Goal: Transaction & Acquisition: Purchase product/service

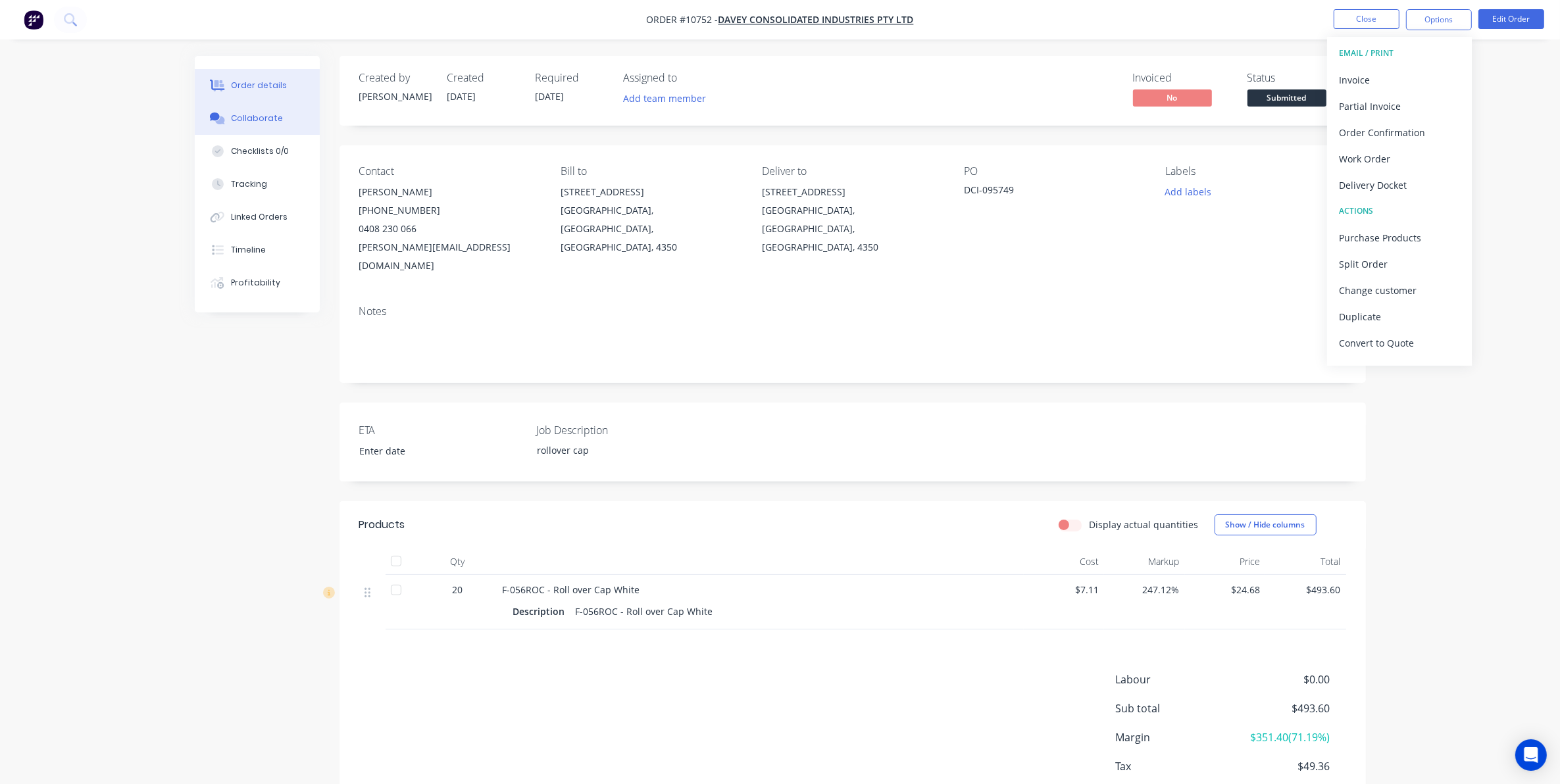
click at [253, 106] on button "Collaborate" at bounding box center [258, 117] width 125 height 33
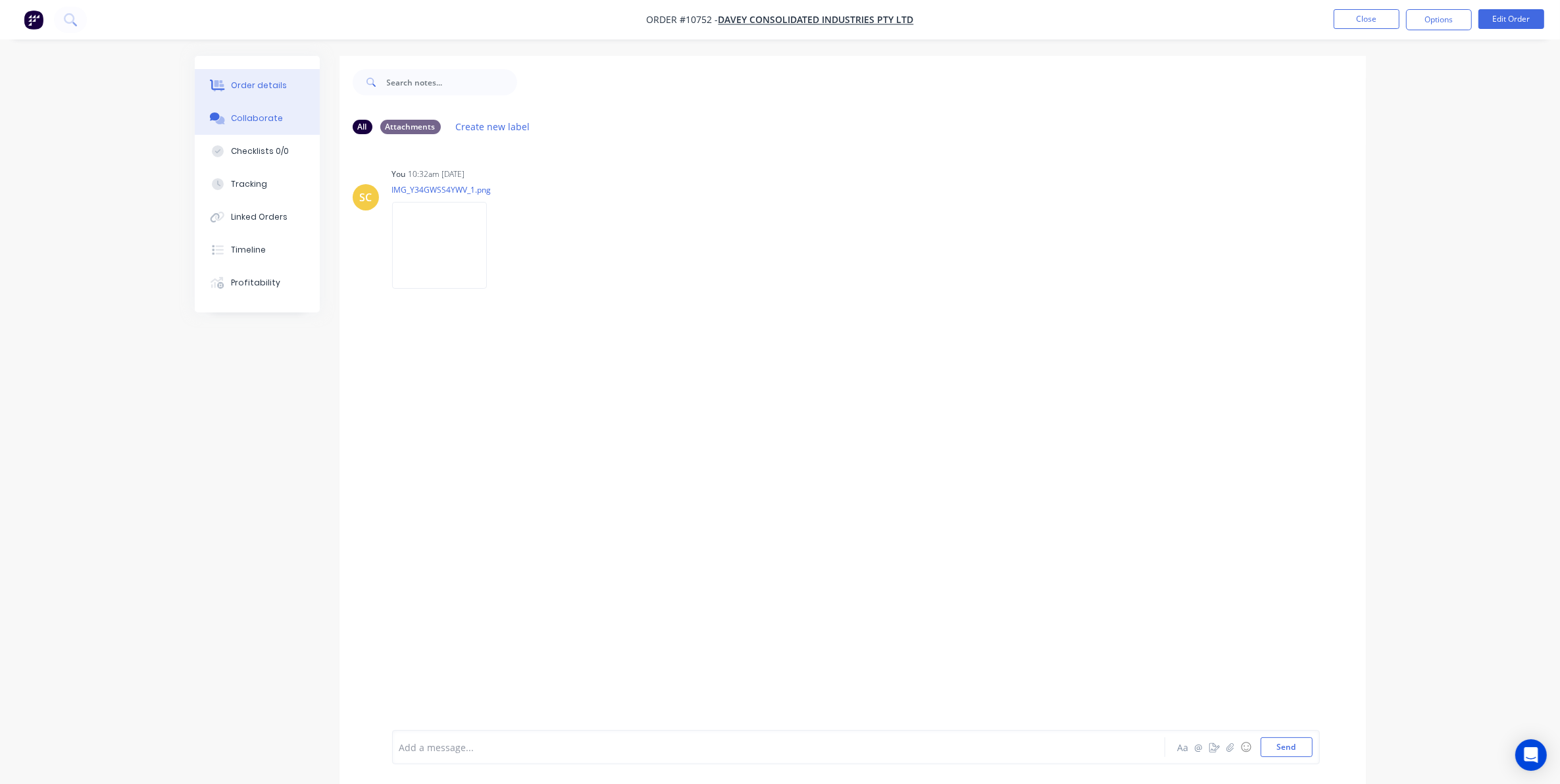
click at [247, 81] on div "Order details" at bounding box center [259, 86] width 56 height 12
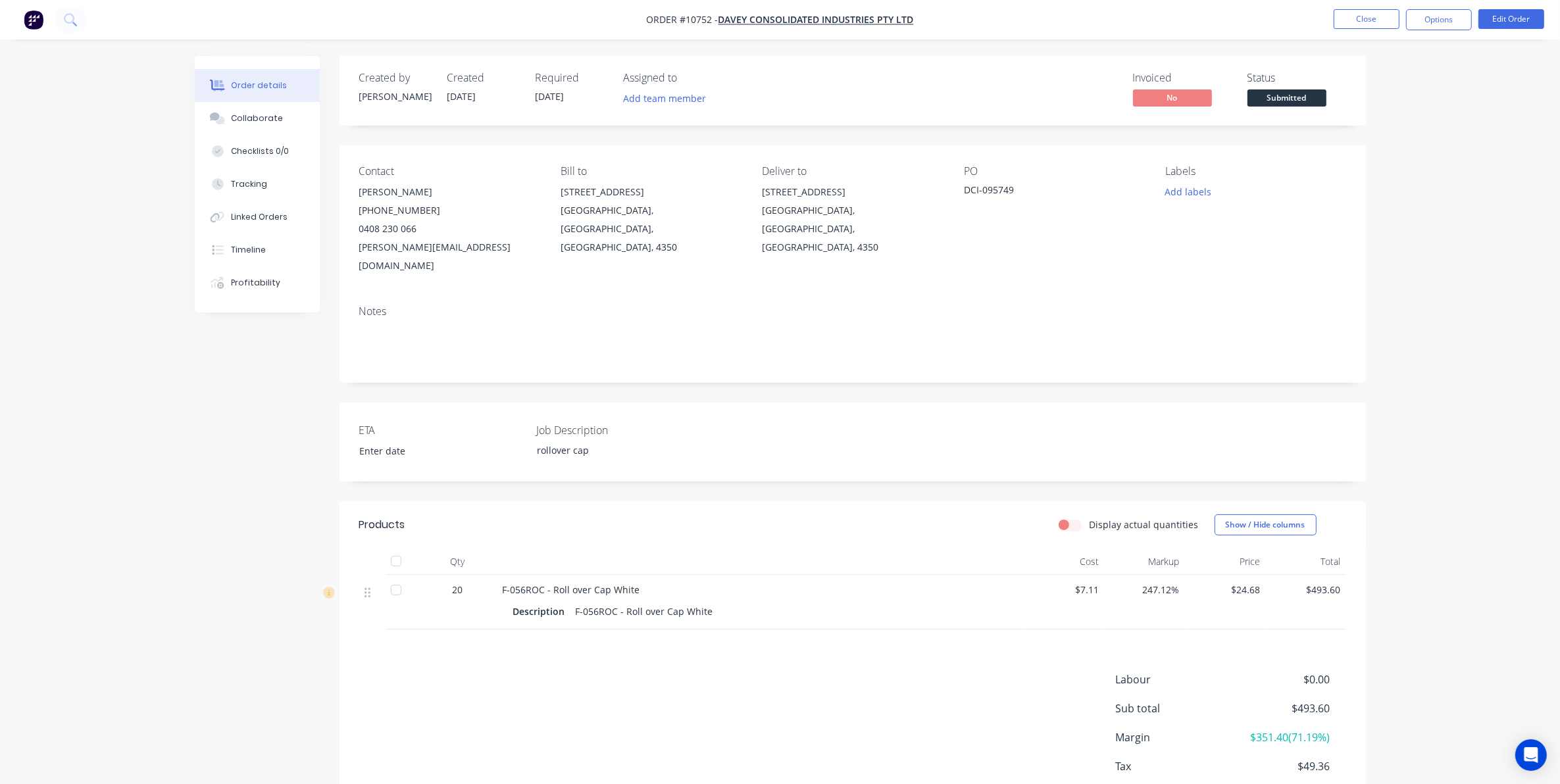
drag, startPoint x: 1426, startPoint y: 20, endPoint x: 1425, endPoint y: 34, distance: 14.0
click at [1426, 20] on button "Options" at bounding box center [1439, 19] width 66 height 21
click at [1374, 178] on div "Delivery Docket" at bounding box center [1400, 184] width 121 height 19
click at [1363, 132] on div "Without pricing" at bounding box center [1400, 132] width 121 height 19
click at [245, 128] on button "Collaborate" at bounding box center [258, 117] width 125 height 33
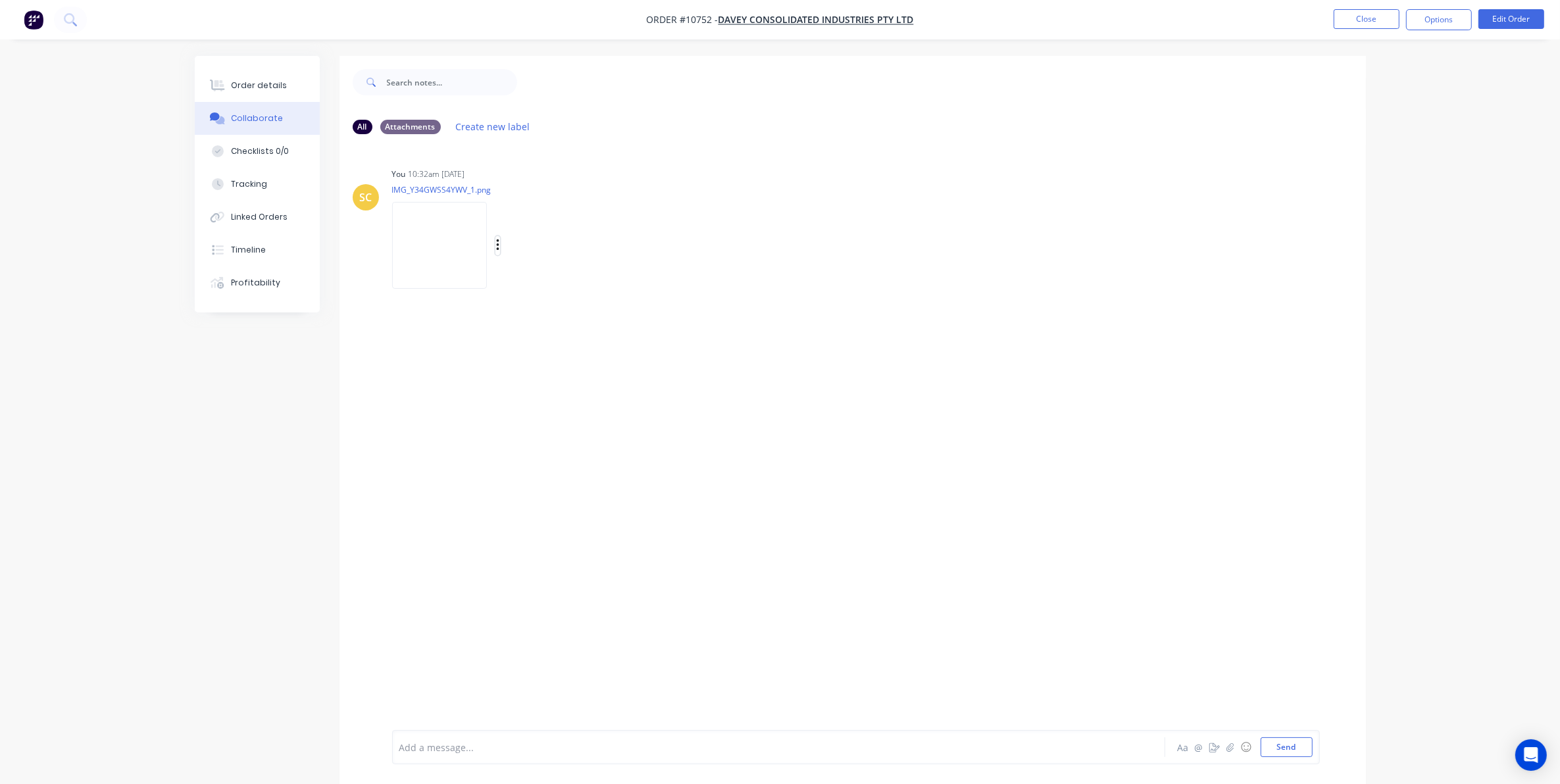
click at [499, 242] on icon "button" at bounding box center [498, 245] width 4 height 15
click at [528, 290] on button "Download" at bounding box center [584, 281] width 148 height 30
click at [257, 76] on button "Order details" at bounding box center [258, 85] width 125 height 33
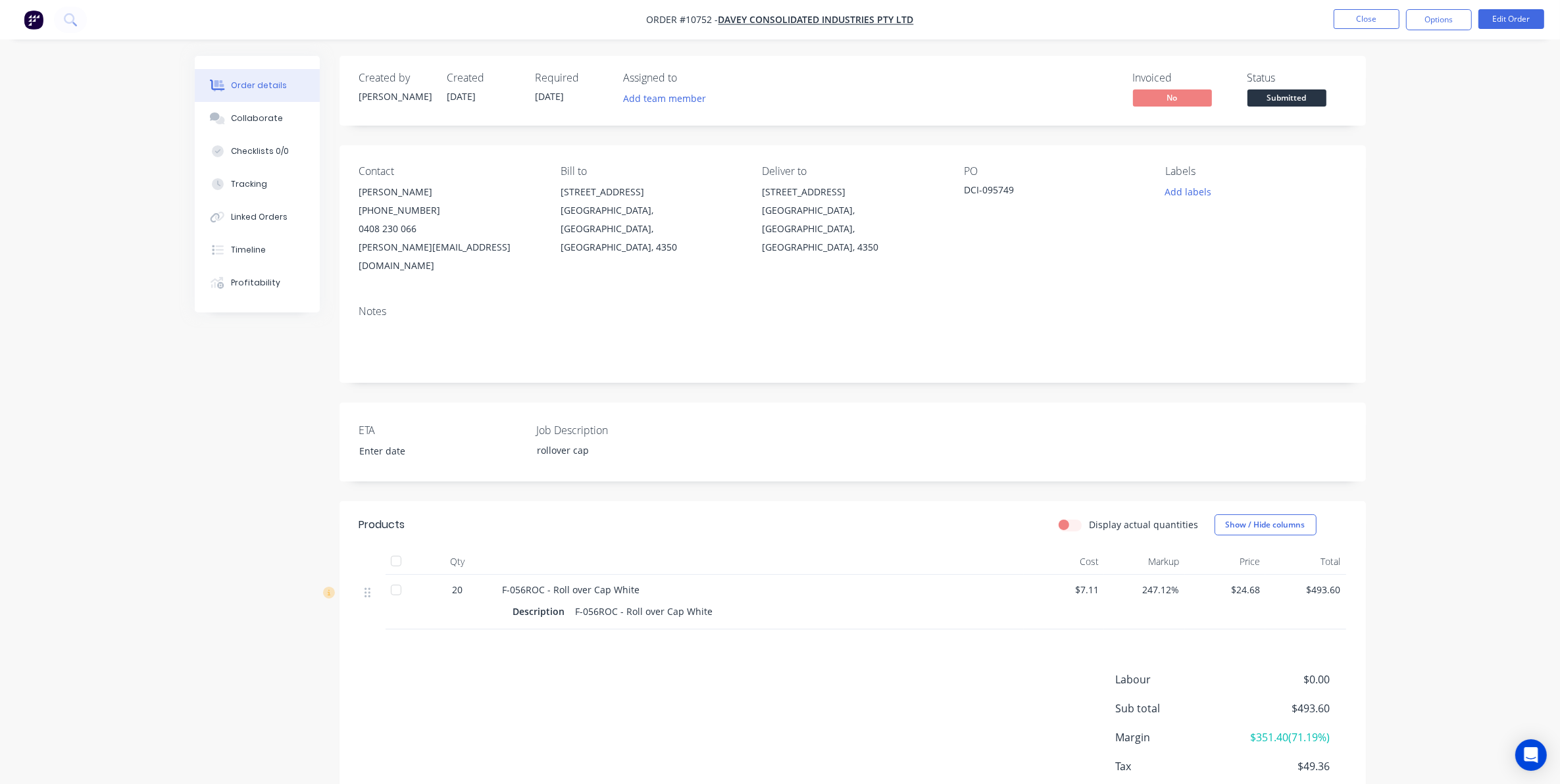
click at [1290, 103] on span "Submitted" at bounding box center [1286, 98] width 79 height 17
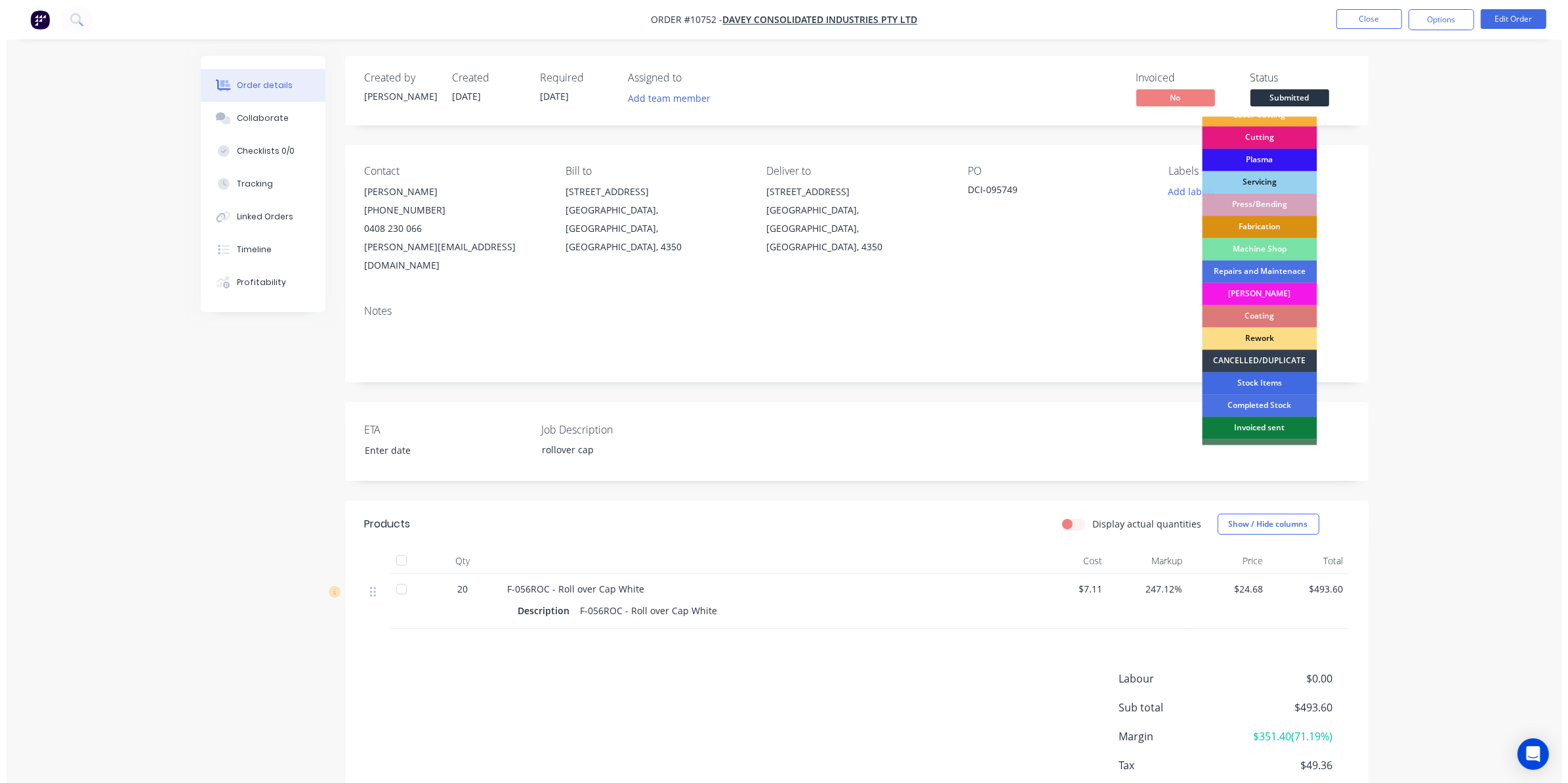
scroll to position [118, 0]
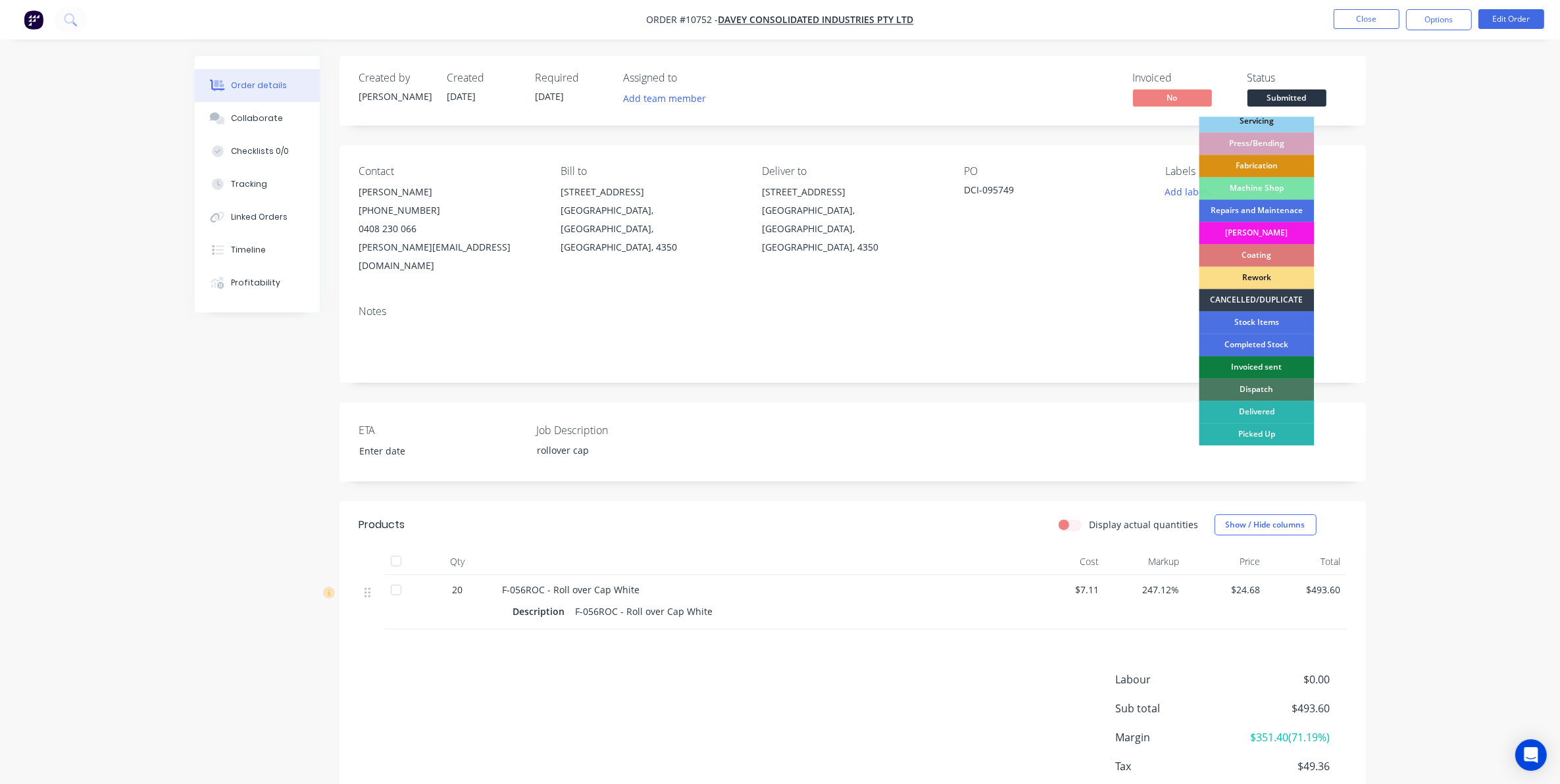
click at [1253, 386] on div "Dispatch" at bounding box center [1256, 390] width 115 height 22
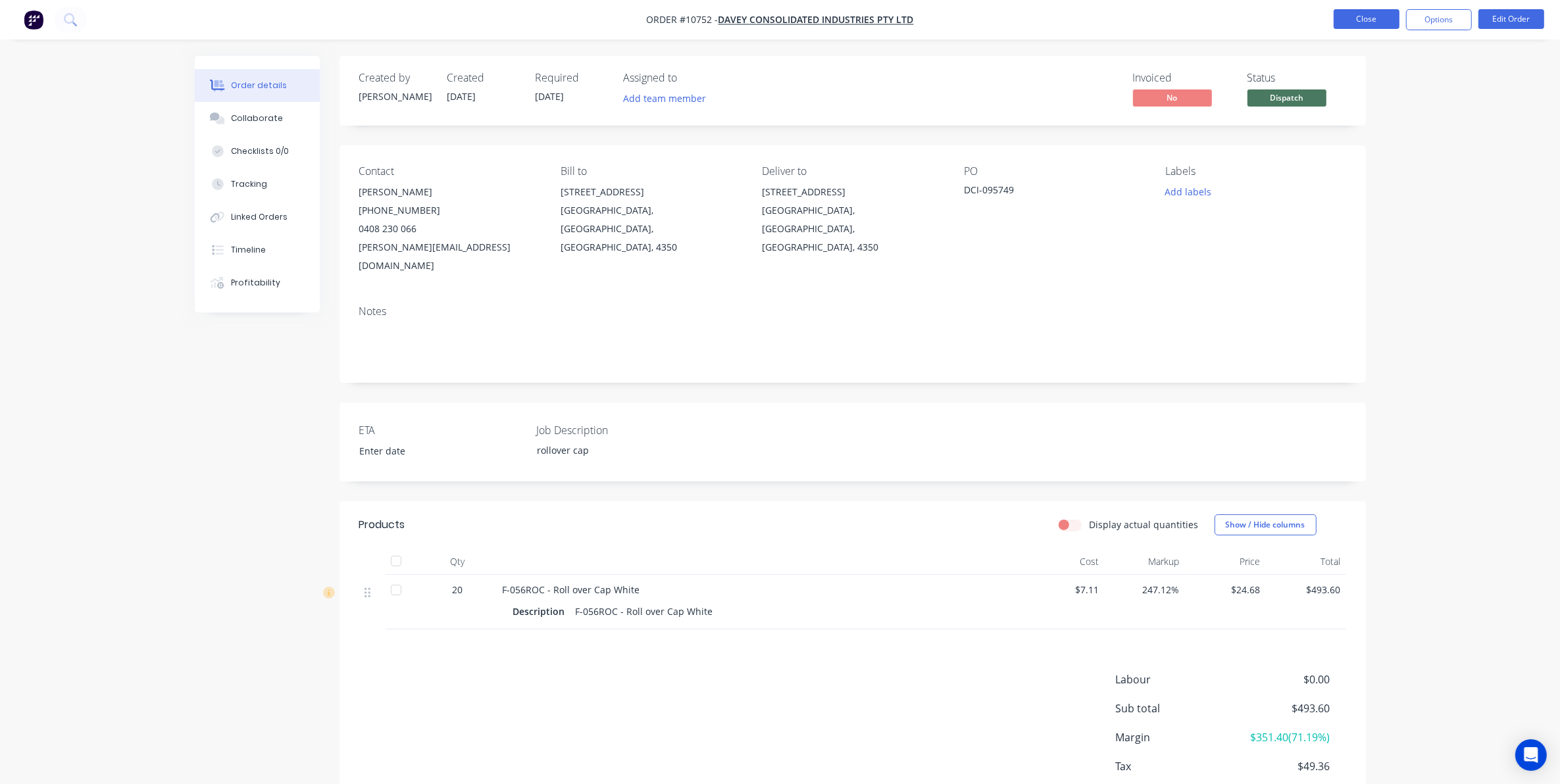
click at [1376, 21] on button "Close" at bounding box center [1366, 19] width 66 height 20
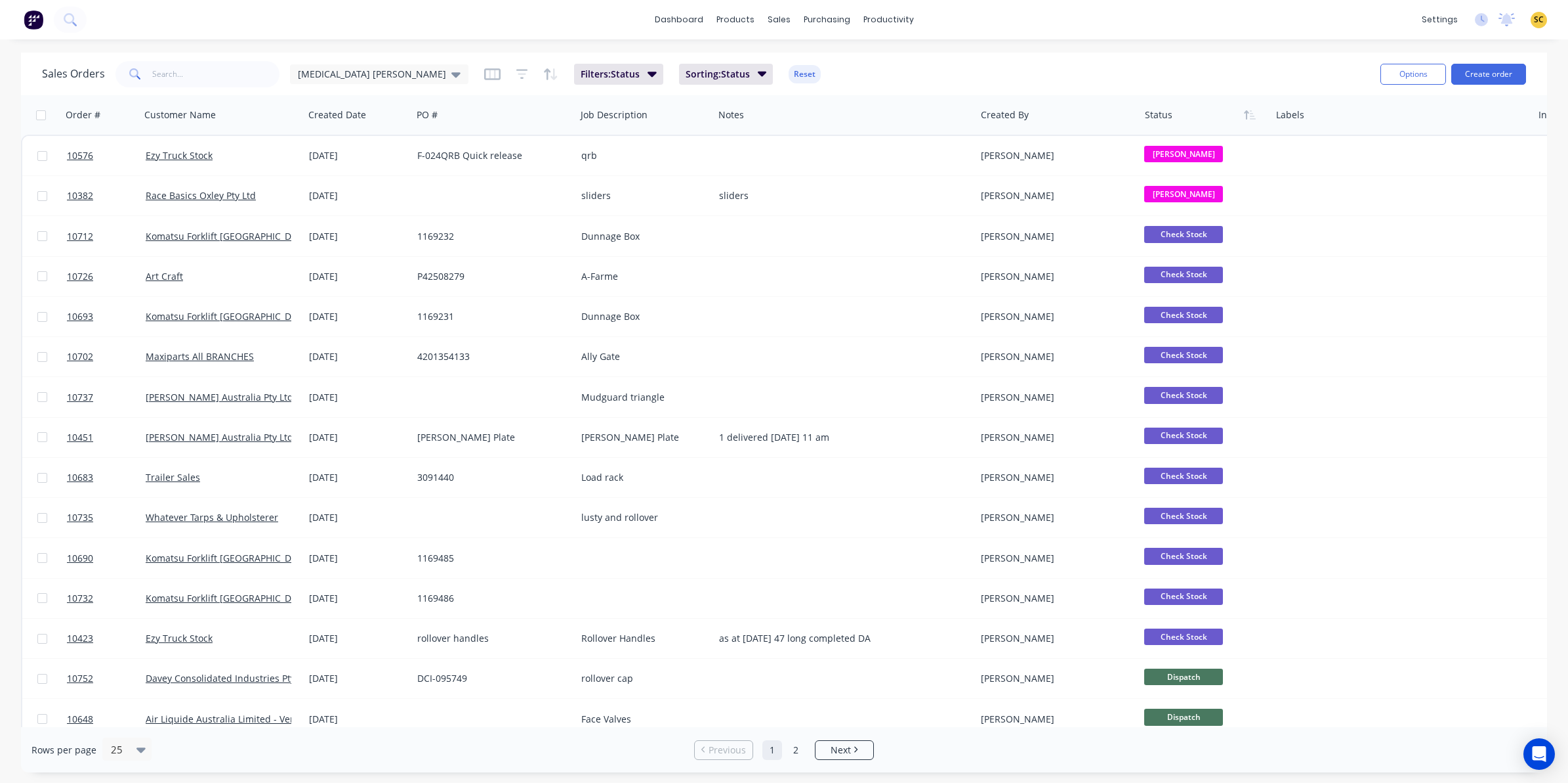
scroll to position [82, 0]
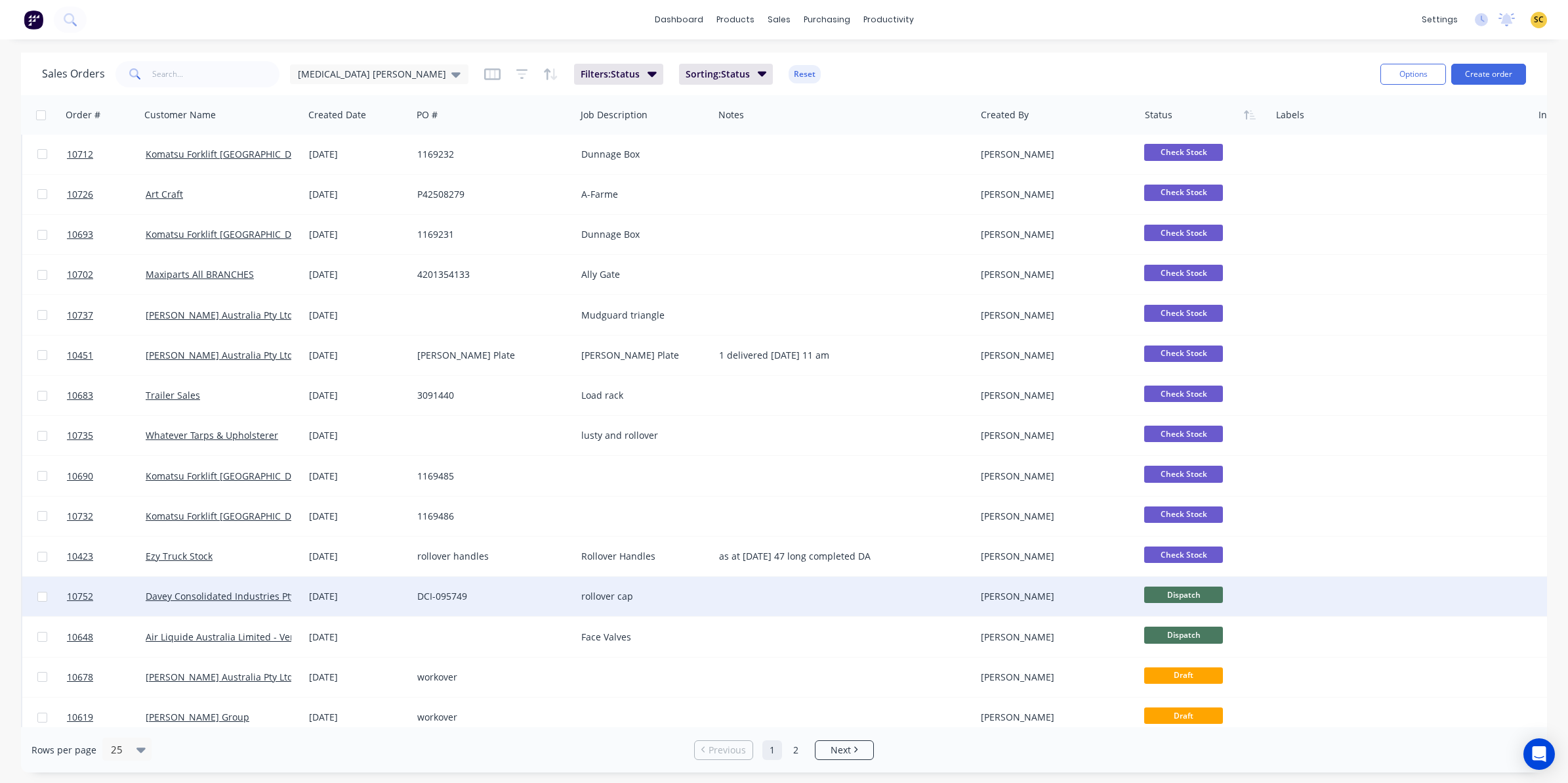
click at [1173, 591] on span "Dispatch" at bounding box center [1183, 594] width 78 height 17
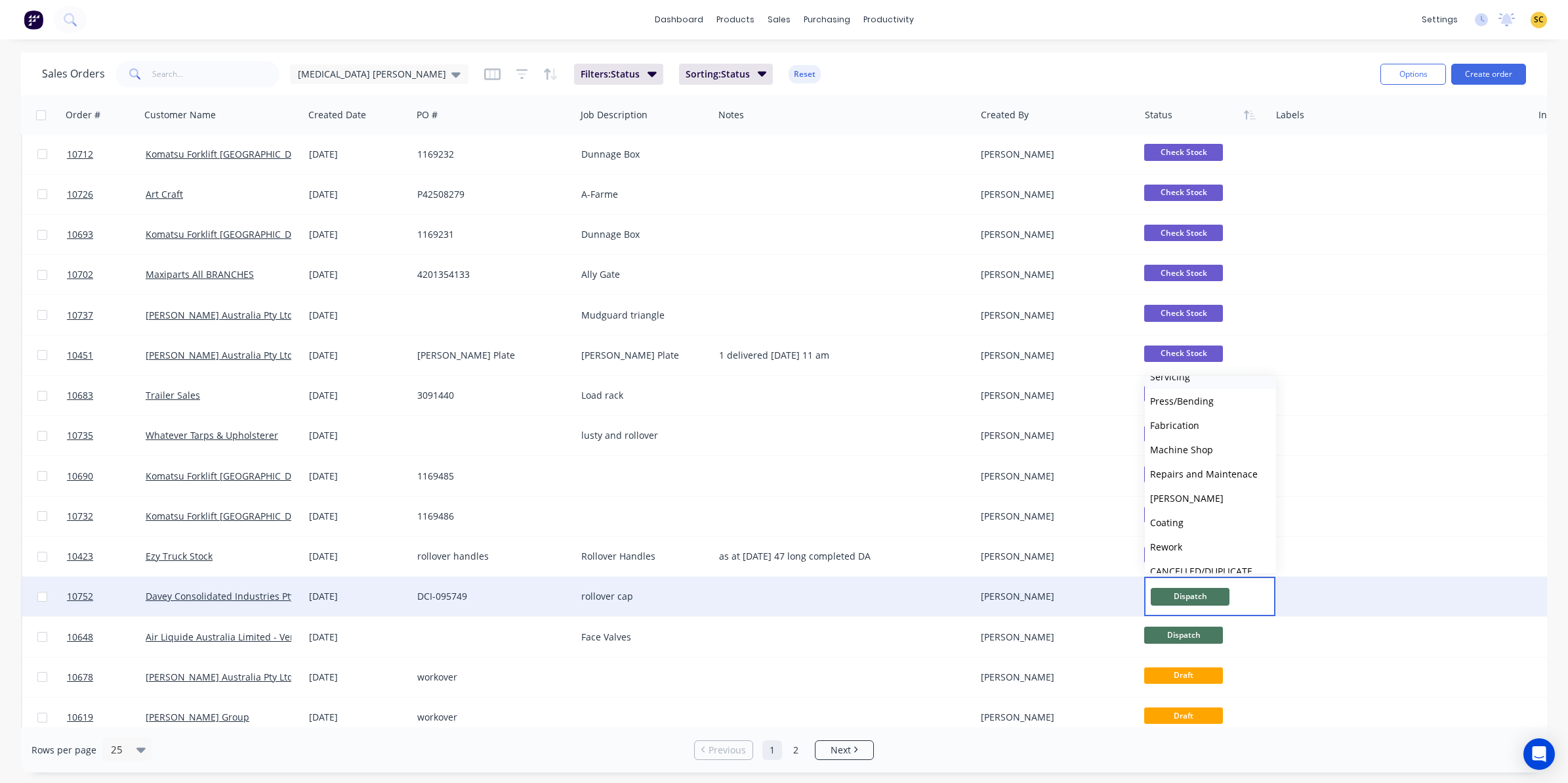
scroll to position [323, 0]
click at [1182, 555] on span "Picked Up" at bounding box center [1172, 556] width 44 height 13
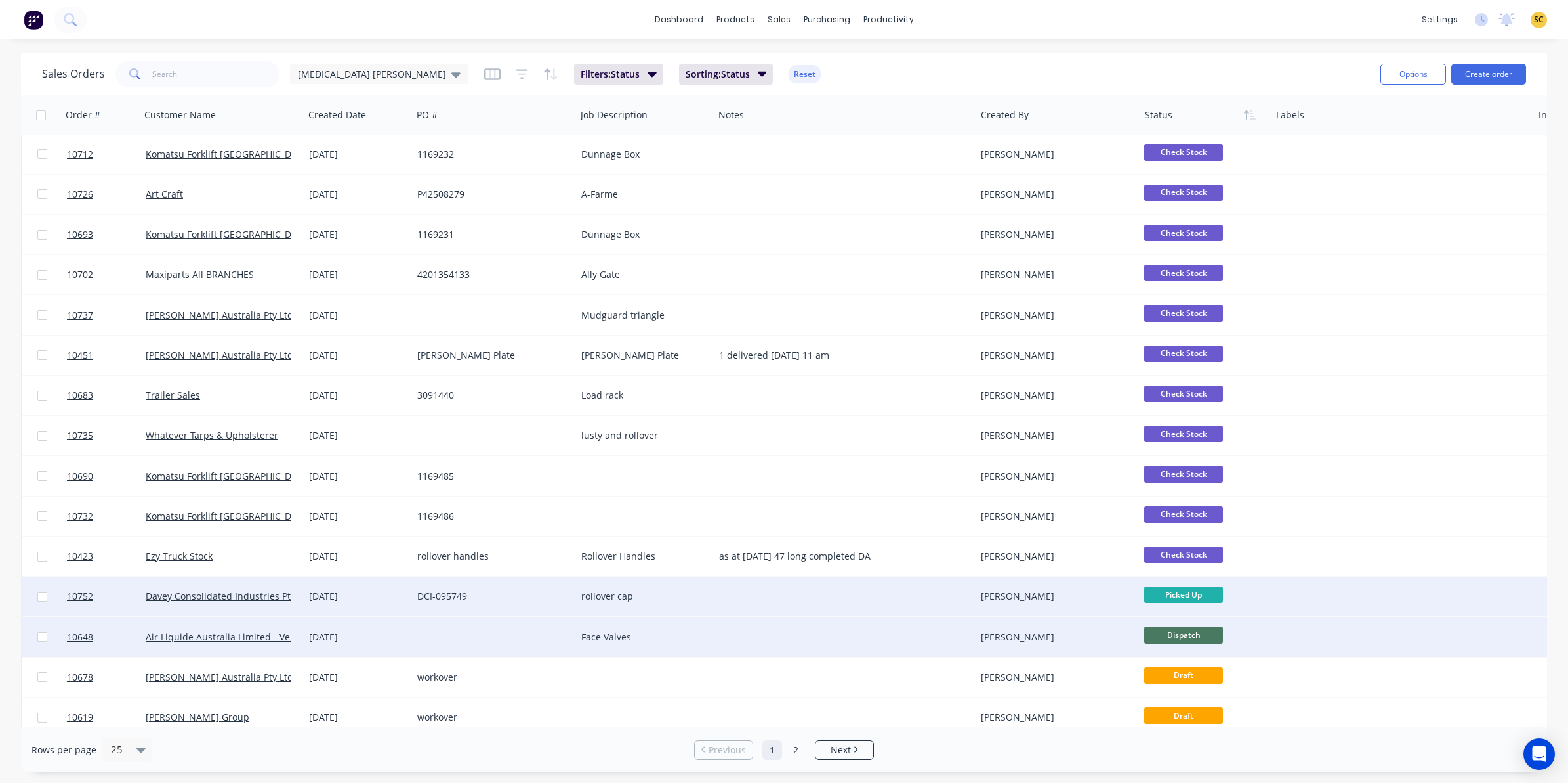
scroll to position [246, 0]
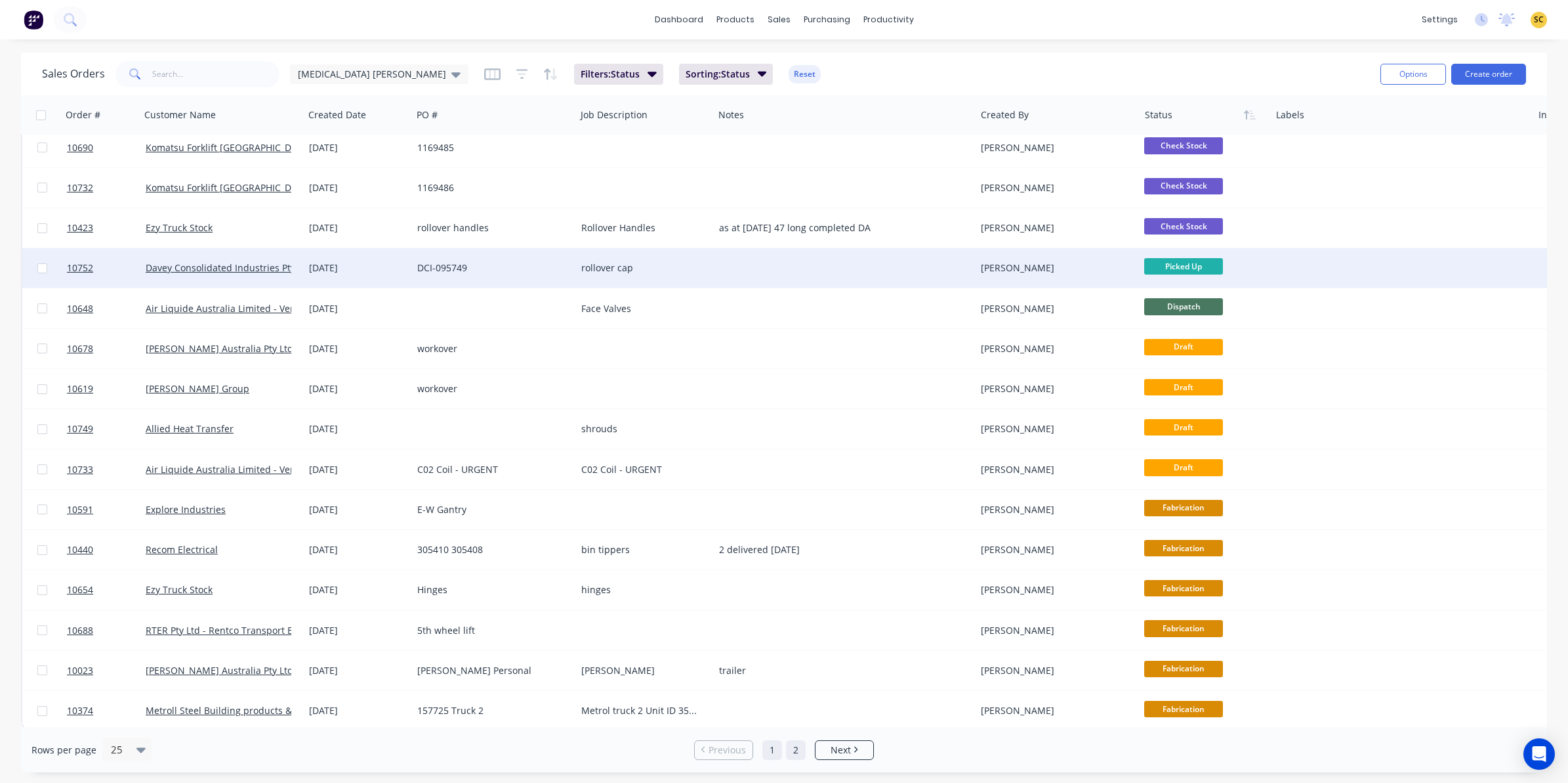
click at [791, 746] on link "2" at bounding box center [796, 750] width 20 height 20
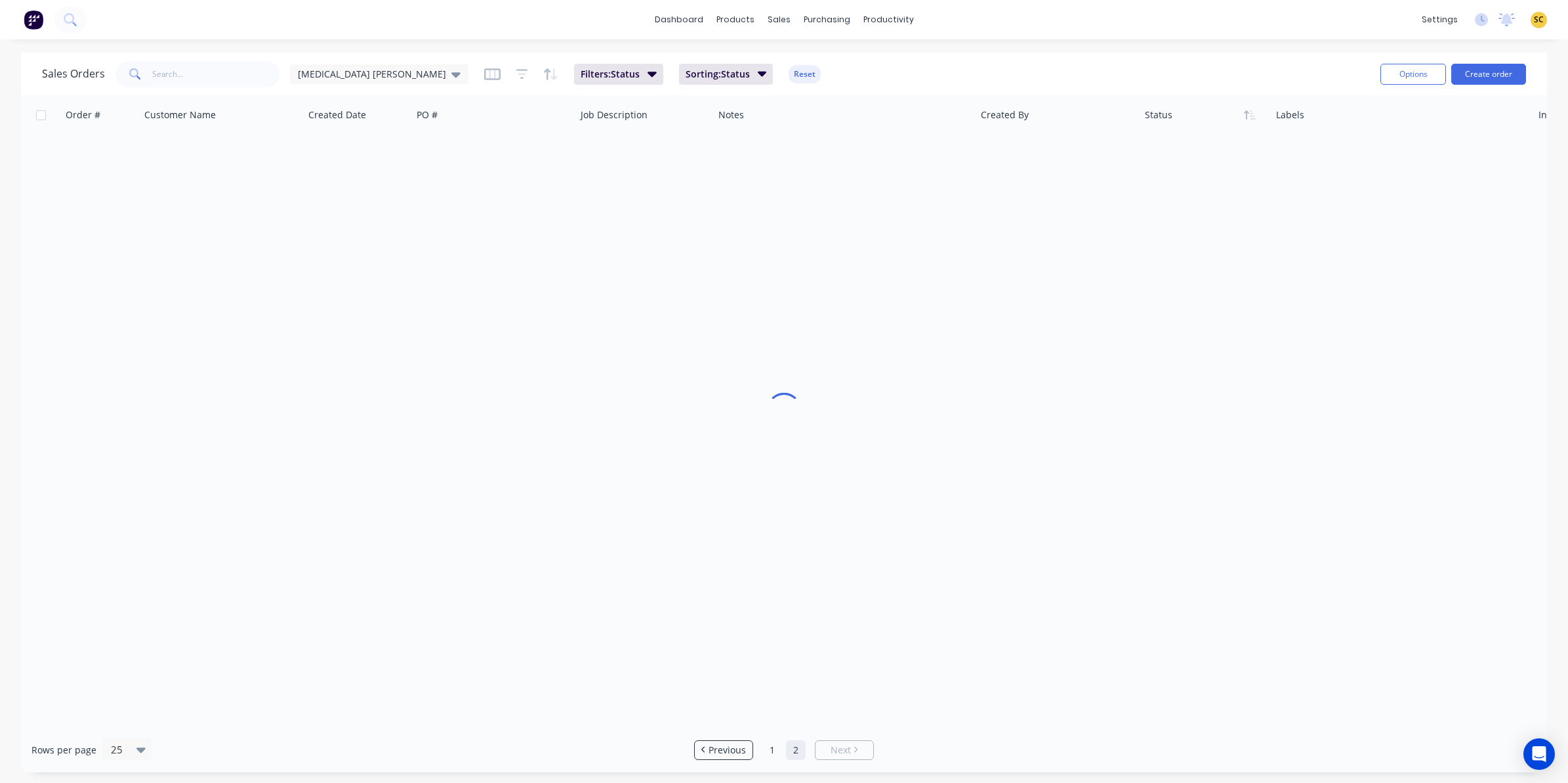
scroll to position [0, 0]
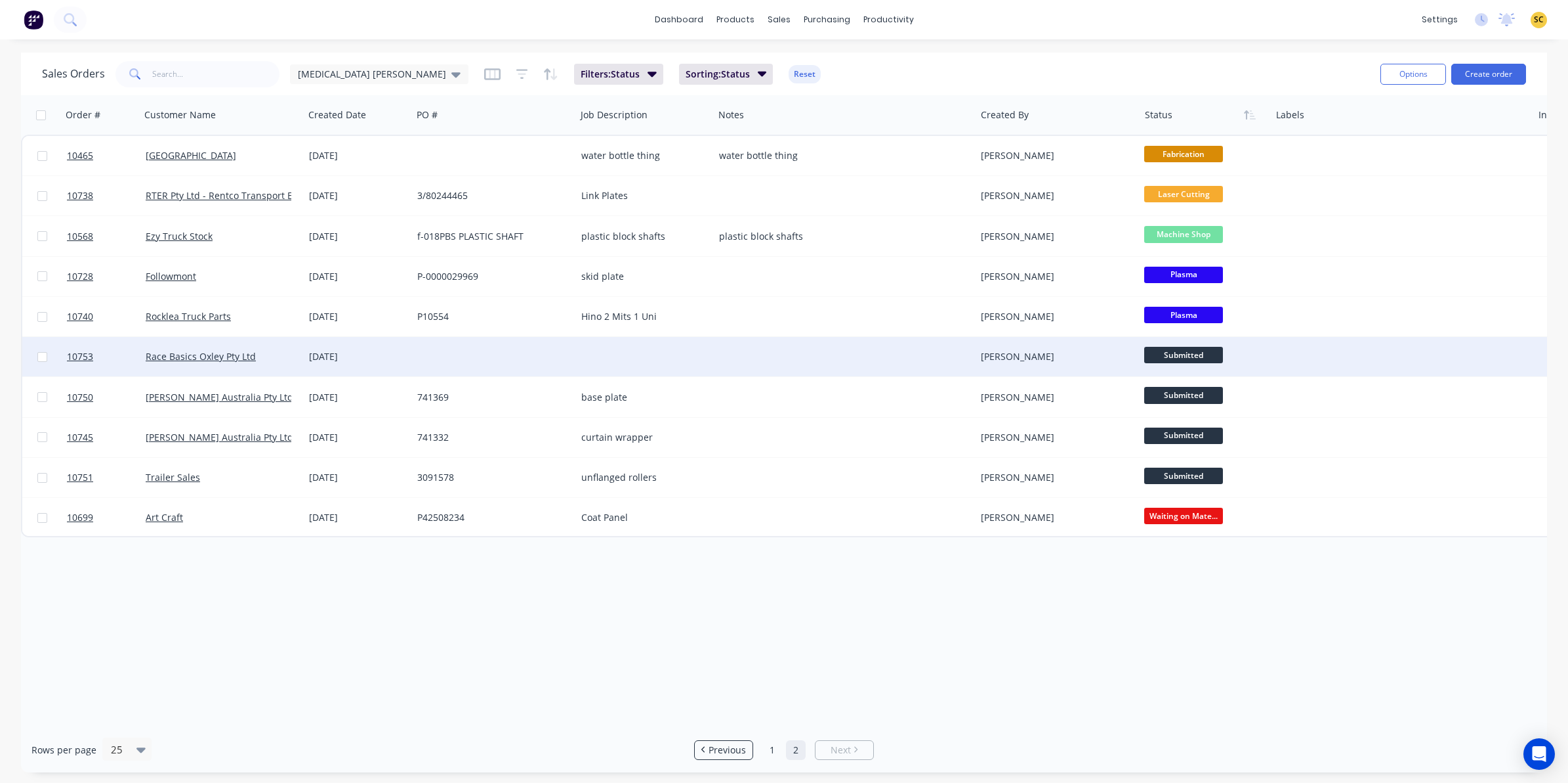
click at [834, 352] on div at bounding box center [845, 357] width 262 height 40
click at [254, 358] on div "Race Basics Oxley Pty Ltd" at bounding box center [218, 356] width 146 height 13
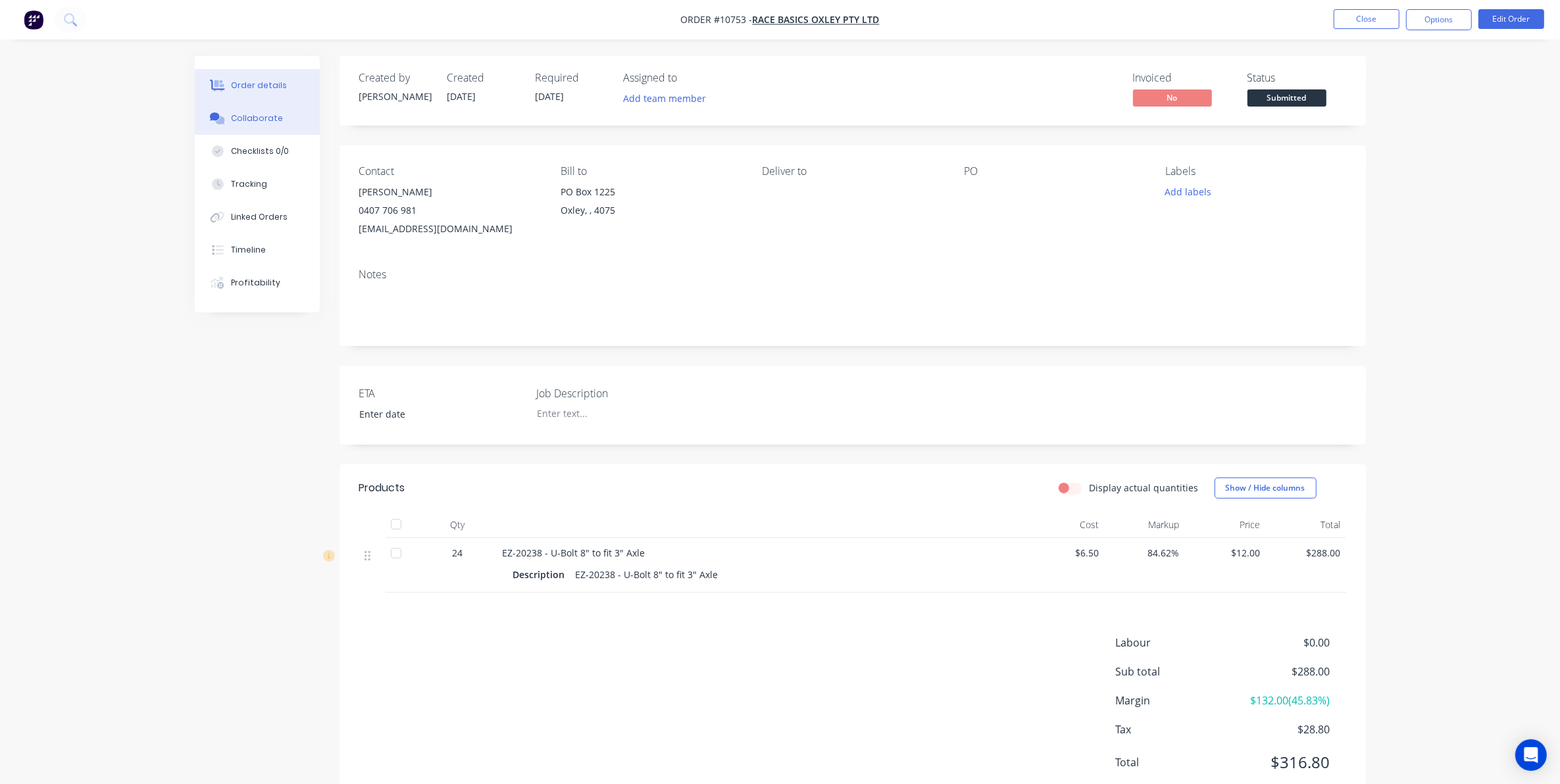
click at [234, 120] on div "Collaborate" at bounding box center [257, 118] width 52 height 12
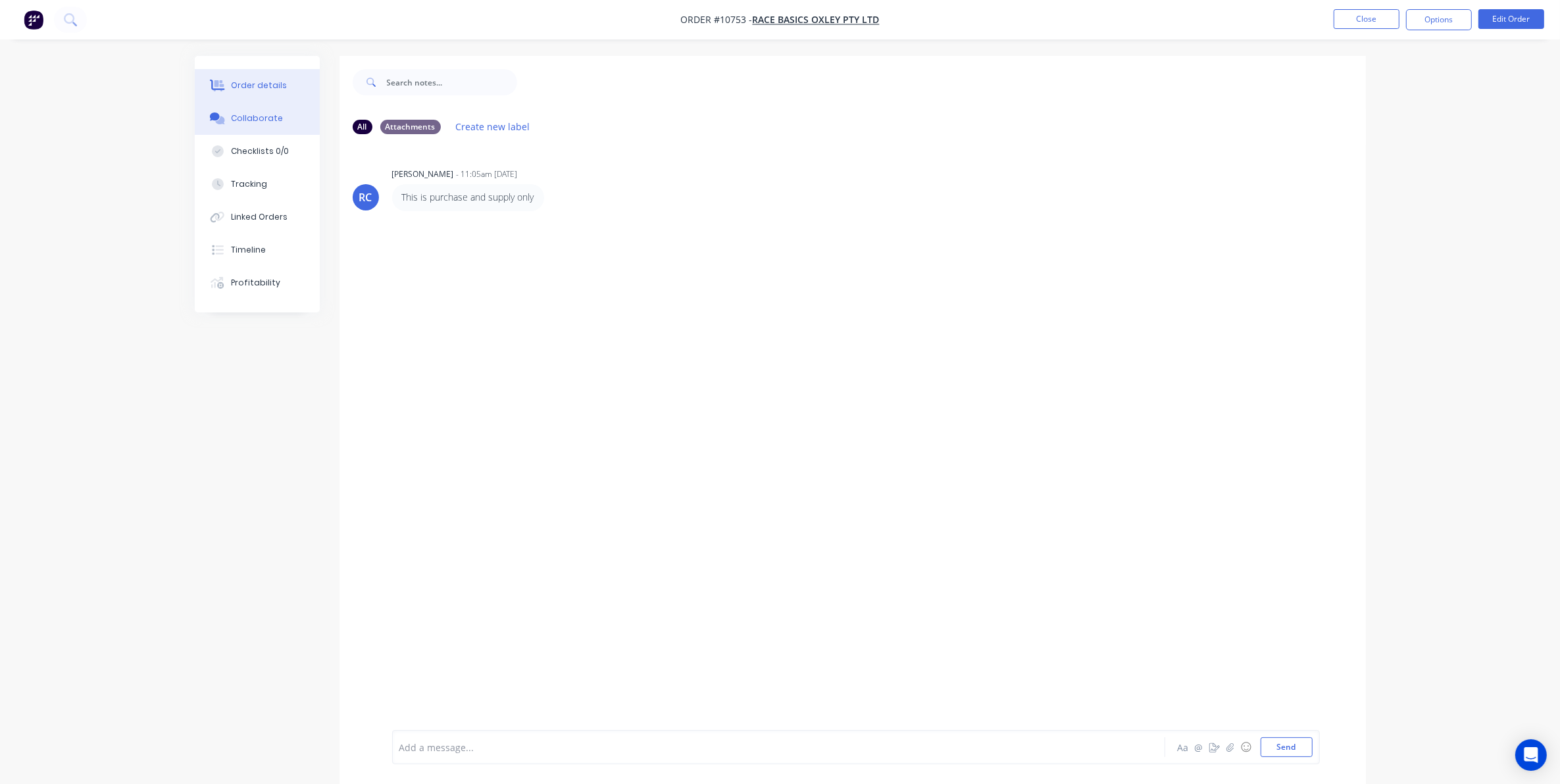
click at [231, 90] on div "Order details" at bounding box center [259, 86] width 56 height 12
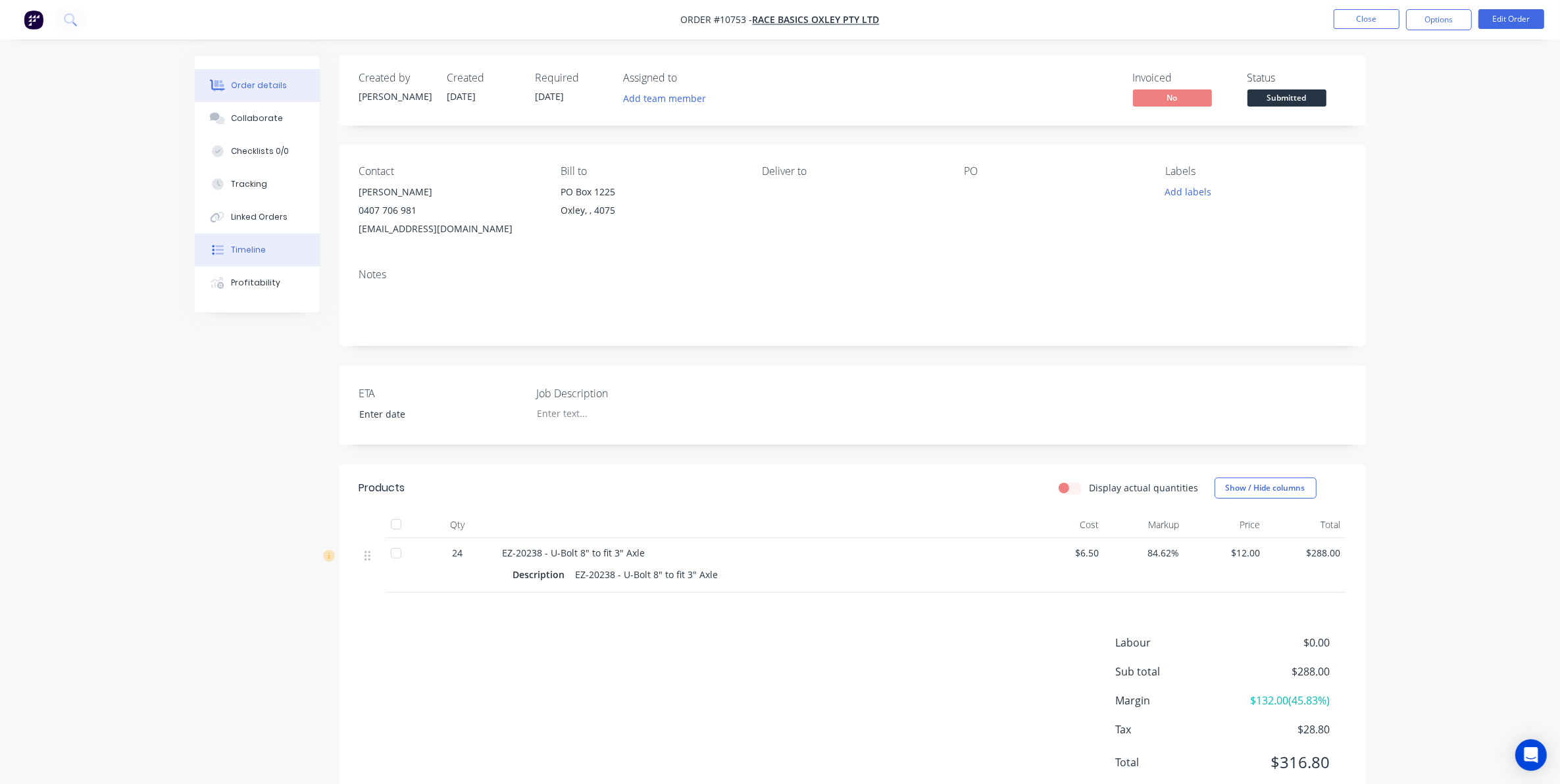
click at [254, 249] on div "Timeline" at bounding box center [248, 250] width 35 height 12
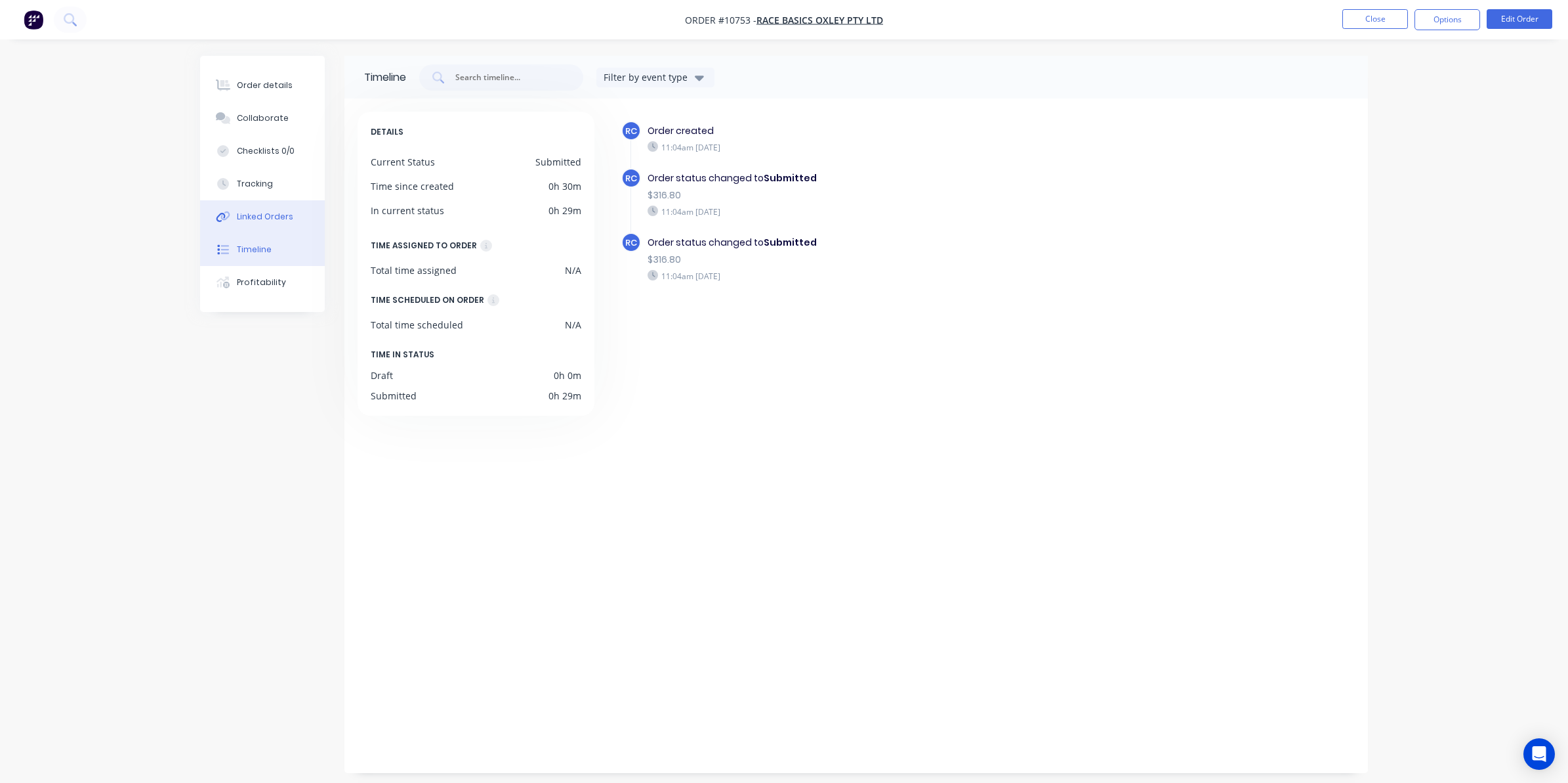
click at [254, 220] on div "Linked Orders" at bounding box center [265, 217] width 57 height 12
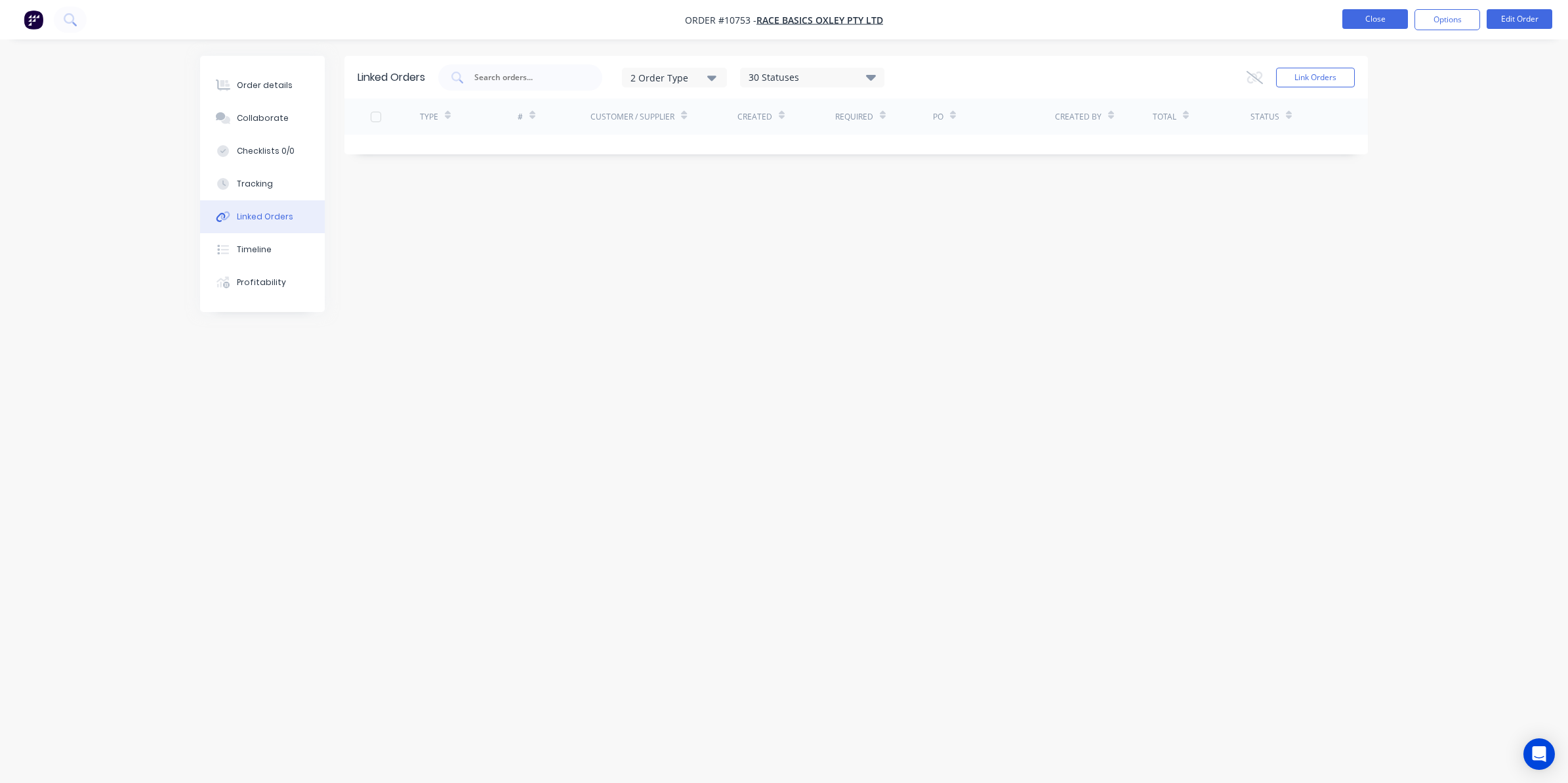
click at [1361, 23] on button "Close" at bounding box center [1375, 19] width 66 height 20
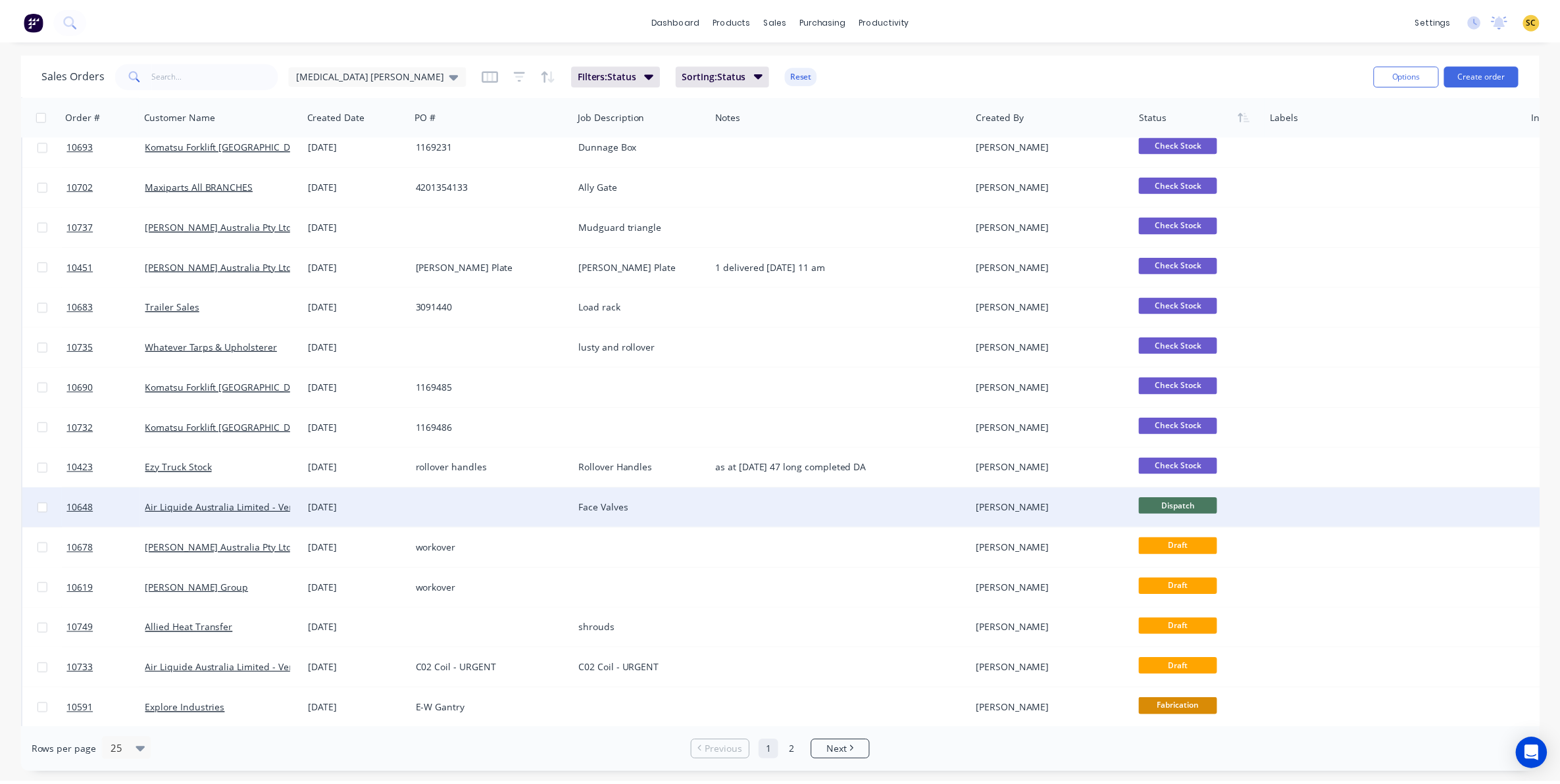
scroll to position [420, 0]
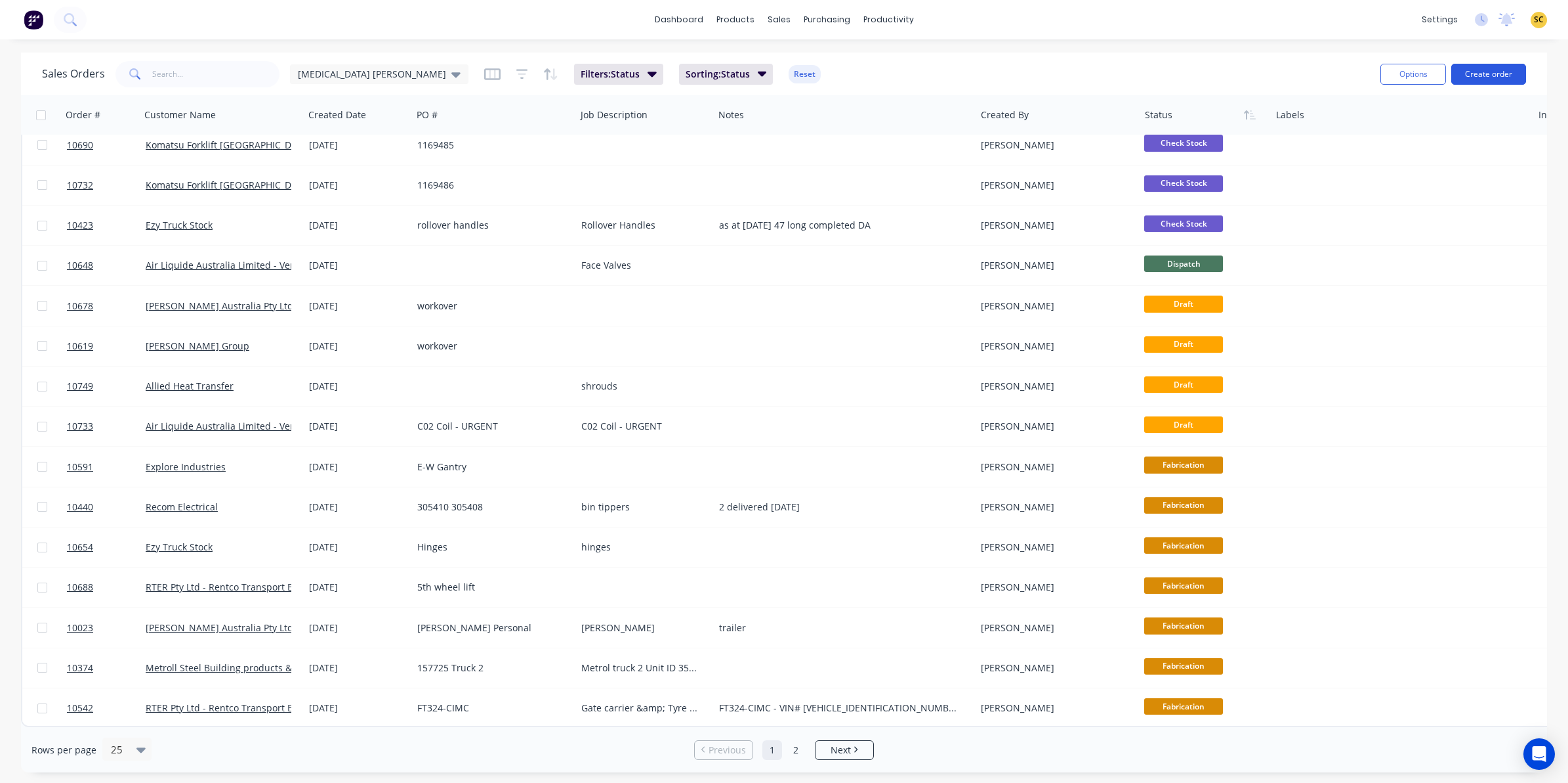
click at [1481, 65] on button "Create order" at bounding box center [1488, 74] width 74 height 21
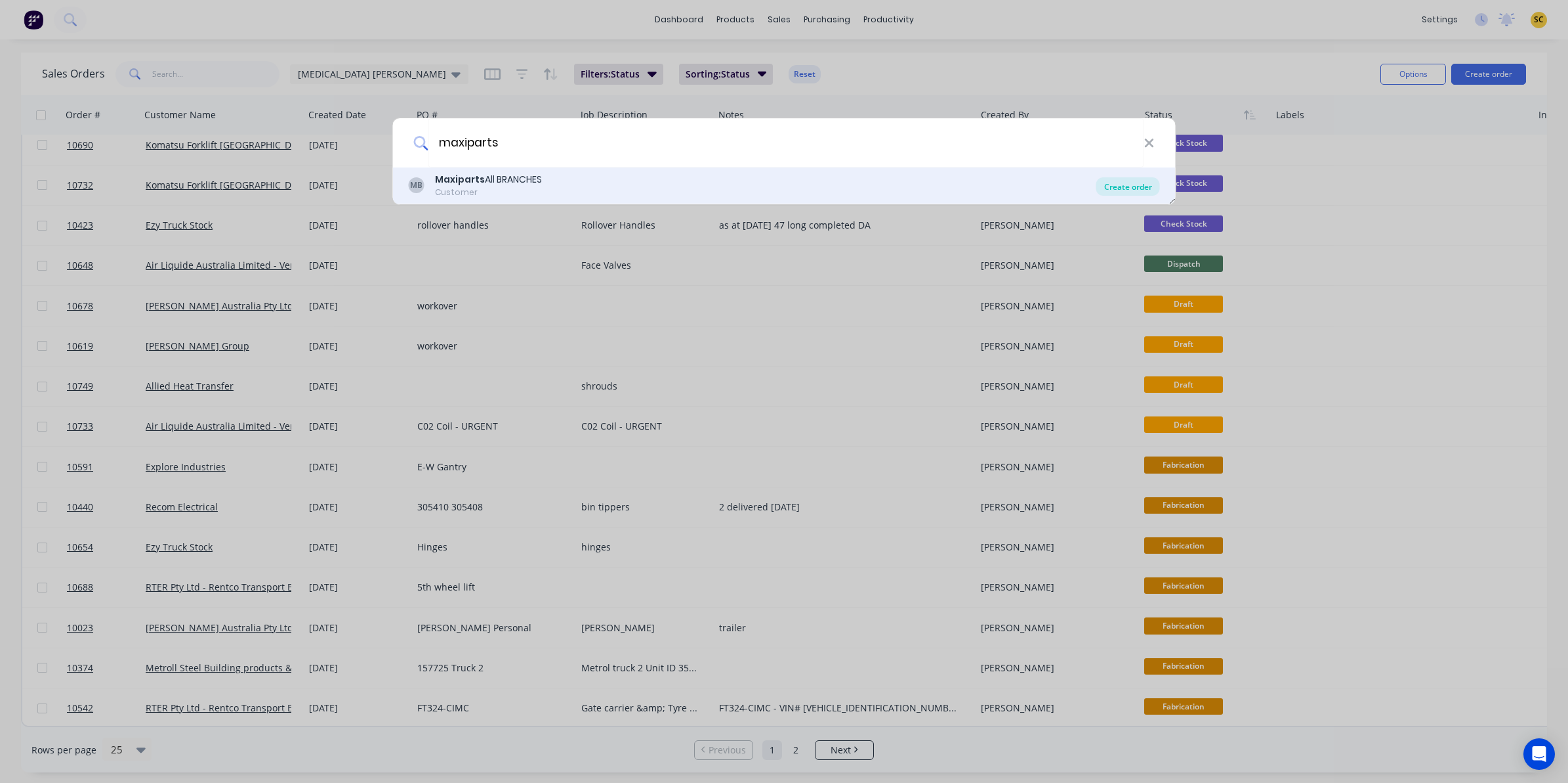
type input "maxiparts"
click at [1133, 185] on div "Create order" at bounding box center [1128, 186] width 64 height 18
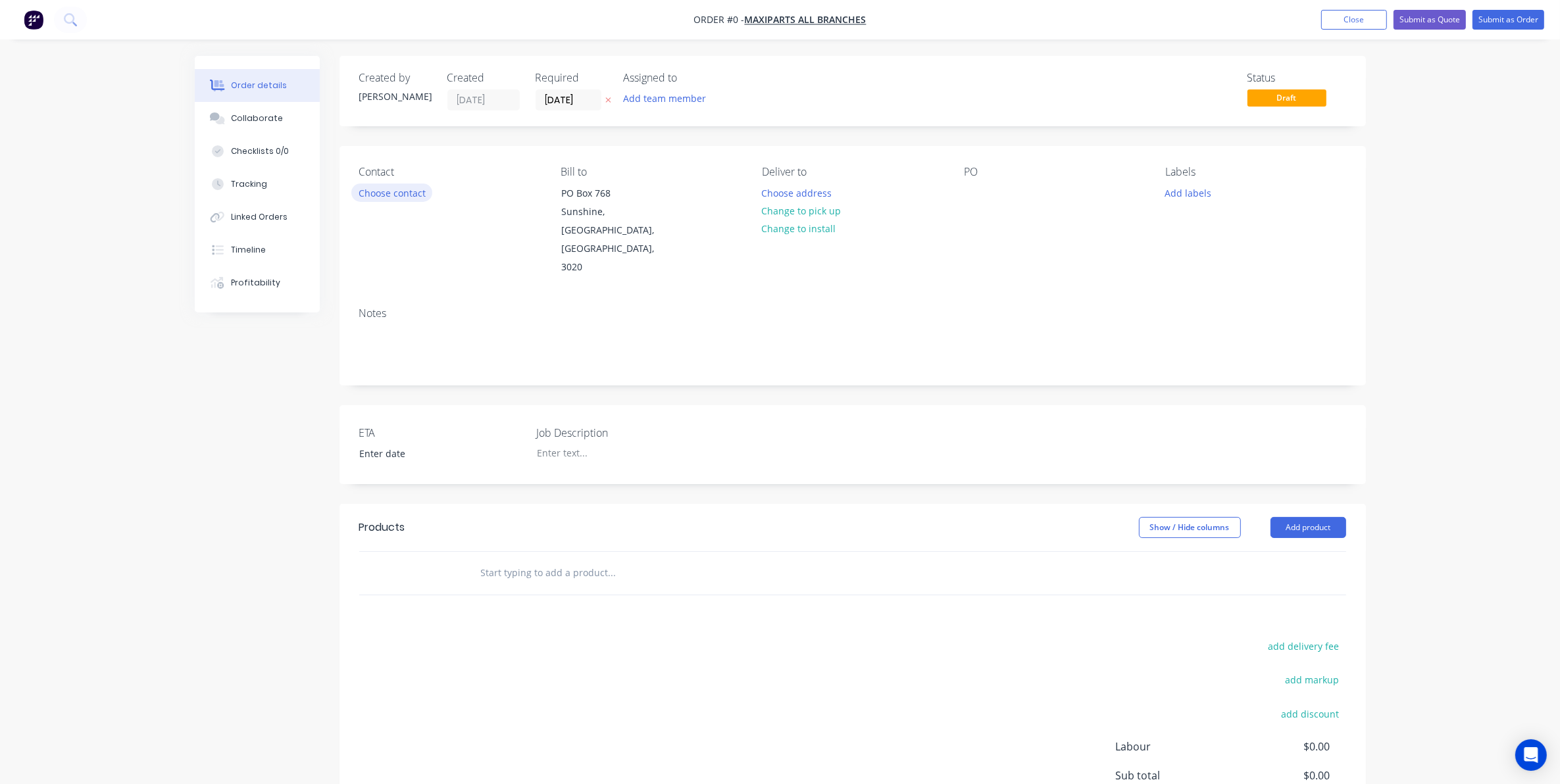
click at [383, 189] on button "Choose contact" at bounding box center [391, 192] width 81 height 18
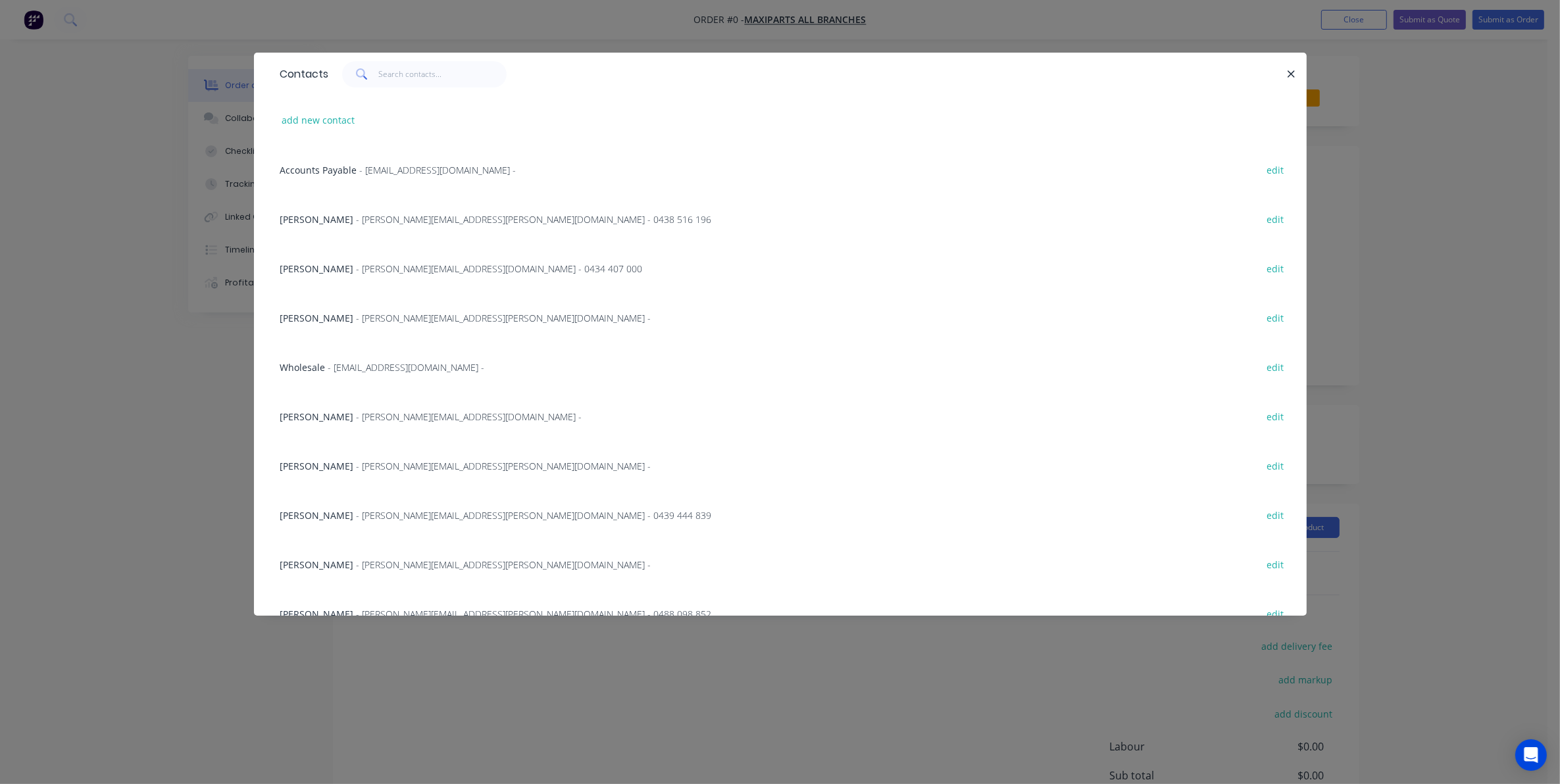
click at [305, 207] on div "[PERSON_NAME] - [PERSON_NAME][EMAIL_ADDRESS][PERSON_NAME][DOMAIN_NAME] - 0438 5…" at bounding box center [780, 219] width 1012 height 50
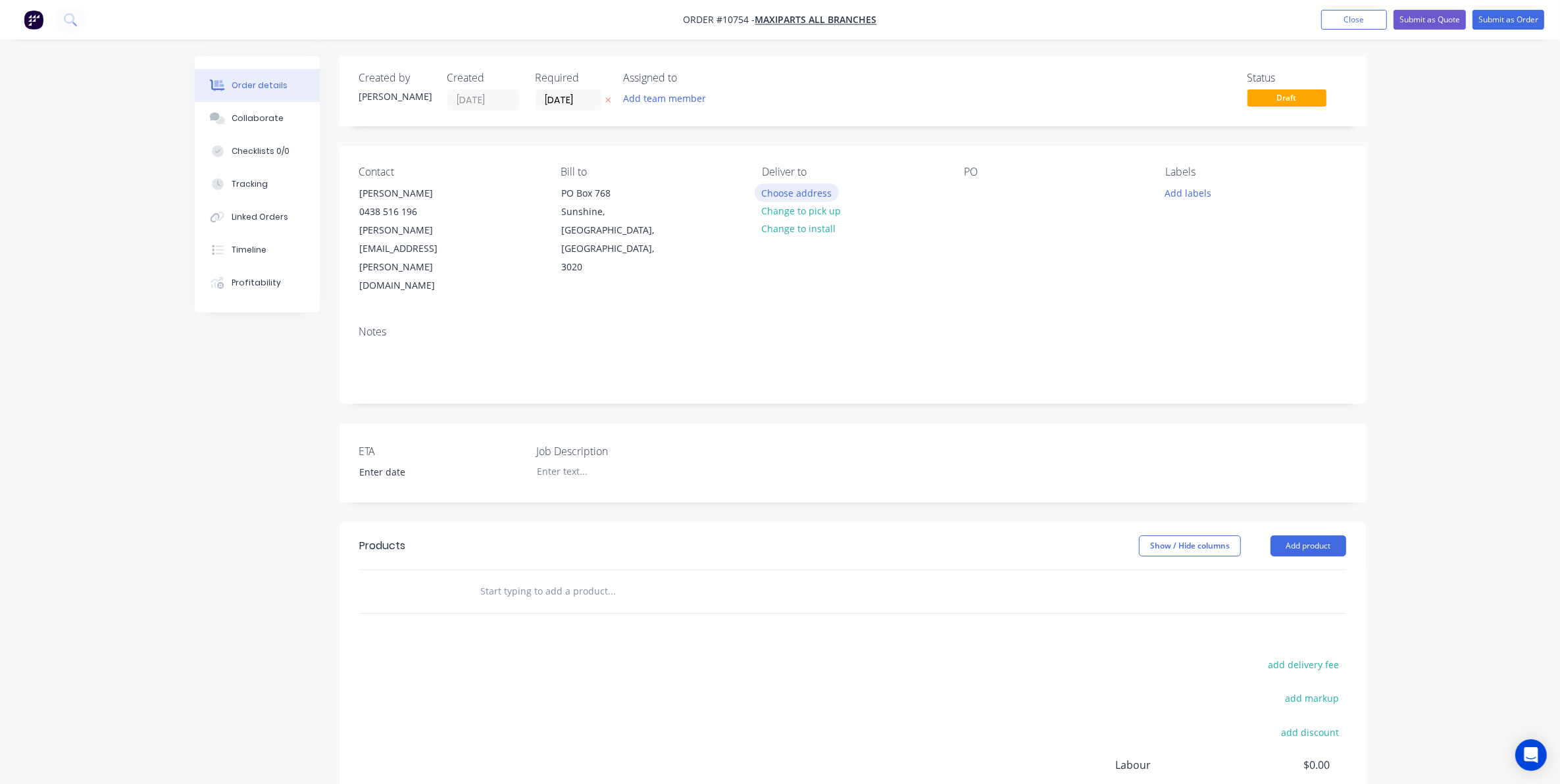
click at [760, 184] on button "Choose address" at bounding box center [796, 192] width 85 height 18
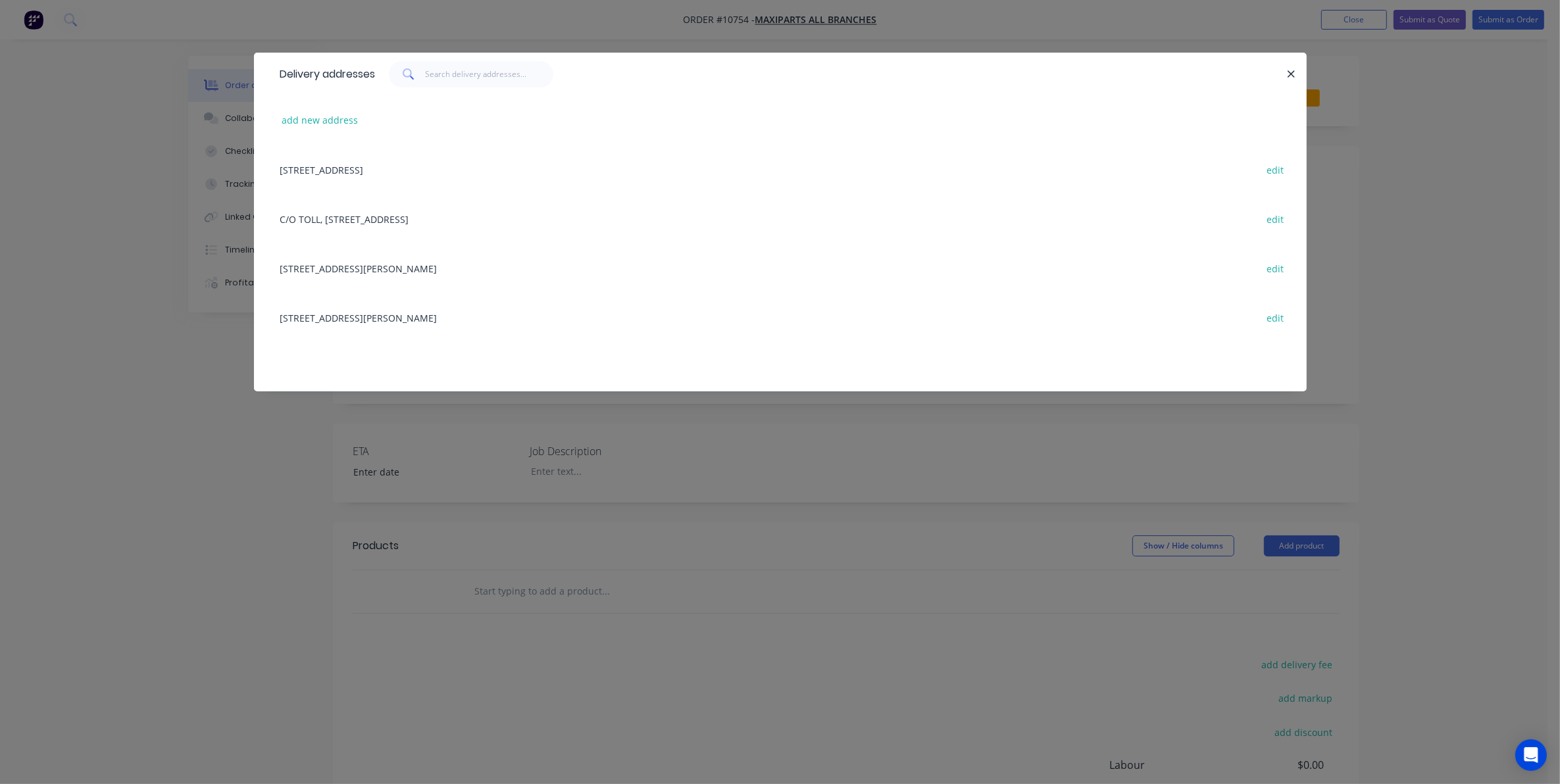
click at [416, 214] on div "C/O TOLL, [STREET_ADDRESS] edit" at bounding box center [780, 219] width 1012 height 50
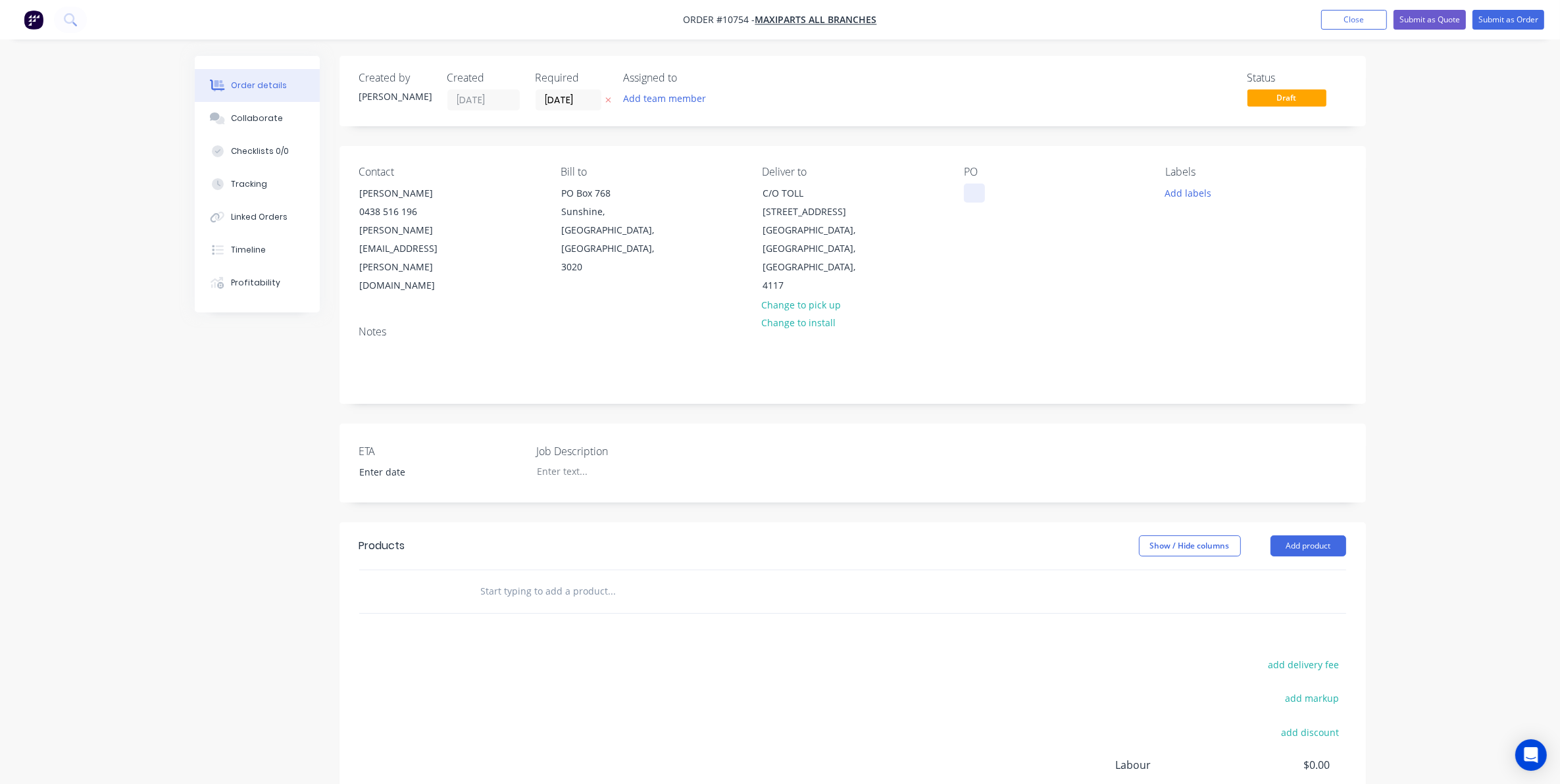
click at [967, 188] on div at bounding box center [974, 192] width 21 height 19
drag, startPoint x: 544, startPoint y: 556, endPoint x: 534, endPoint y: 542, distance: 17.2
click at [538, 570] on div at bounding box center [701, 591] width 474 height 43
click at [533, 578] on input "text" at bounding box center [611, 591] width 263 height 26
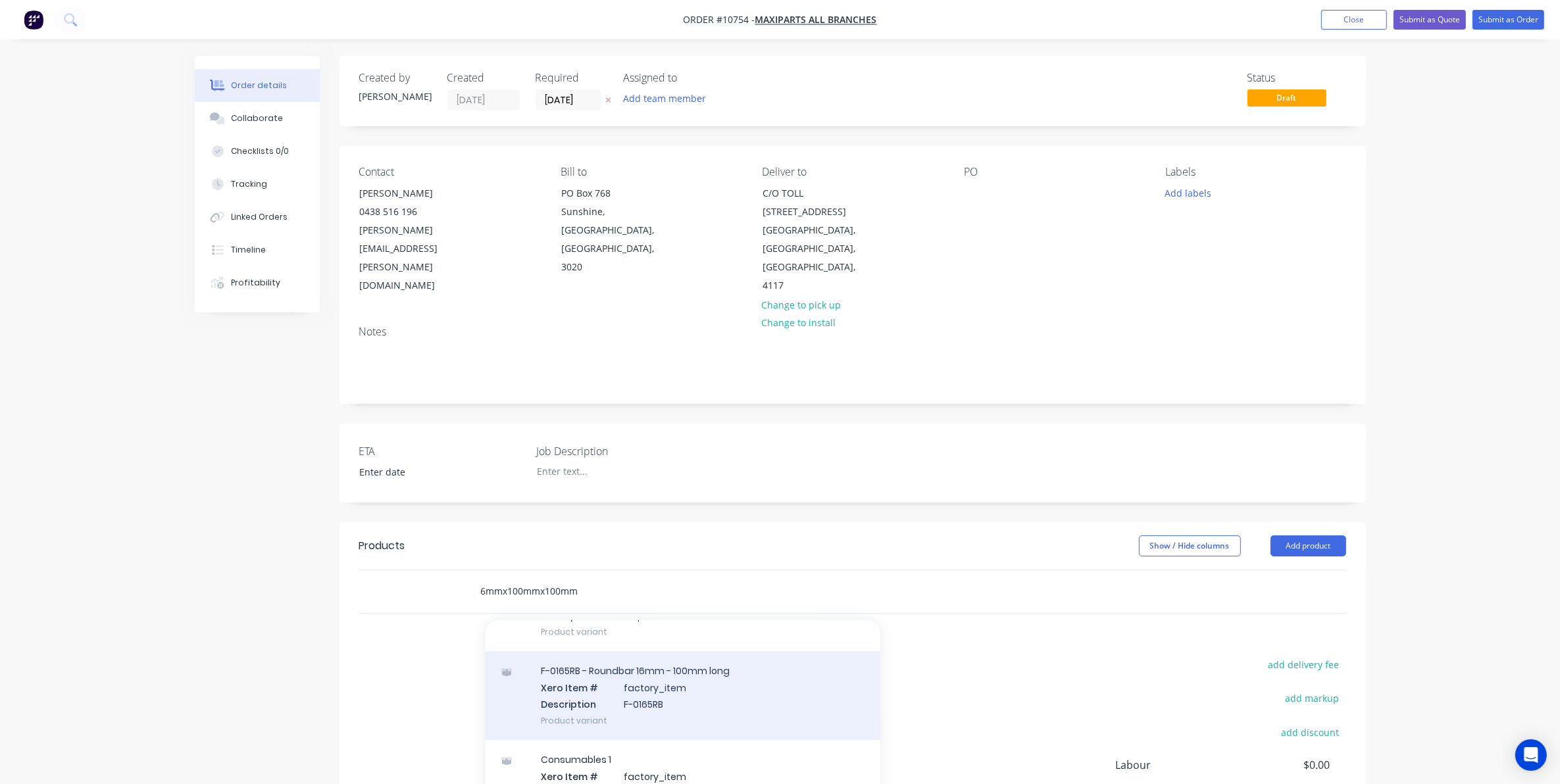
scroll to position [328, 0]
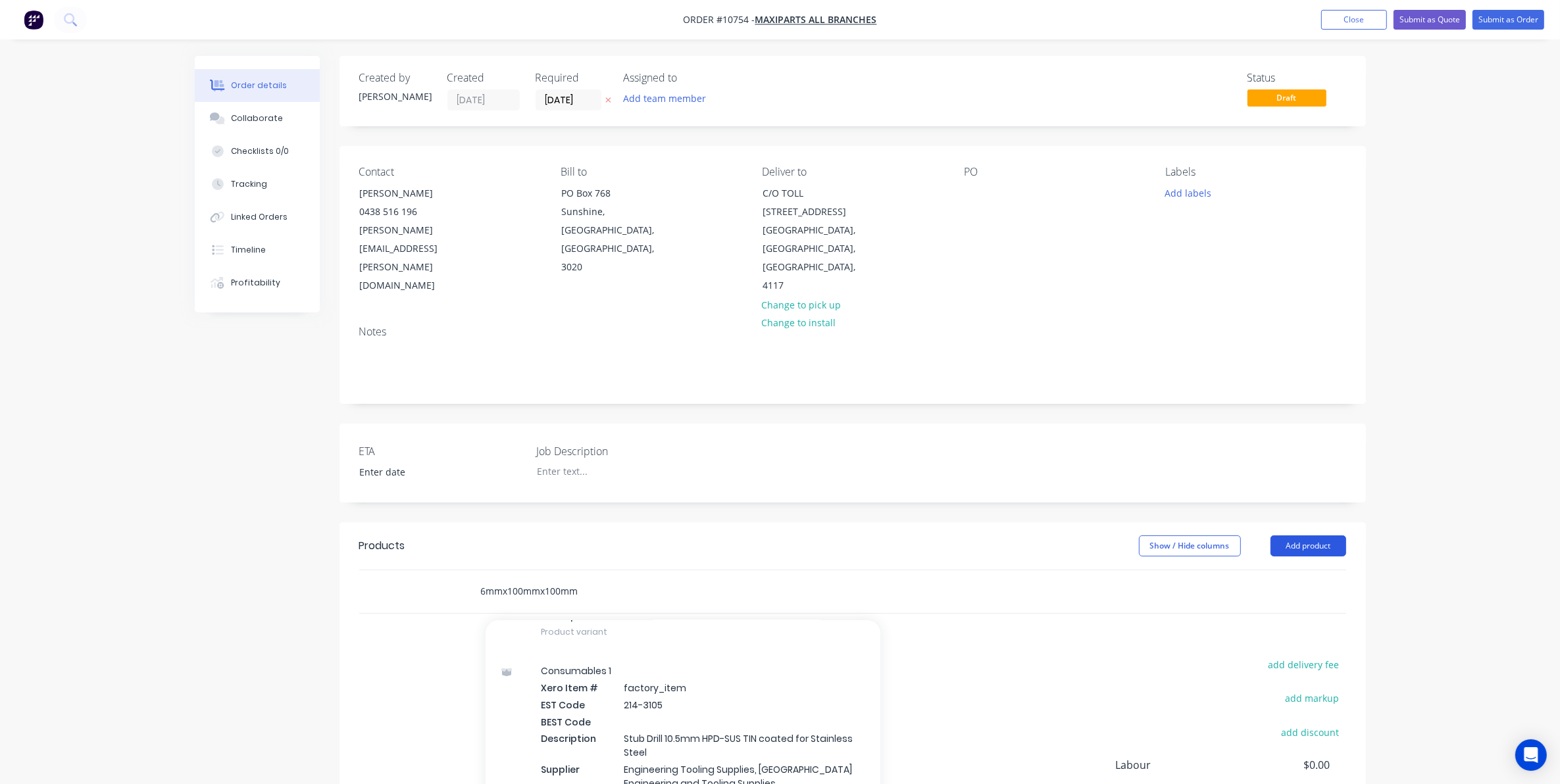
type input "6mmx100mmx100mm"
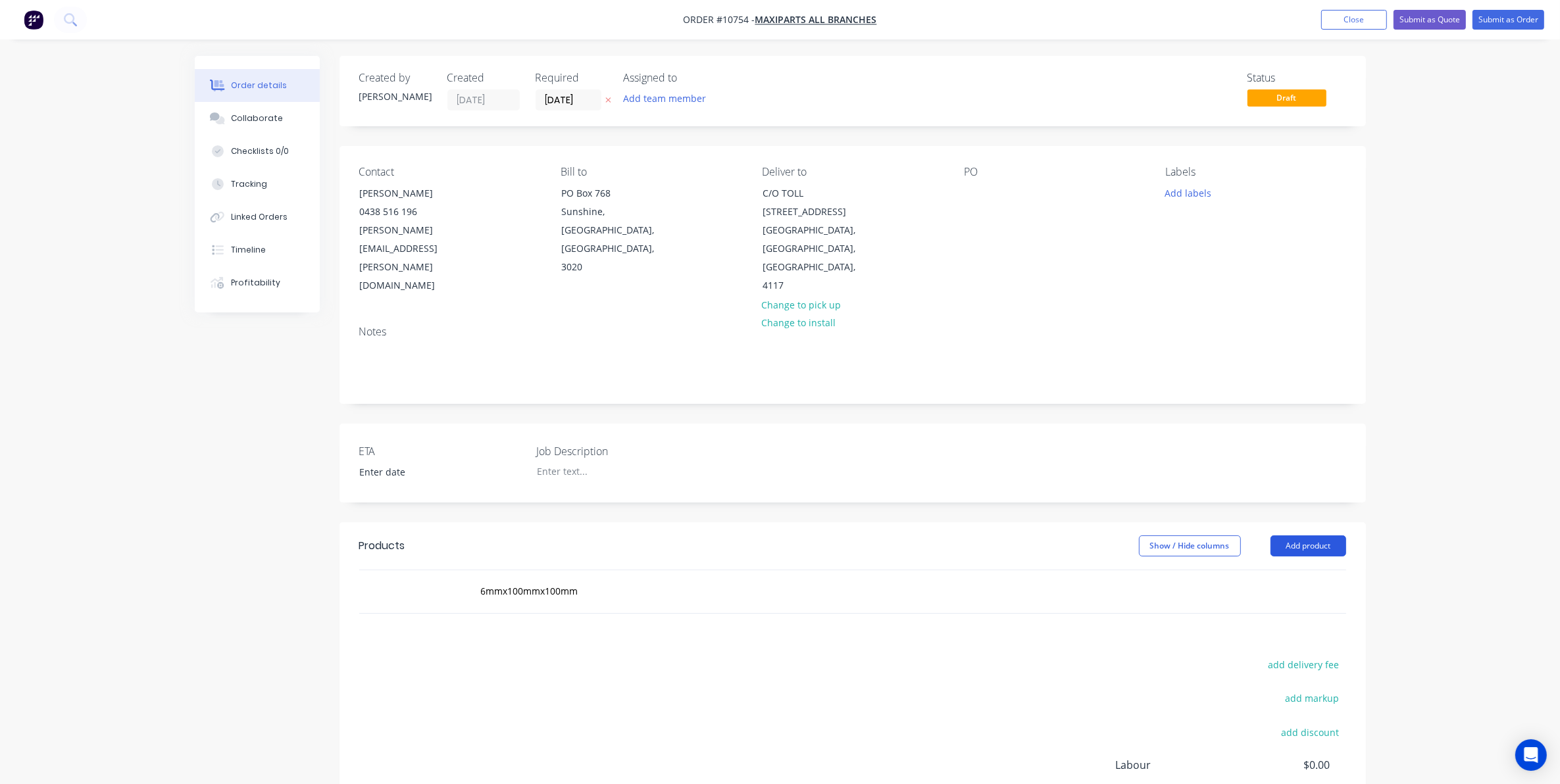
click at [1320, 535] on button "Add product" at bounding box center [1308, 545] width 76 height 21
click at [569, 578] on input "6mmx100mmx100mm" at bounding box center [611, 591] width 263 height 26
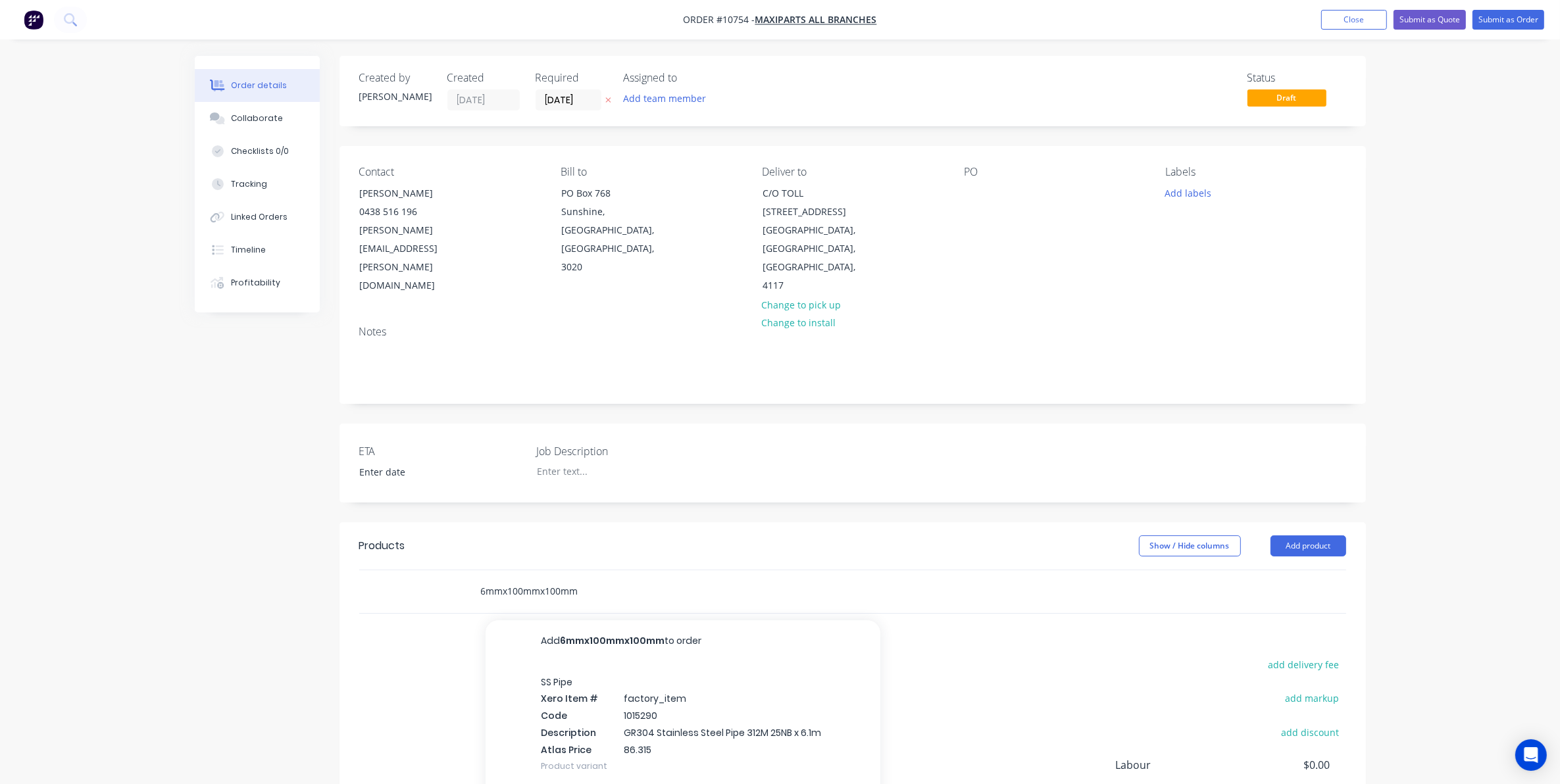
drag, startPoint x: 490, startPoint y: 536, endPoint x: 290, endPoint y: 542, distance: 200.1
click at [304, 542] on div "Created by [PERSON_NAME] Created [DATE] Required [DATE] Assigned to Add team me…" at bounding box center [780, 501] width 1171 height 892
click at [1260, 535] on div "Show / Hide columns" at bounding box center [1205, 545] width 131 height 21
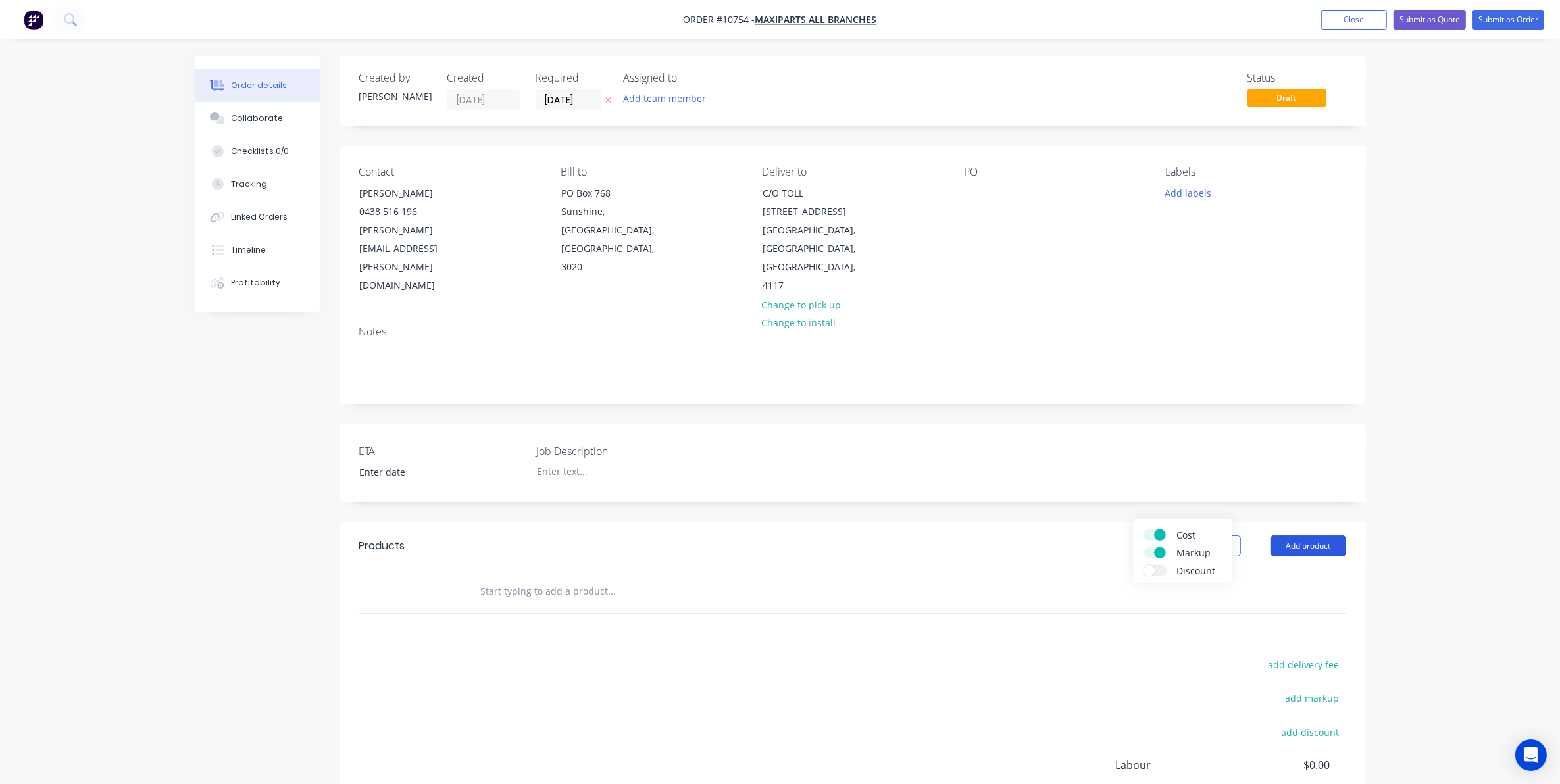
click at [1296, 535] on button "Add product" at bounding box center [1308, 545] width 76 height 21
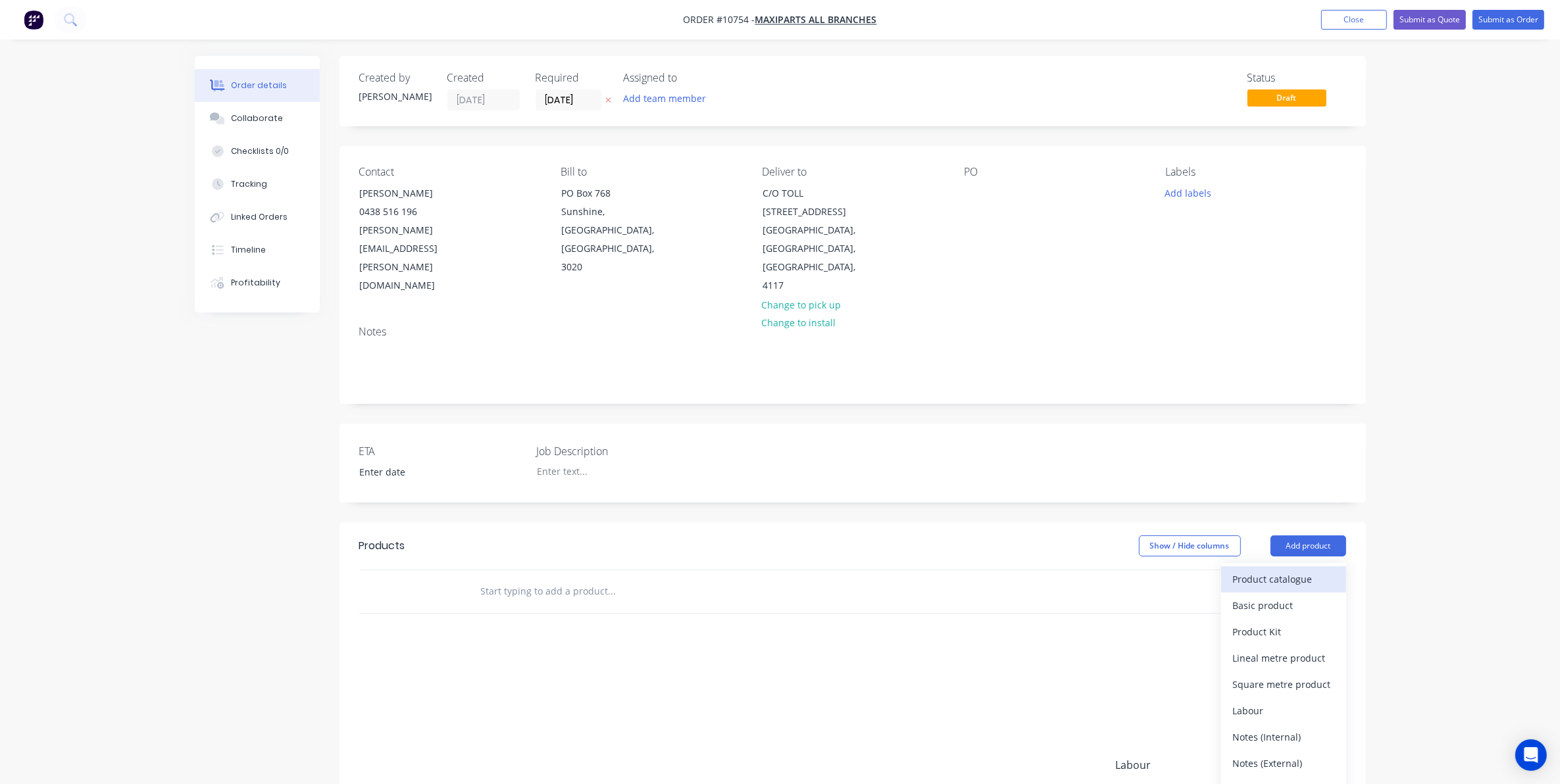
click at [1278, 569] on div "Product catalogue" at bounding box center [1283, 578] width 102 height 19
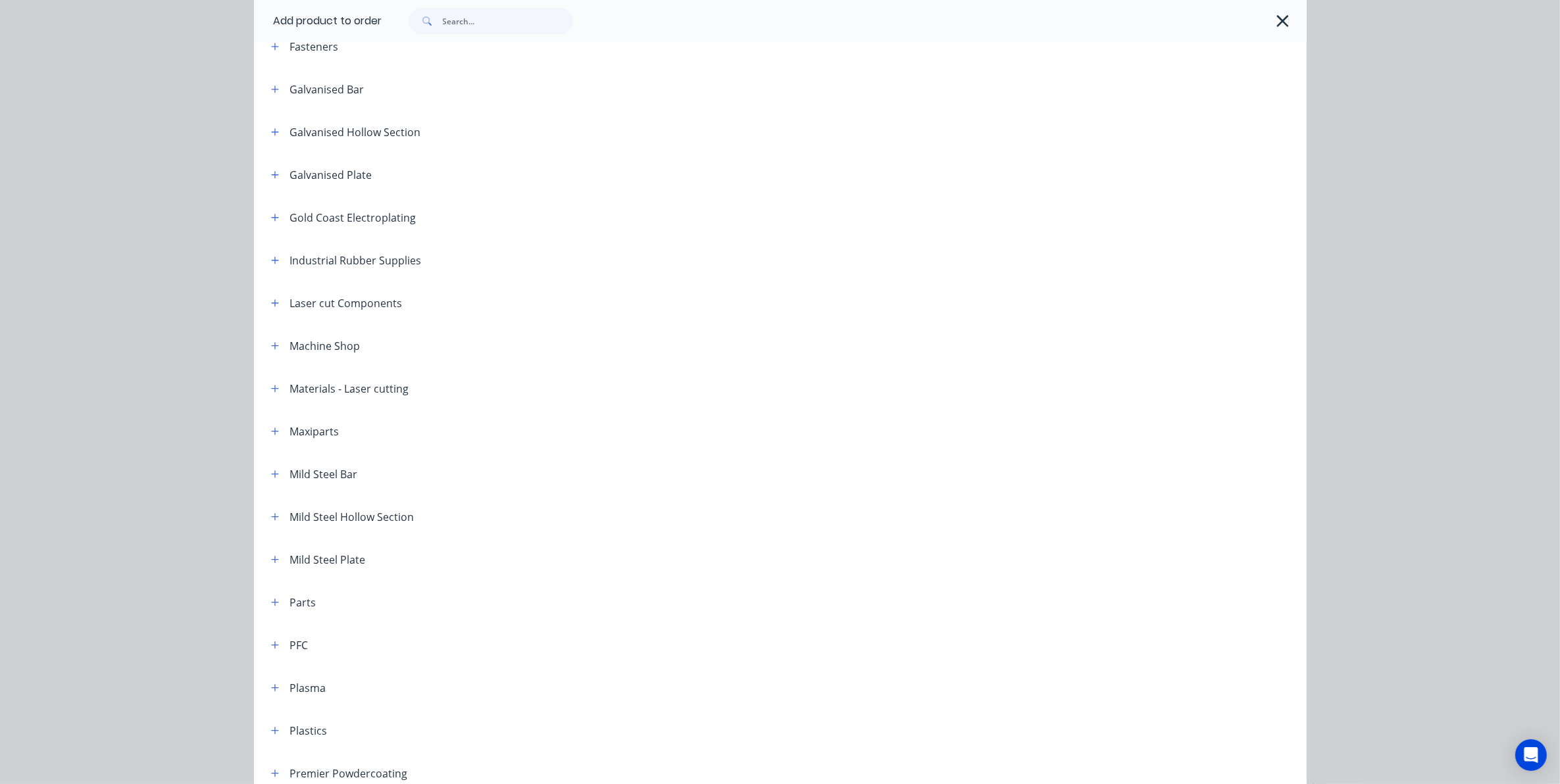
scroll to position [414, 0]
click at [271, 564] on icon "button" at bounding box center [275, 563] width 8 height 9
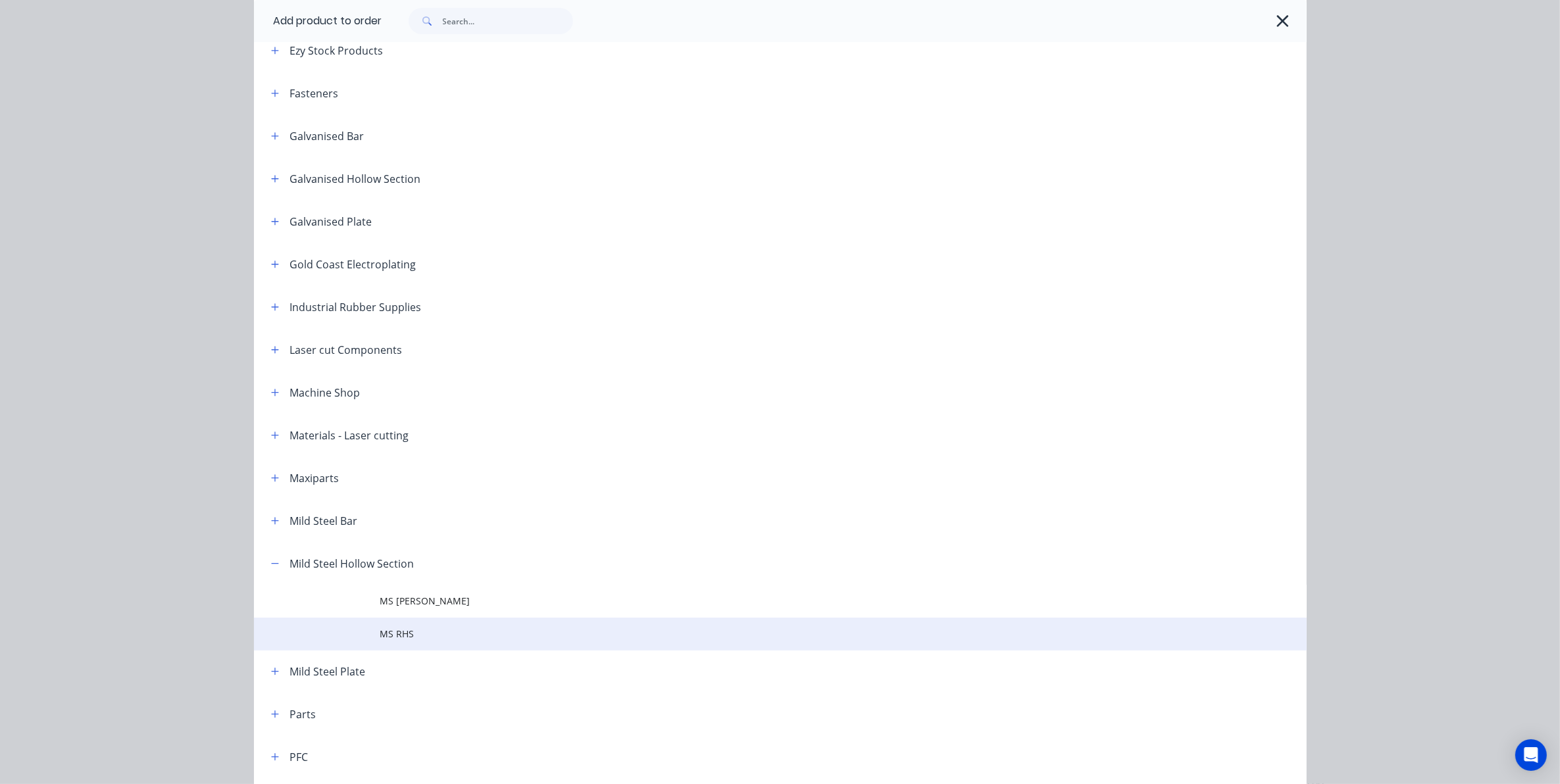
click at [399, 642] on td "MS RHS" at bounding box center [843, 633] width 926 height 33
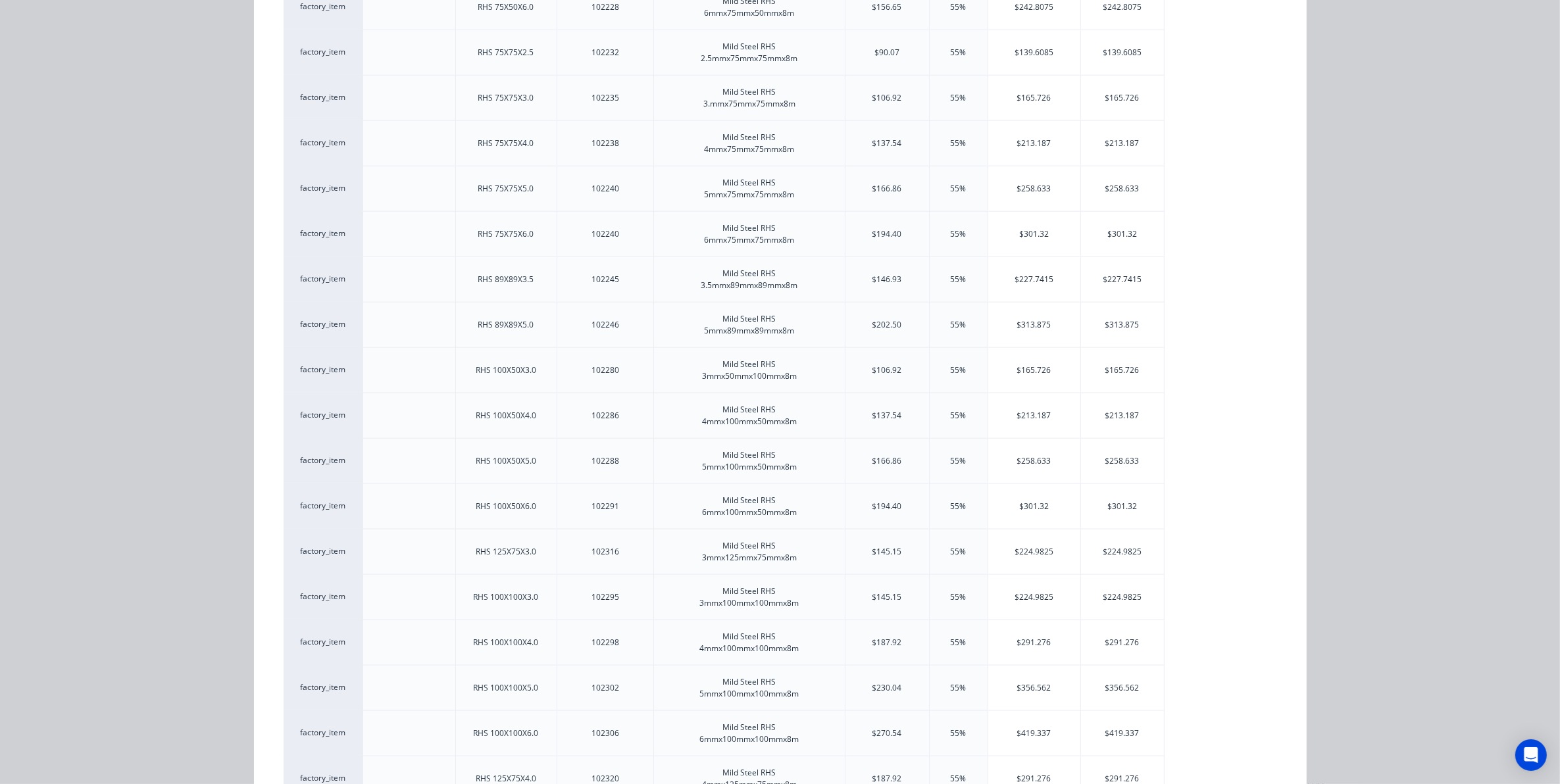
scroll to position [2136, 0]
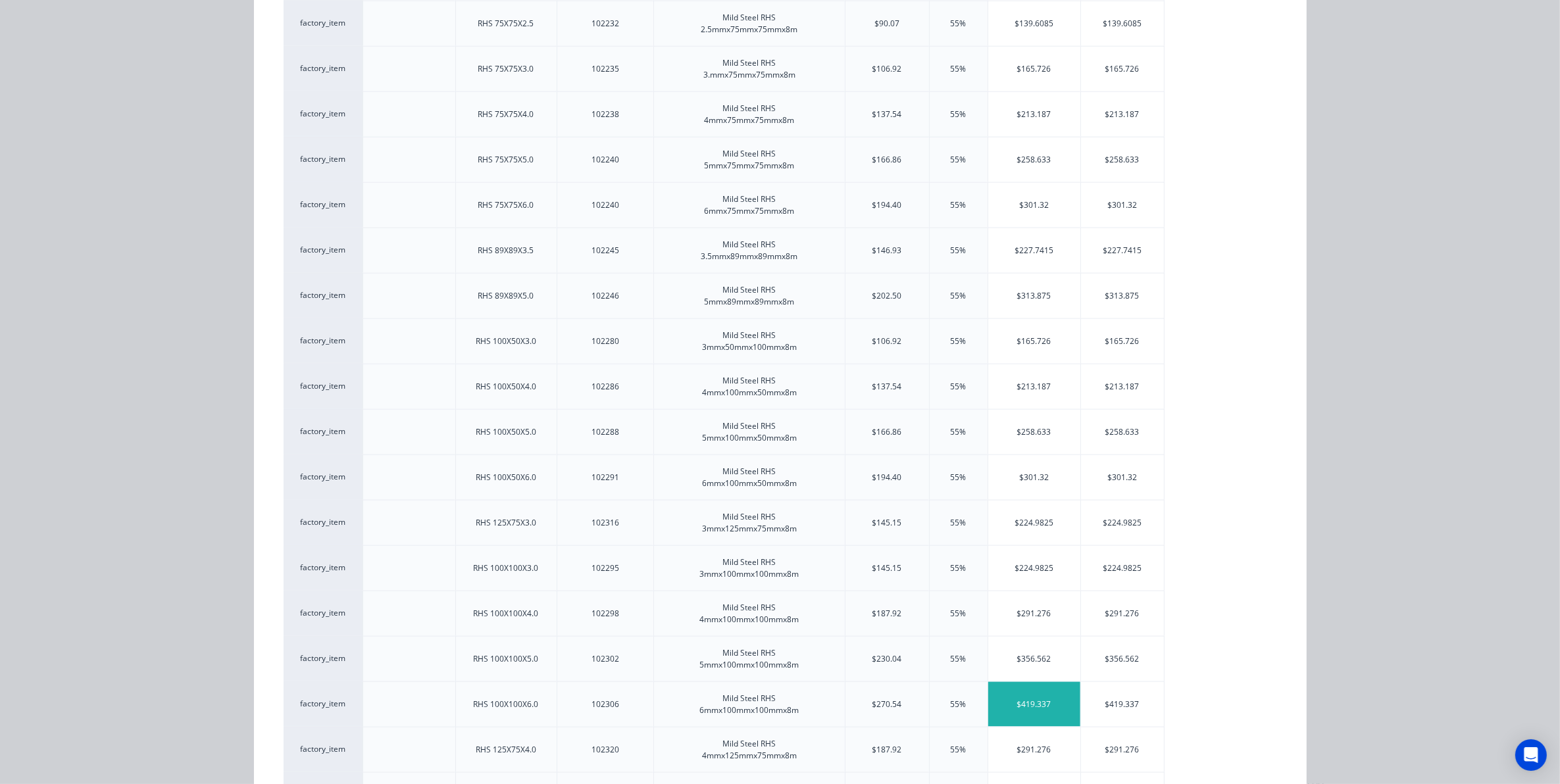
click at [1032, 716] on div "$419.337" at bounding box center [1033, 703] width 92 height 45
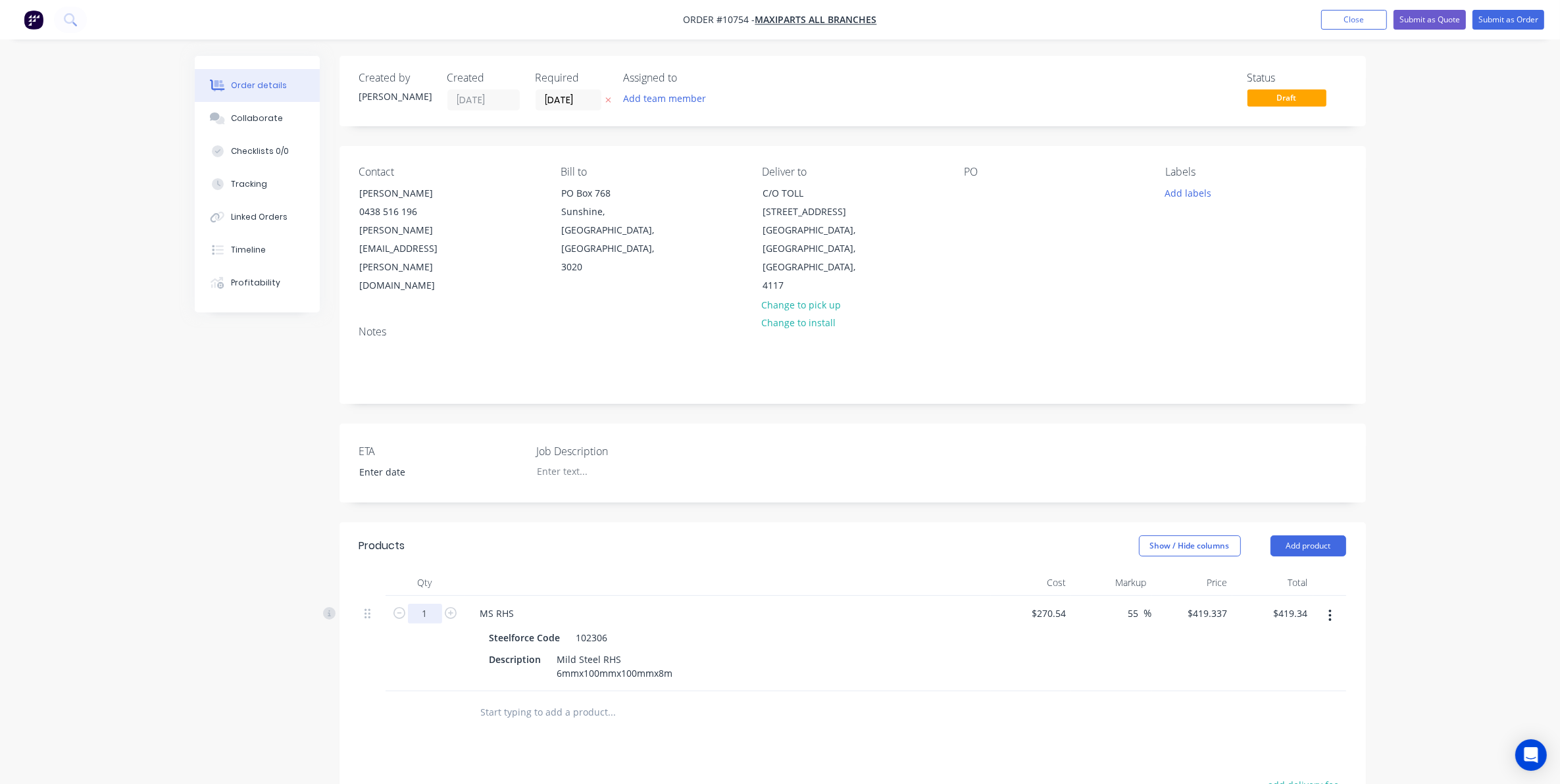
click at [424, 604] on input "1" at bounding box center [425, 614] width 34 height 20
type input "3"
type input "$1,258.01"
drag, startPoint x: 10, startPoint y: 467, endPoint x: 61, endPoint y: 438, distance: 58.7
click at [10, 468] on div "Order details Collaborate Checklists 0/0 Tracking Linked Orders Timeline Profit…" at bounding box center [780, 534] width 1560 height 1069
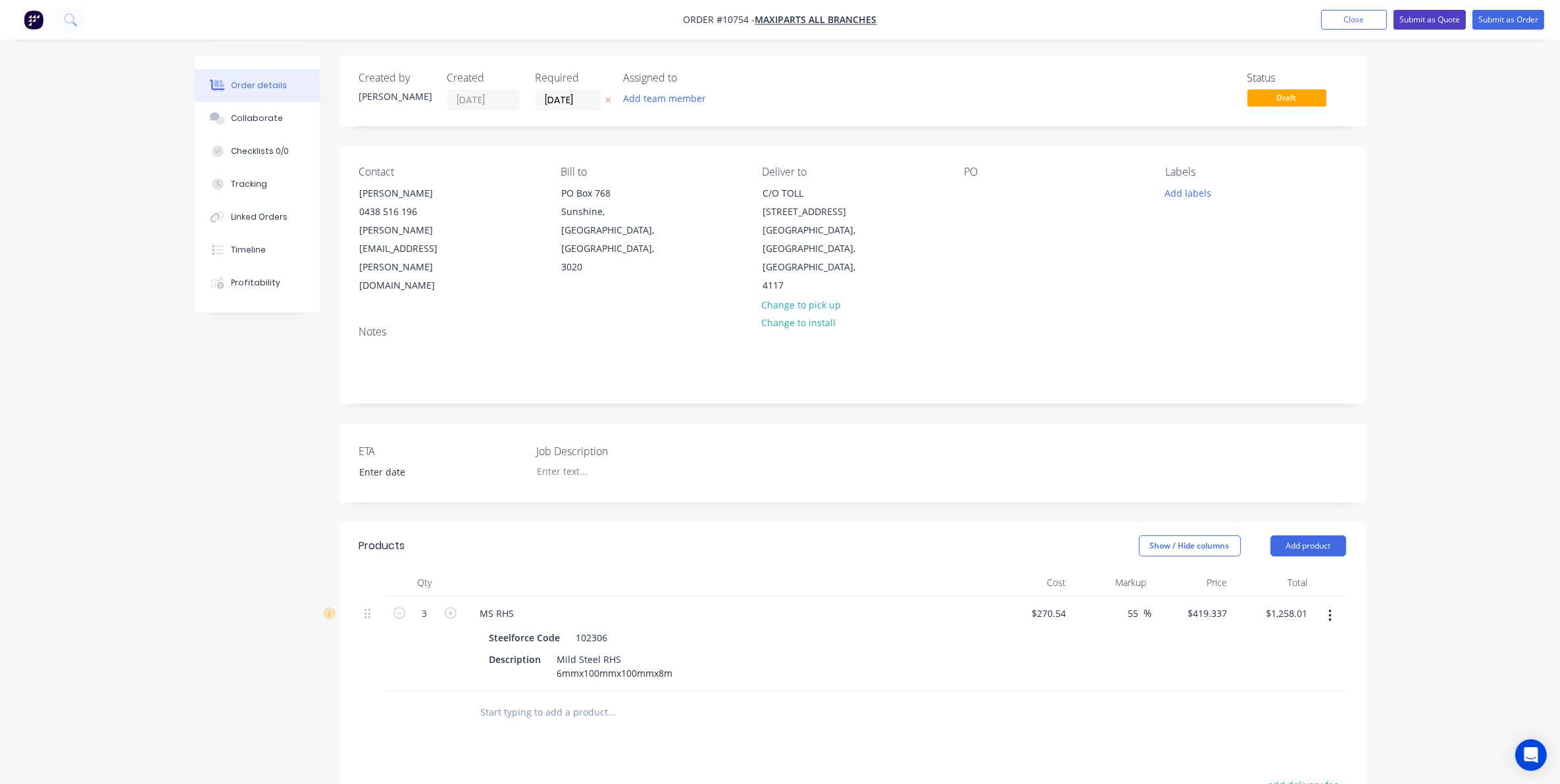
click at [1441, 18] on button "Submit as Quote" at bounding box center [1429, 20] width 73 height 20
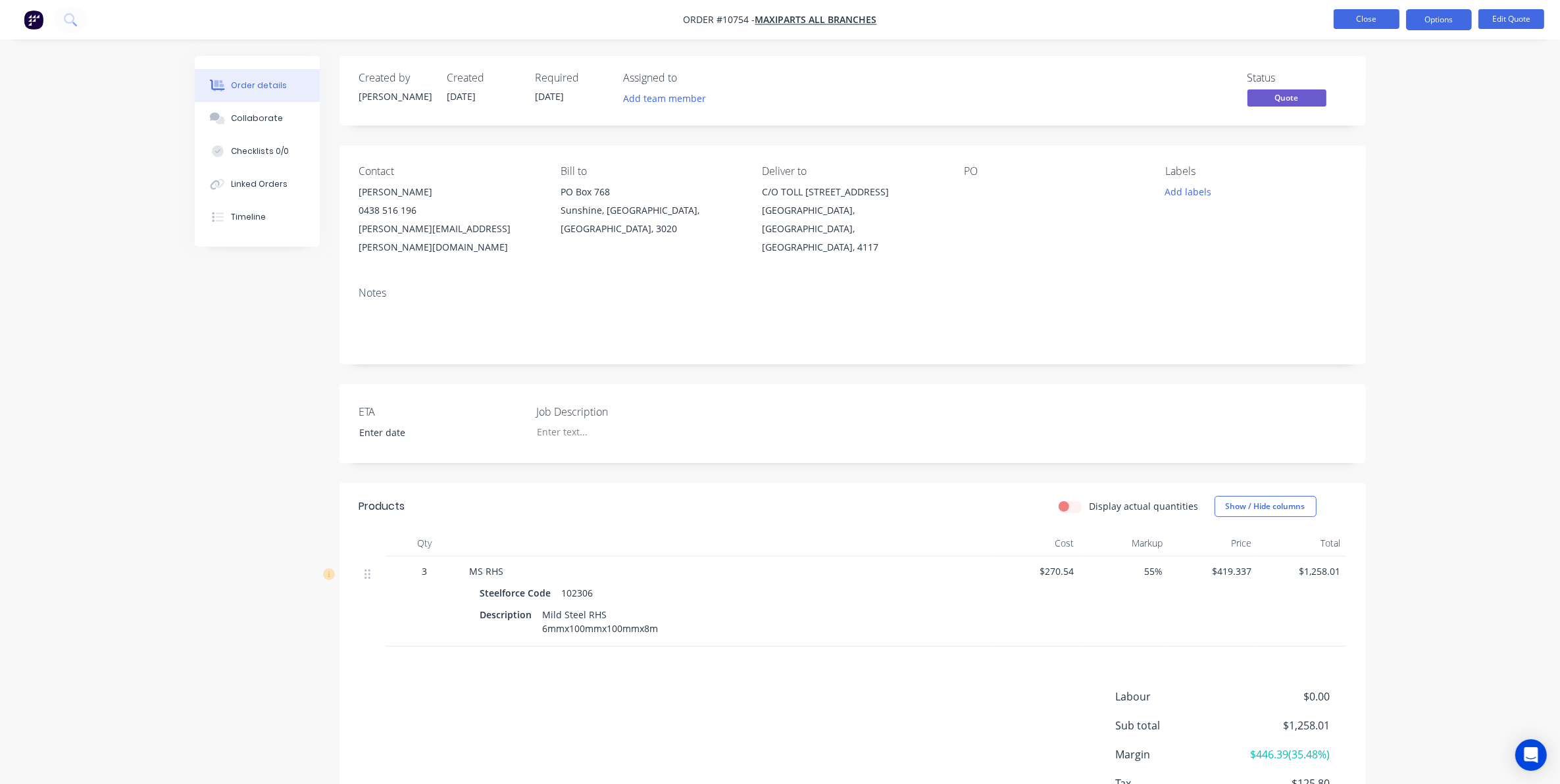
click at [1363, 25] on button "Close" at bounding box center [1366, 19] width 66 height 20
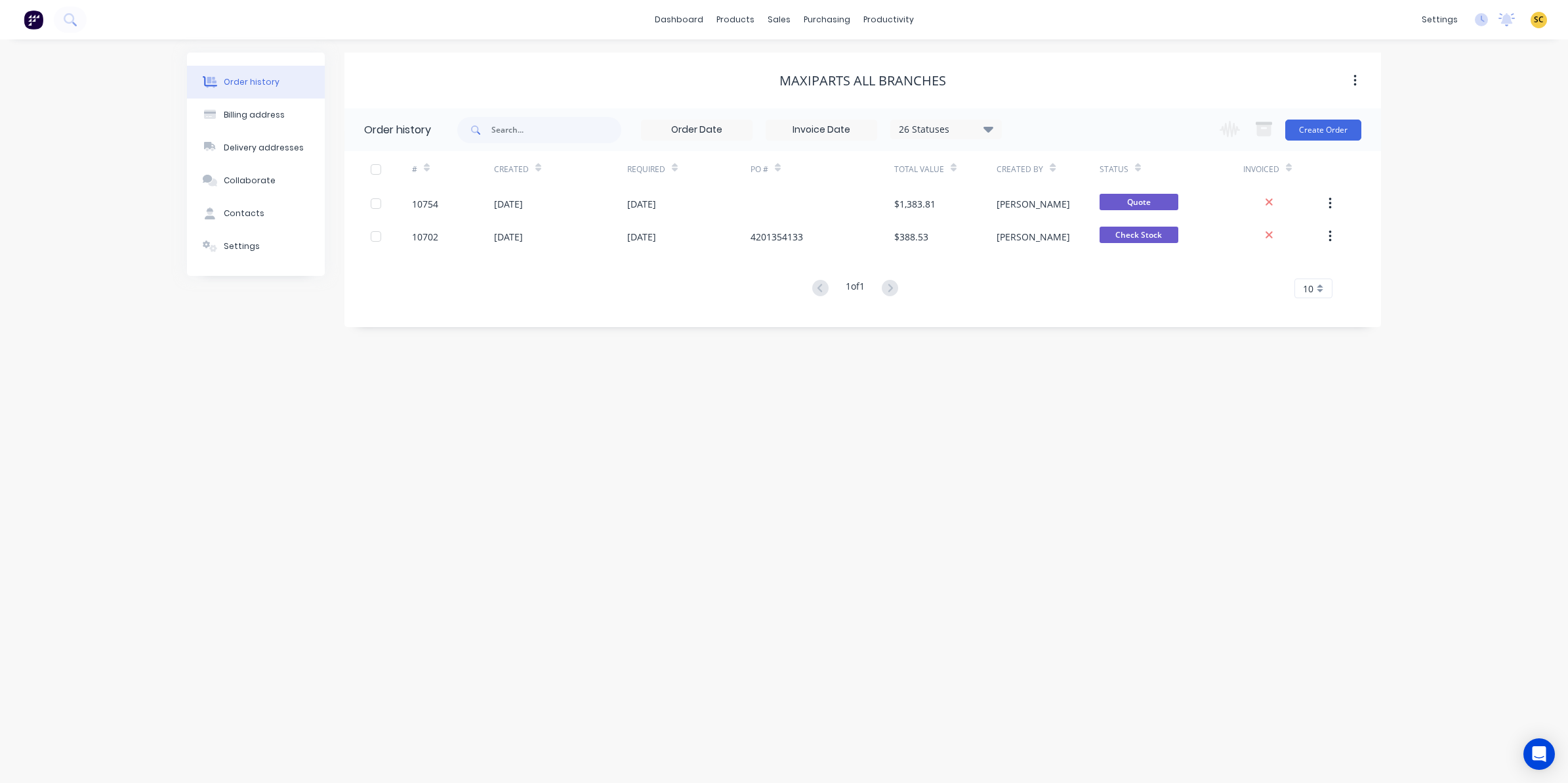
click at [34, 17] on img at bounding box center [34, 20] width 20 height 20
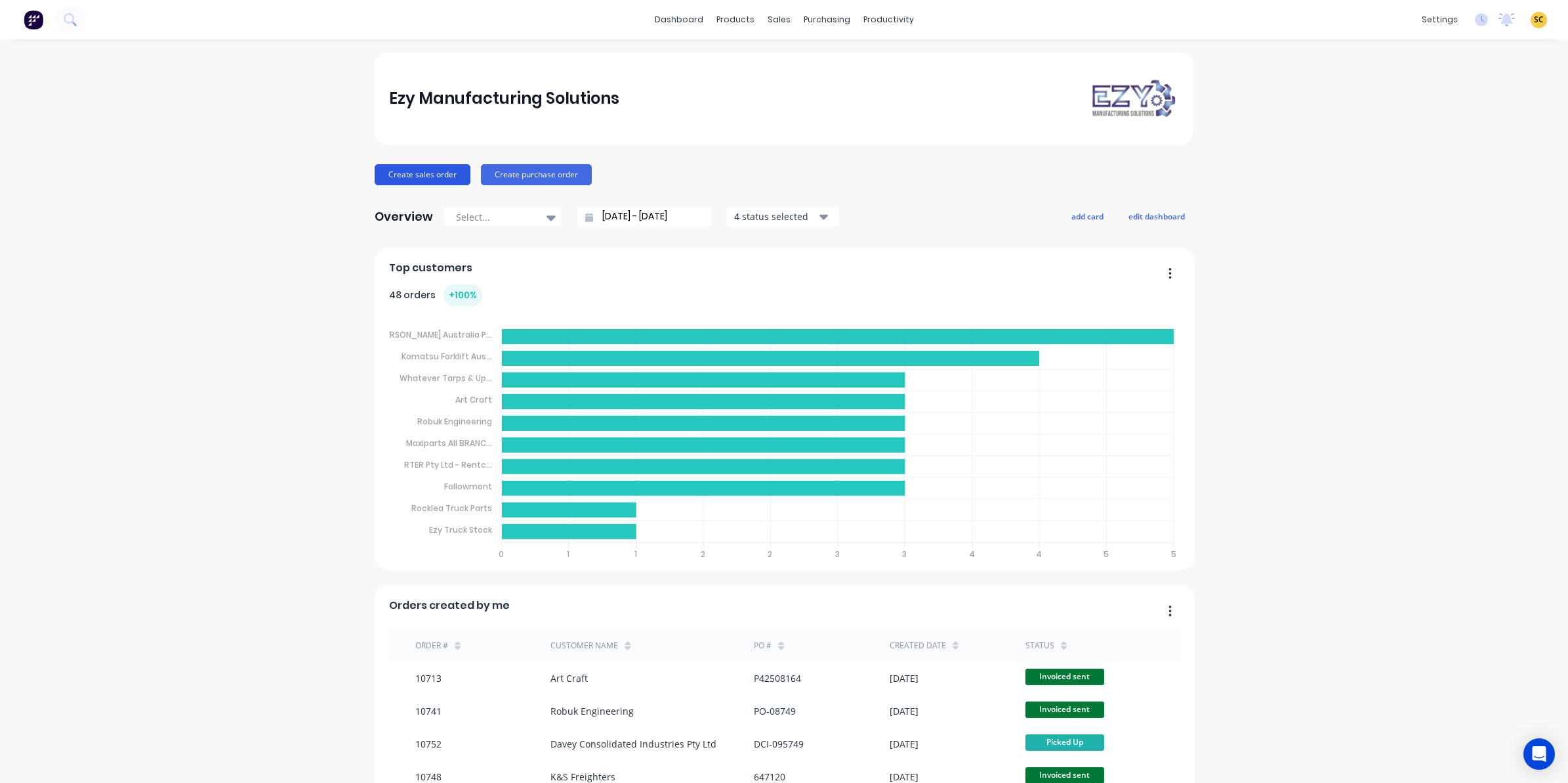
click at [411, 173] on button "Create sales order" at bounding box center [422, 174] width 95 height 21
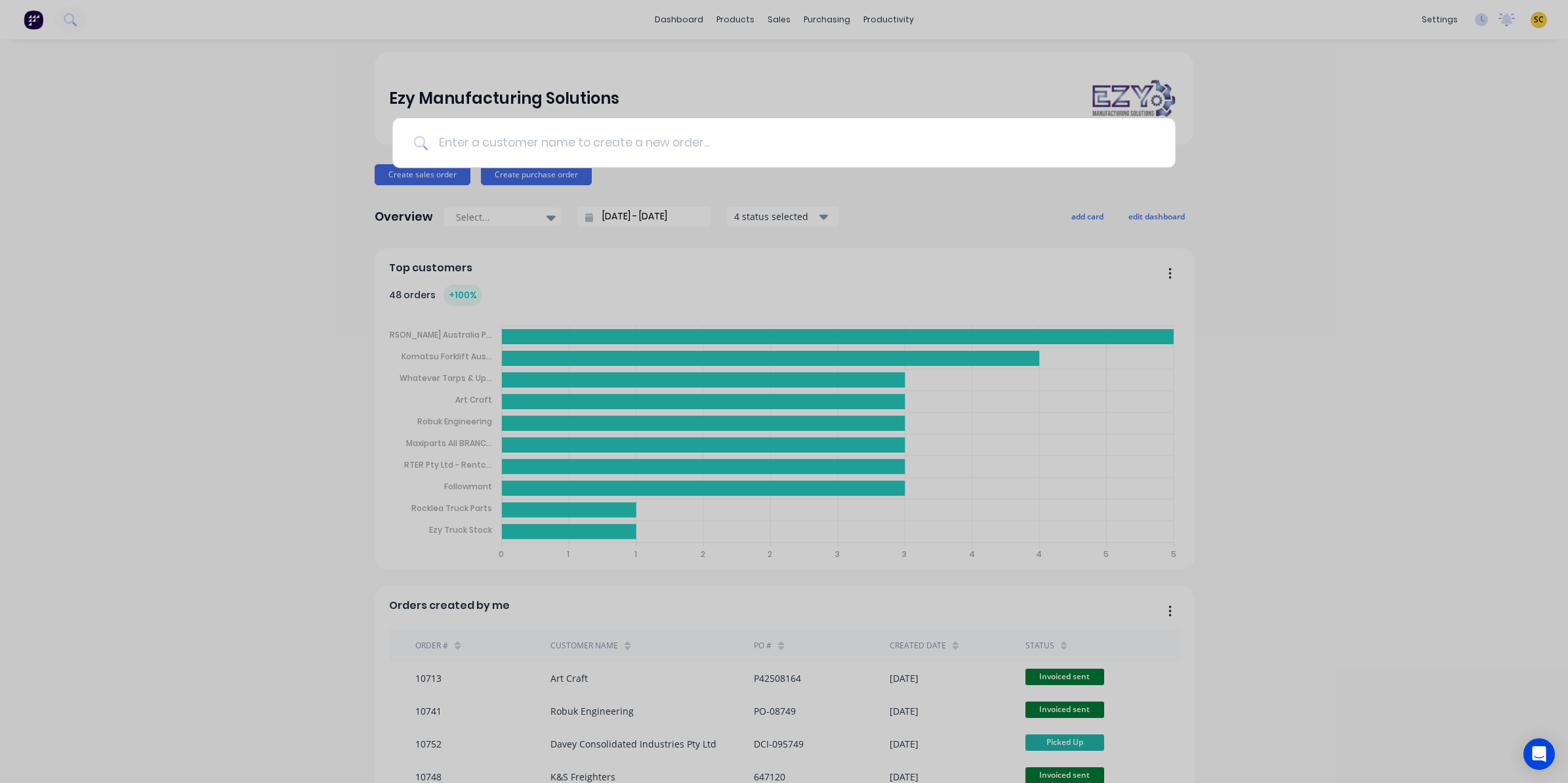
click at [496, 138] on input at bounding box center [790, 143] width 726 height 50
click at [474, 146] on input at bounding box center [790, 143] width 726 height 50
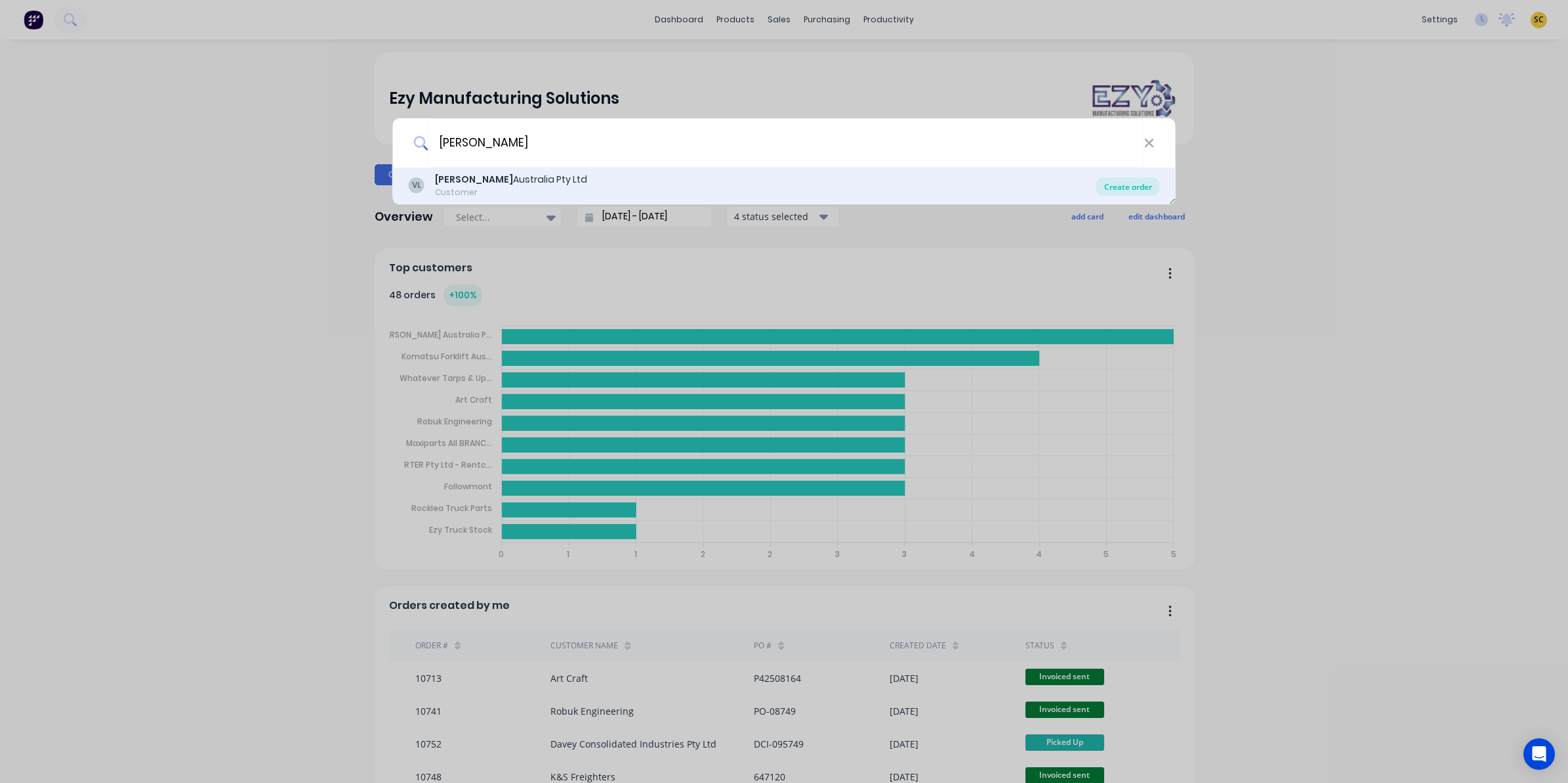
type input "[PERSON_NAME]"
click at [1144, 191] on div "Create order" at bounding box center [1128, 186] width 64 height 18
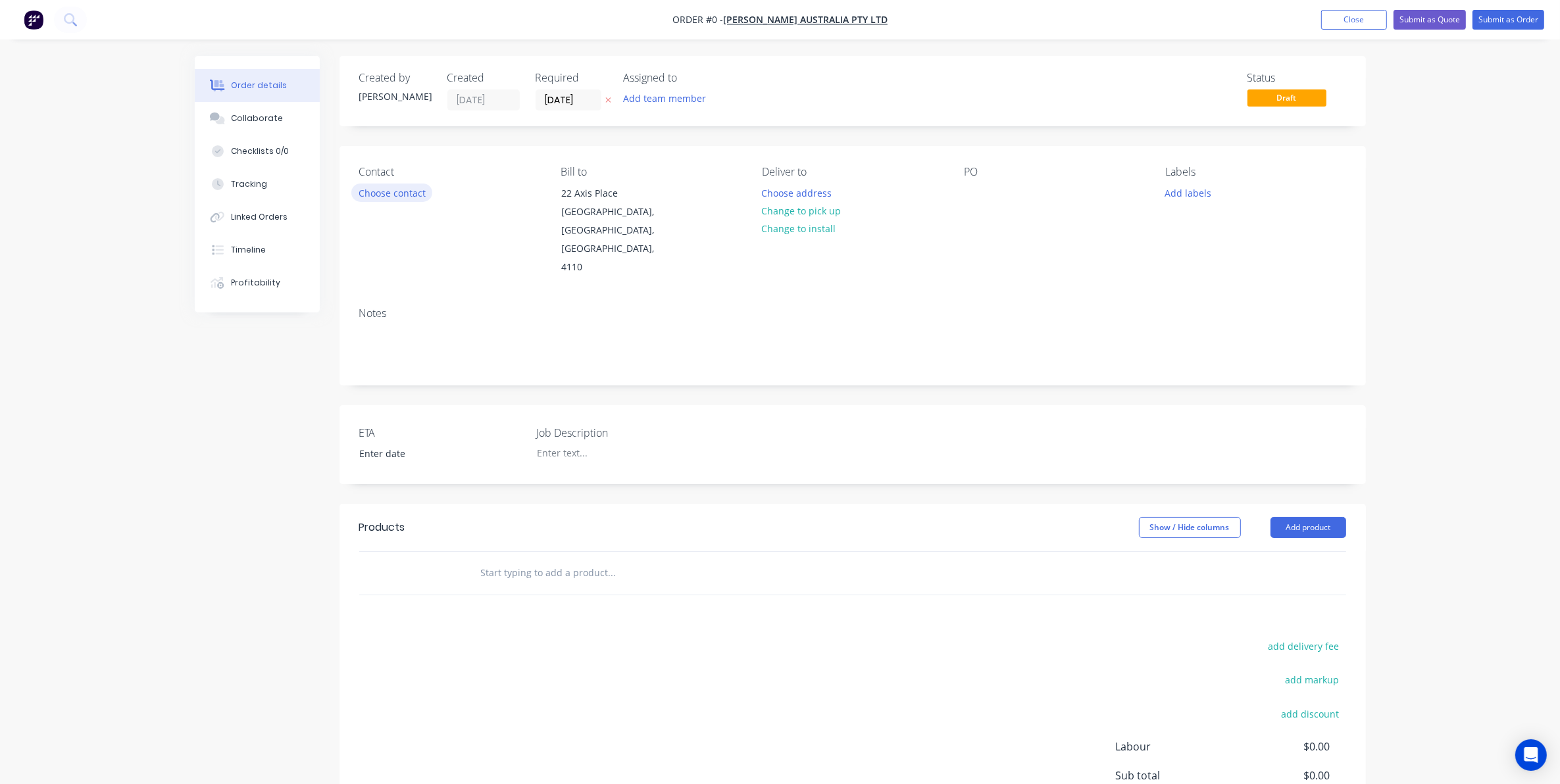
click at [373, 201] on button "Choose contact" at bounding box center [391, 192] width 81 height 18
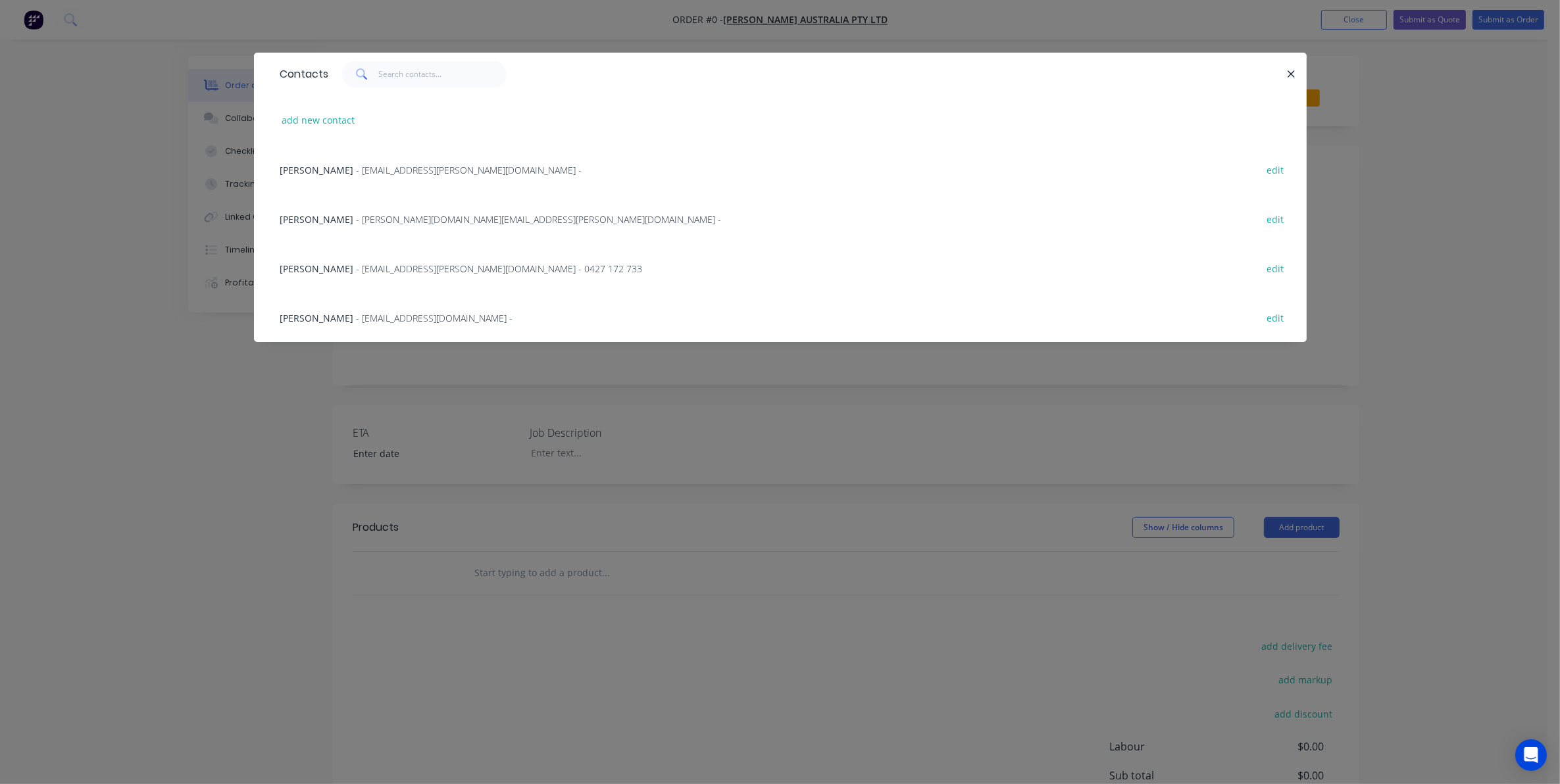
click at [394, 259] on div "[PERSON_NAME] - [EMAIL_ADDRESS][PERSON_NAME][DOMAIN_NAME] - 0427 172 733 edit" at bounding box center [780, 268] width 1012 height 50
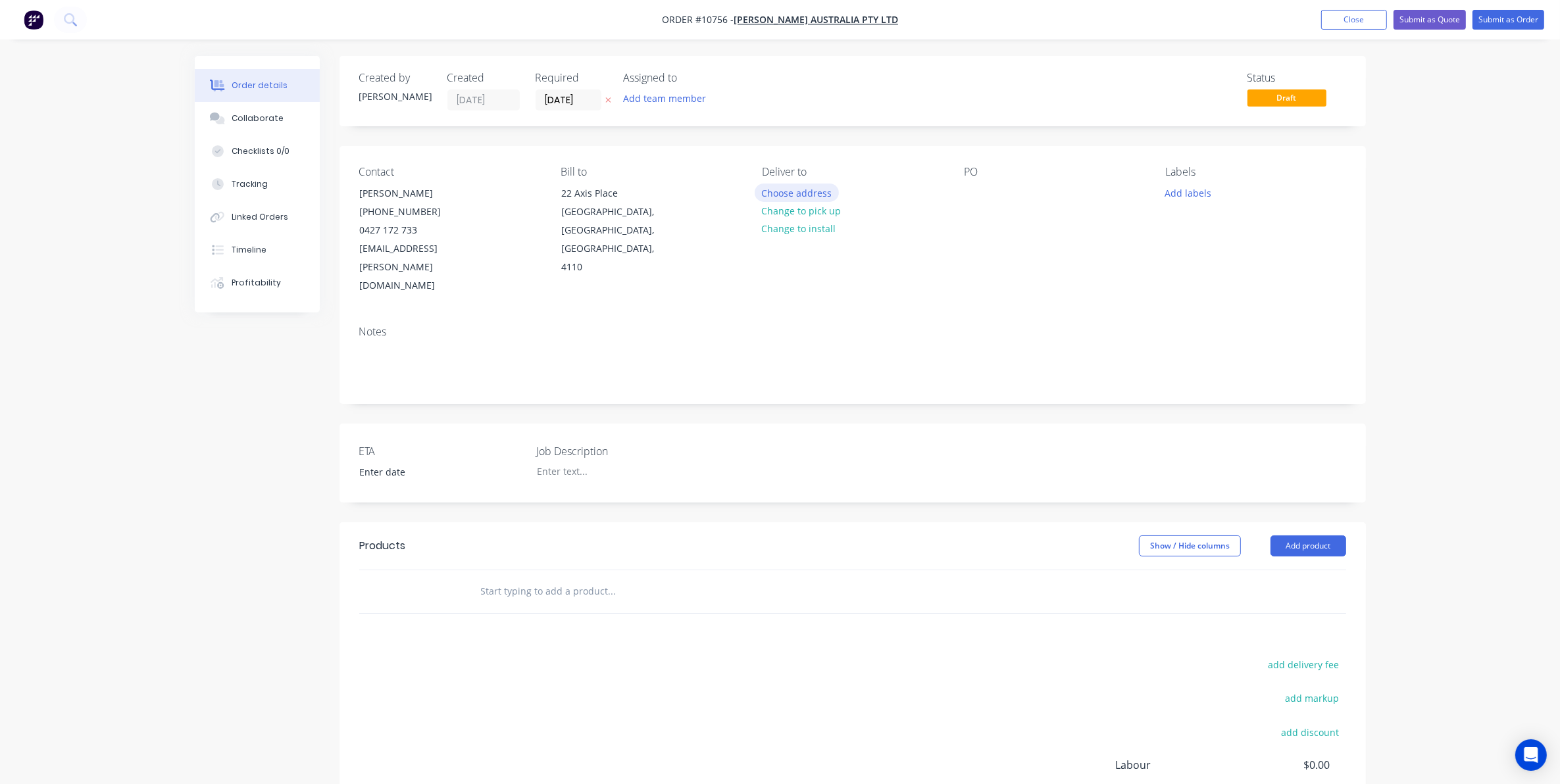
click at [792, 191] on button "Choose address" at bounding box center [796, 192] width 85 height 18
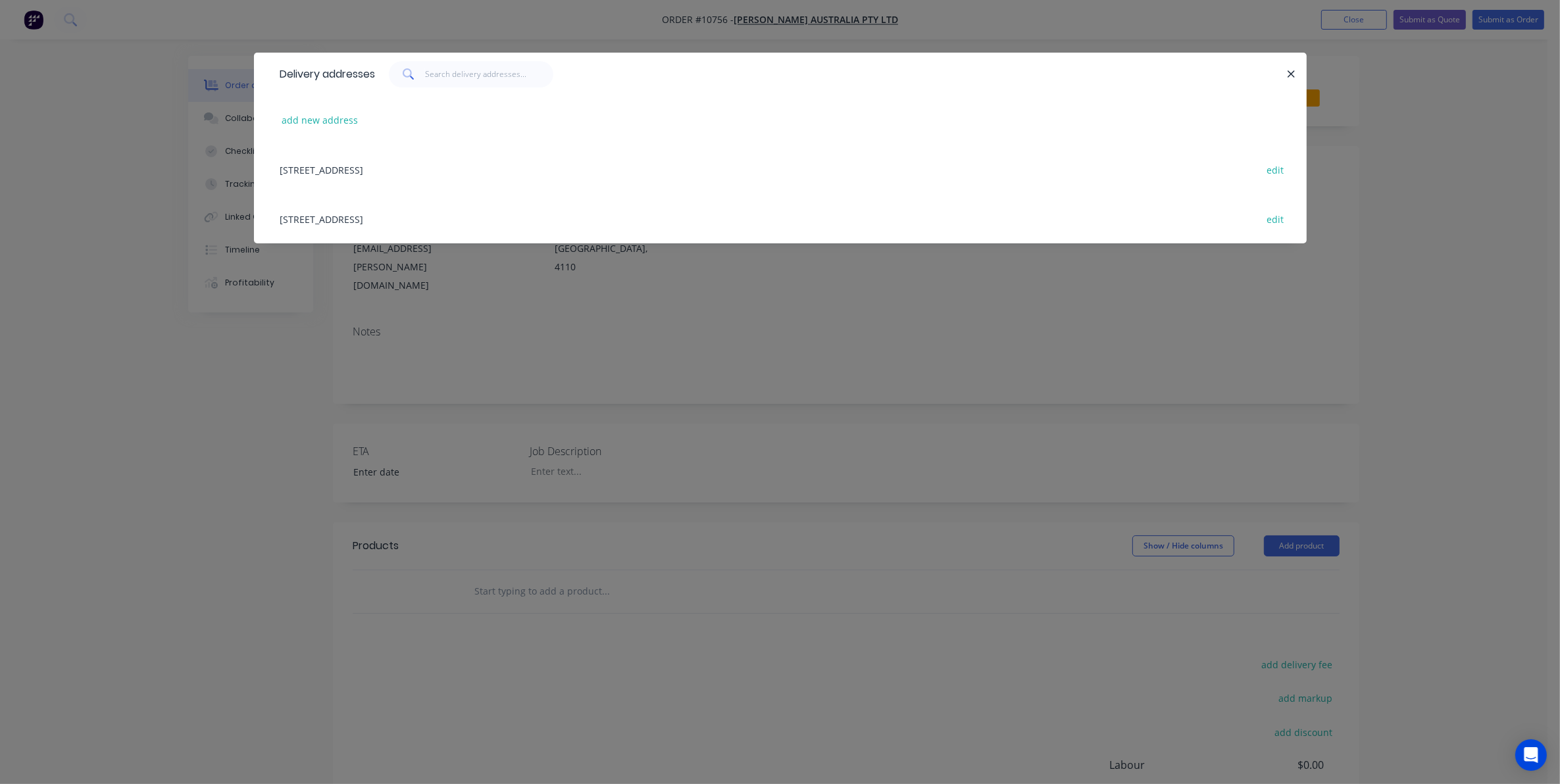
click at [465, 164] on div "[STREET_ADDRESS] edit" at bounding box center [780, 169] width 1012 height 50
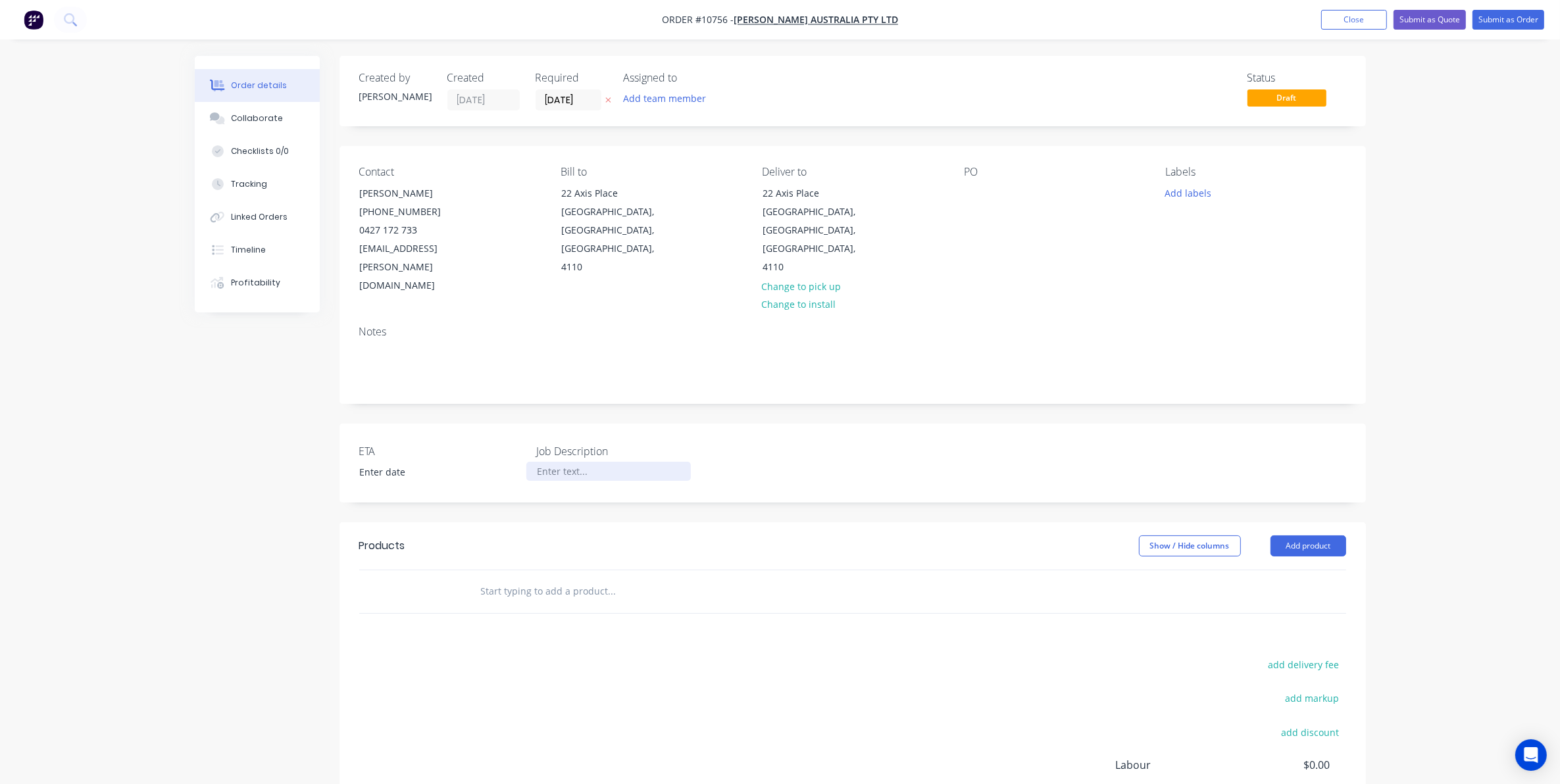
click at [557, 462] on div at bounding box center [608, 471] width 164 height 19
click at [977, 185] on div at bounding box center [974, 192] width 21 height 19
click at [545, 578] on input "text" at bounding box center [611, 591] width 263 height 26
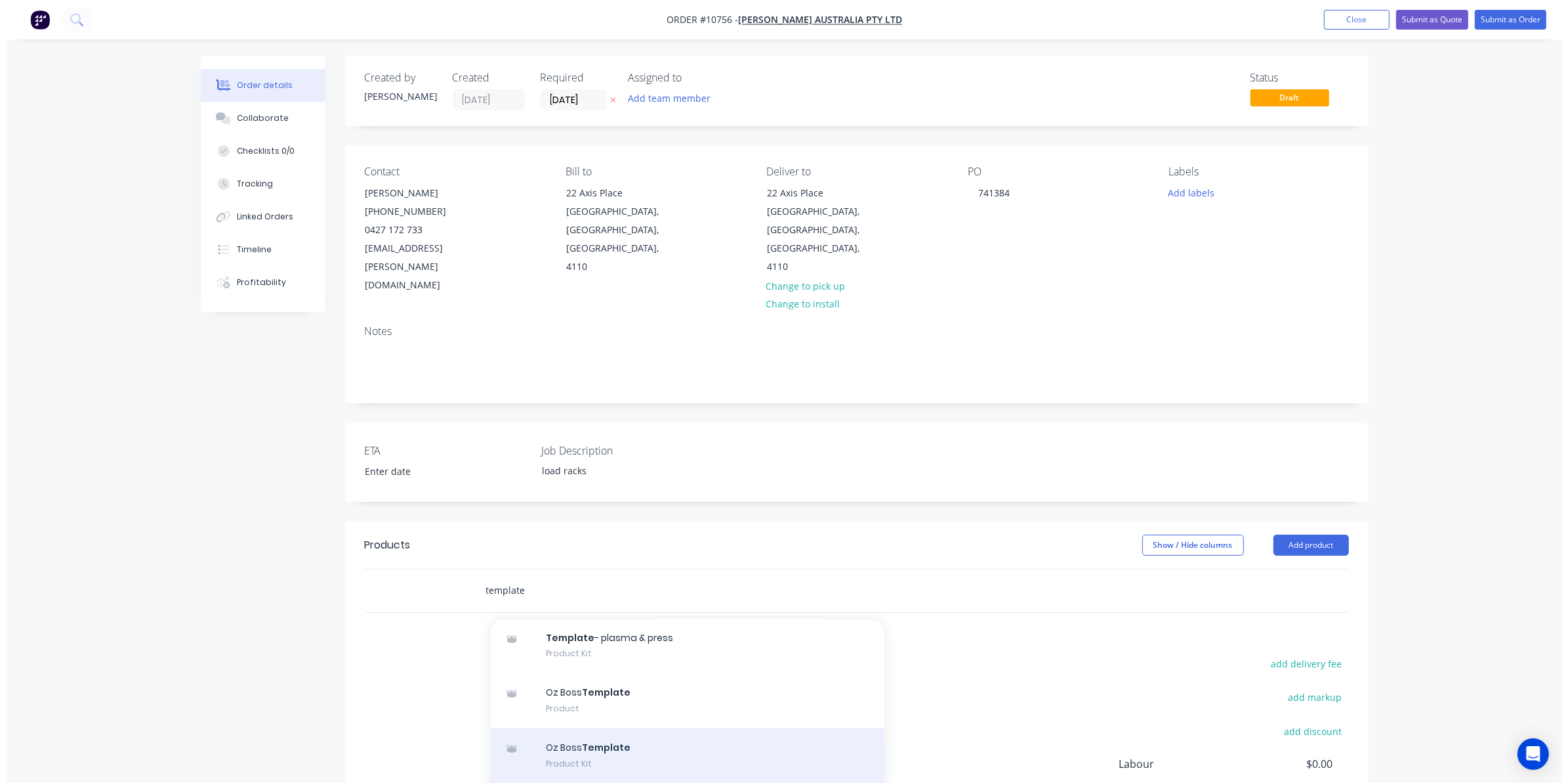
scroll to position [128, 0]
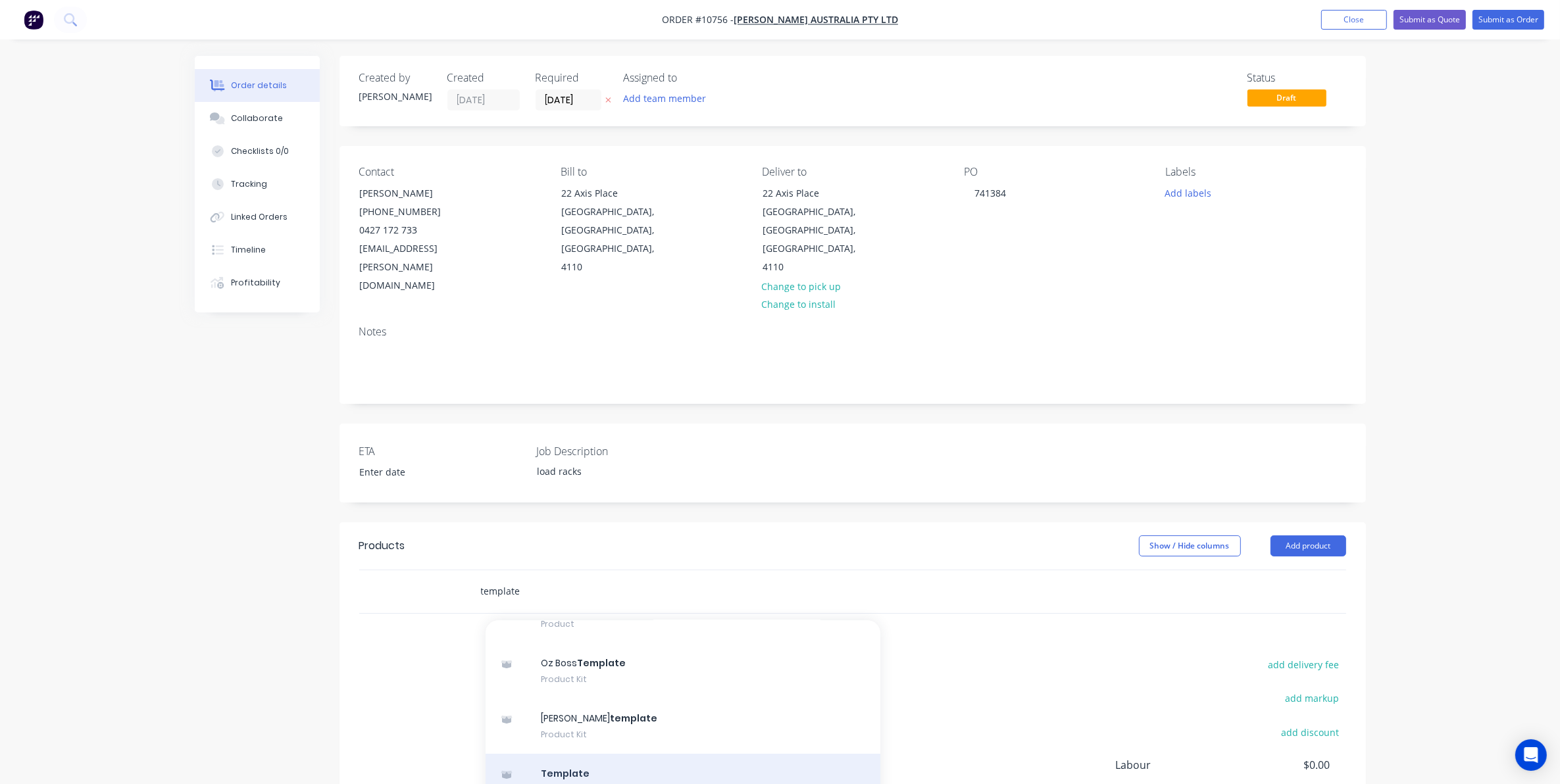
type input "template"
click at [605, 753] on div "Template Product Kit" at bounding box center [683, 780] width 394 height 55
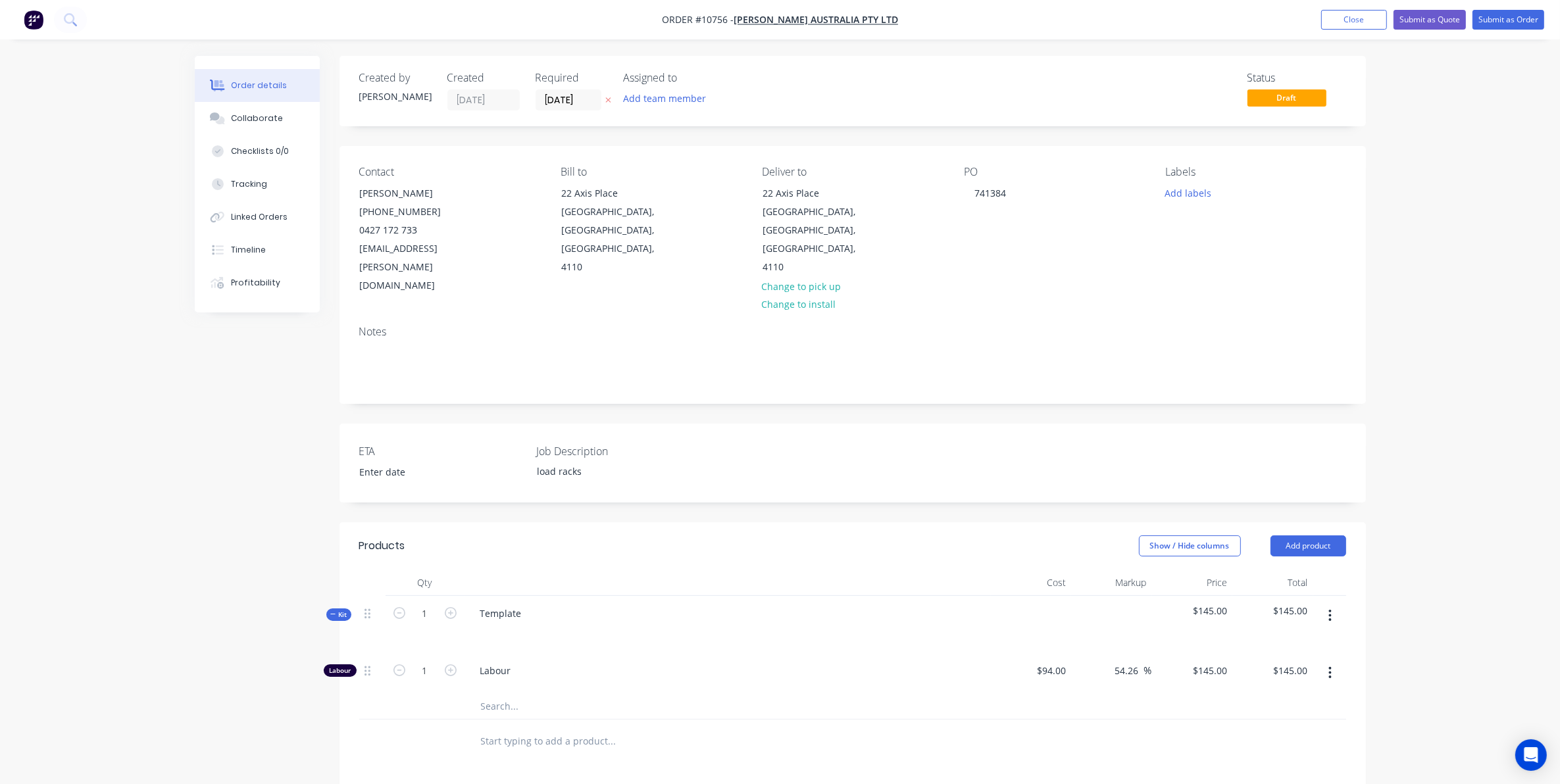
click at [1327, 661] on button "button" at bounding box center [1329, 673] width 31 height 24
click at [1395, 650] on div "Order details Collaborate Checklists 0/0 Tracking Linked Orders Timeline Profit…" at bounding box center [780, 548] width 1560 height 1097
click at [501, 692] on input "text" at bounding box center [611, 705] width 263 height 26
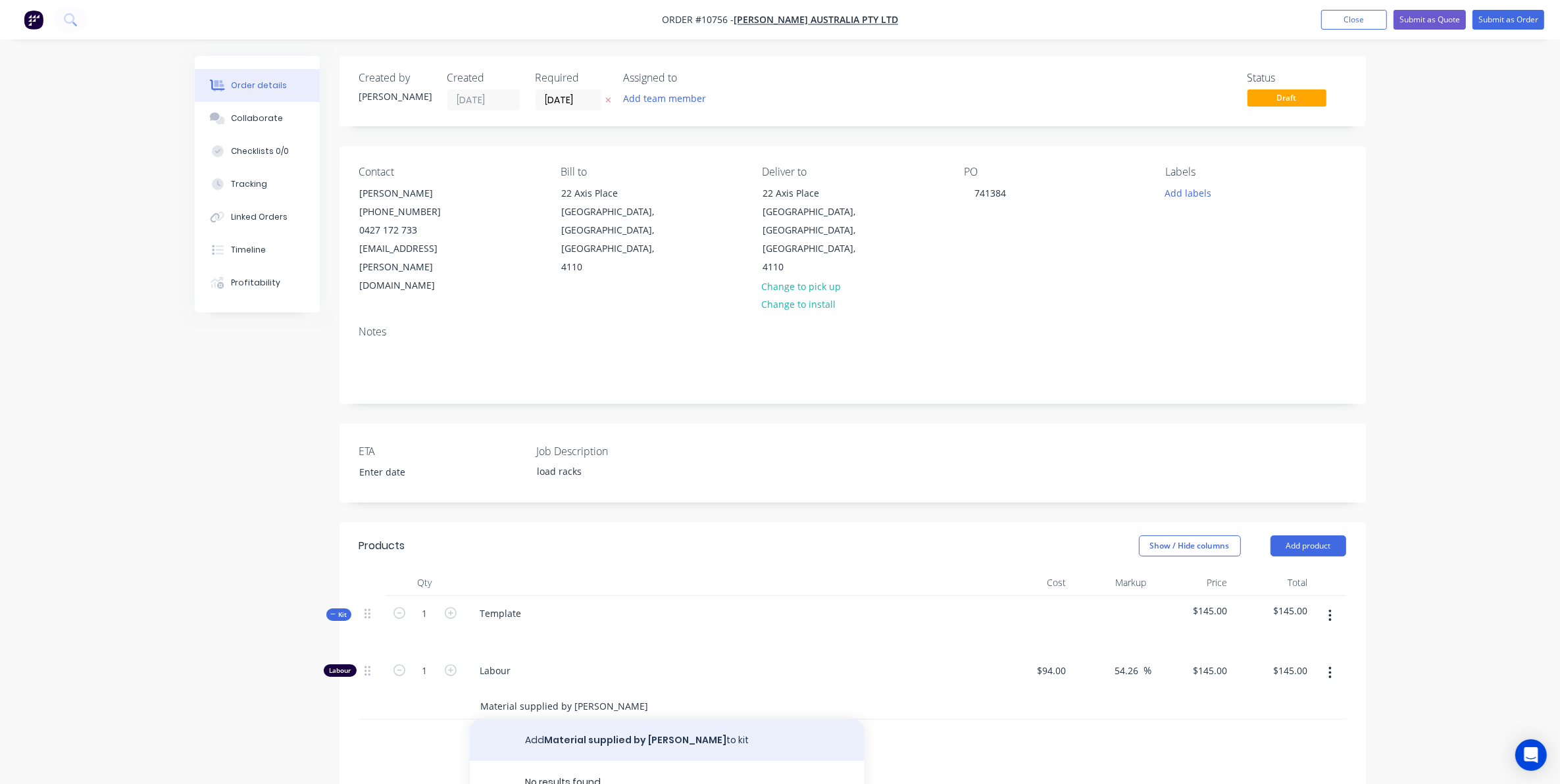
type input "Material supplied by [PERSON_NAME]"
click at [559, 718] on button "Add Material supplied by [PERSON_NAME] to kit" at bounding box center [667, 739] width 394 height 42
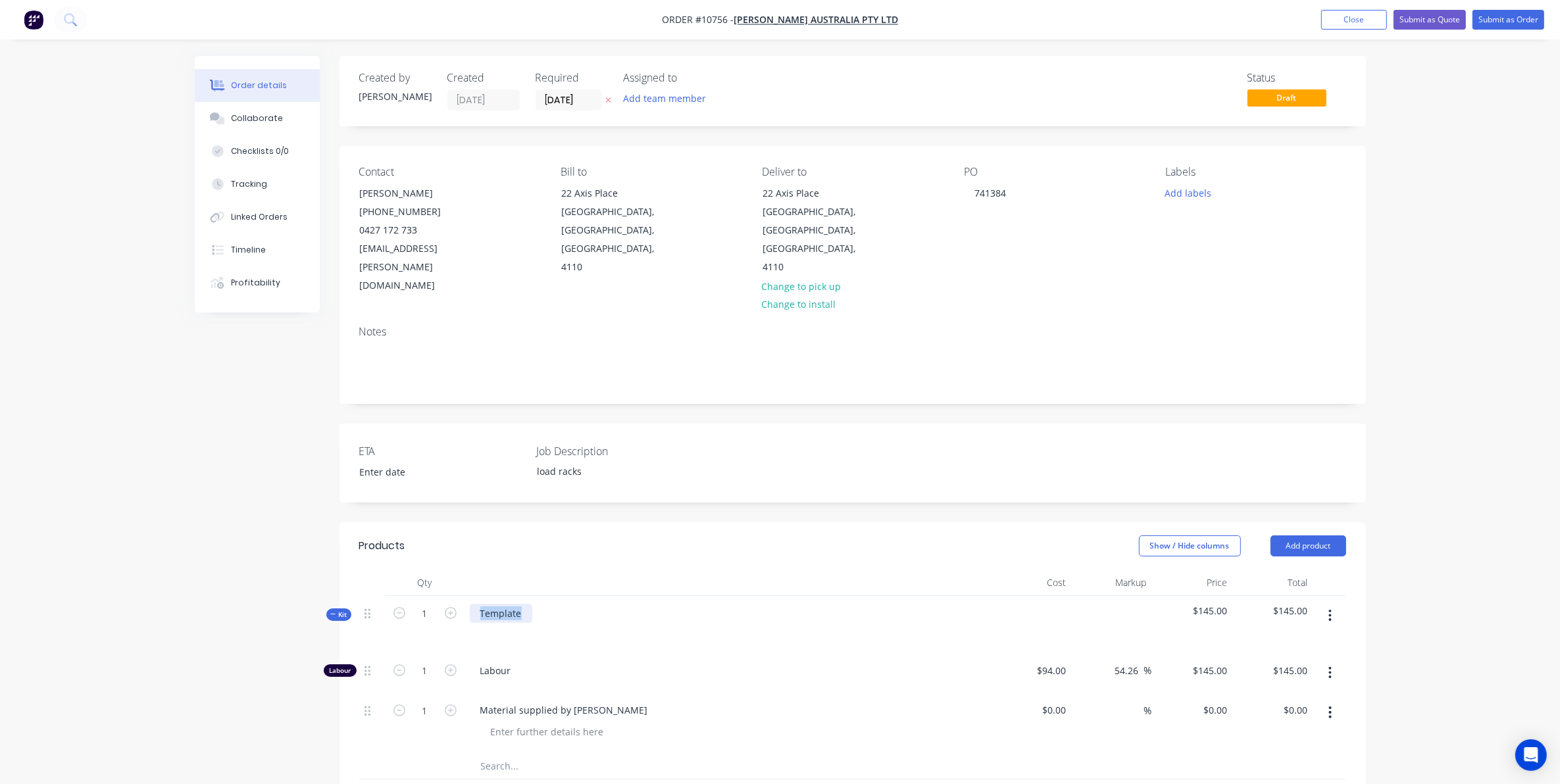
drag, startPoint x: 521, startPoint y: 577, endPoint x: 370, endPoint y: 578, distance: 151.0
click at [370, 596] on div "Kit 1 Template $145.00 $145.00" at bounding box center [852, 624] width 987 height 57
click at [426, 604] on input "1" at bounding box center [425, 614] width 34 height 20
type input "2"
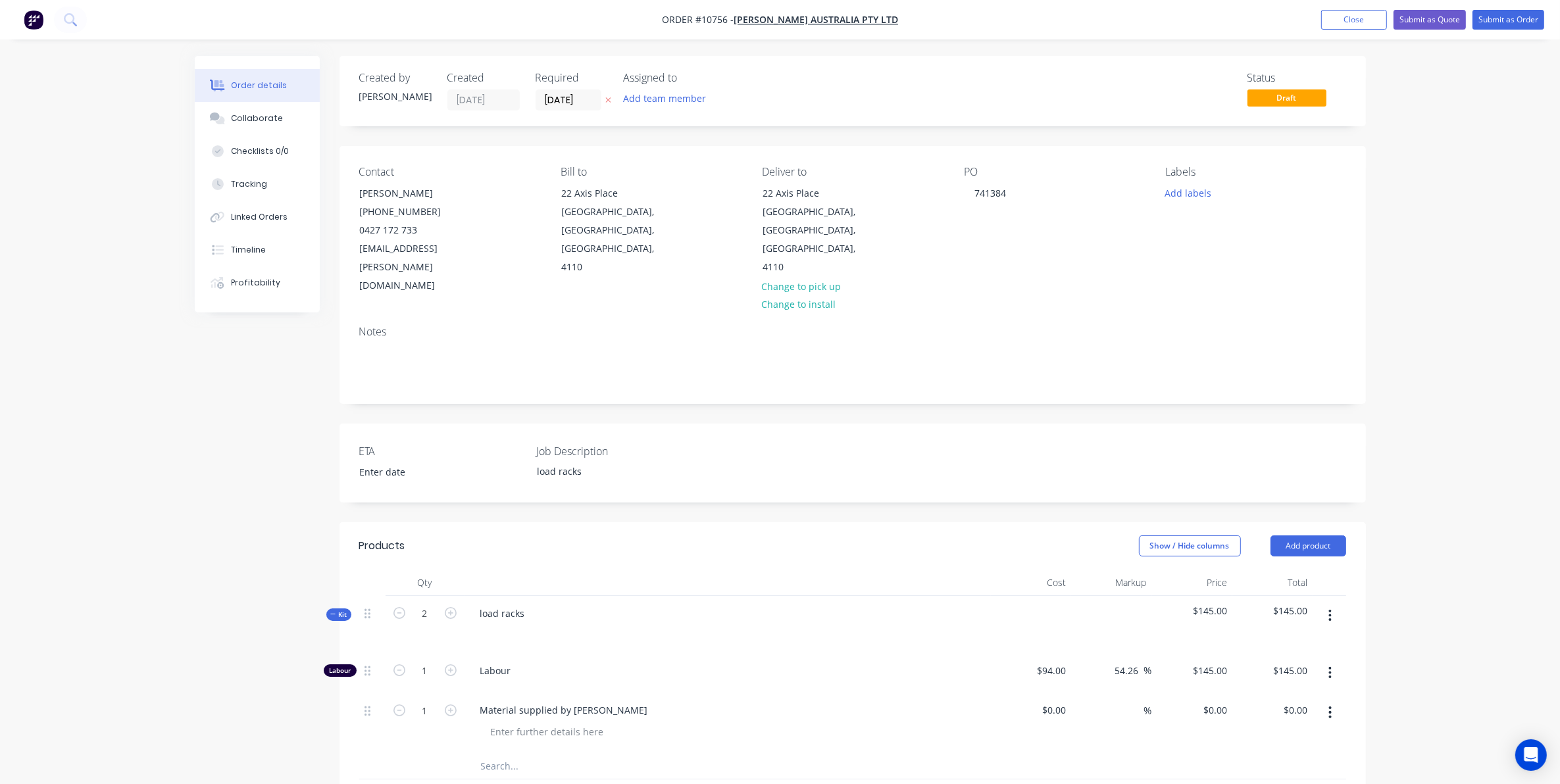
type input "$290.00"
type input "2"
click at [1212, 604] on span "$145.00" at bounding box center [1192, 611] width 71 height 14
drag, startPoint x: 1195, startPoint y: 576, endPoint x: 1241, endPoint y: 575, distance: 46.0
click at [1241, 596] on div "Kit 2 load racks $145.00 $290.00" at bounding box center [852, 624] width 987 height 57
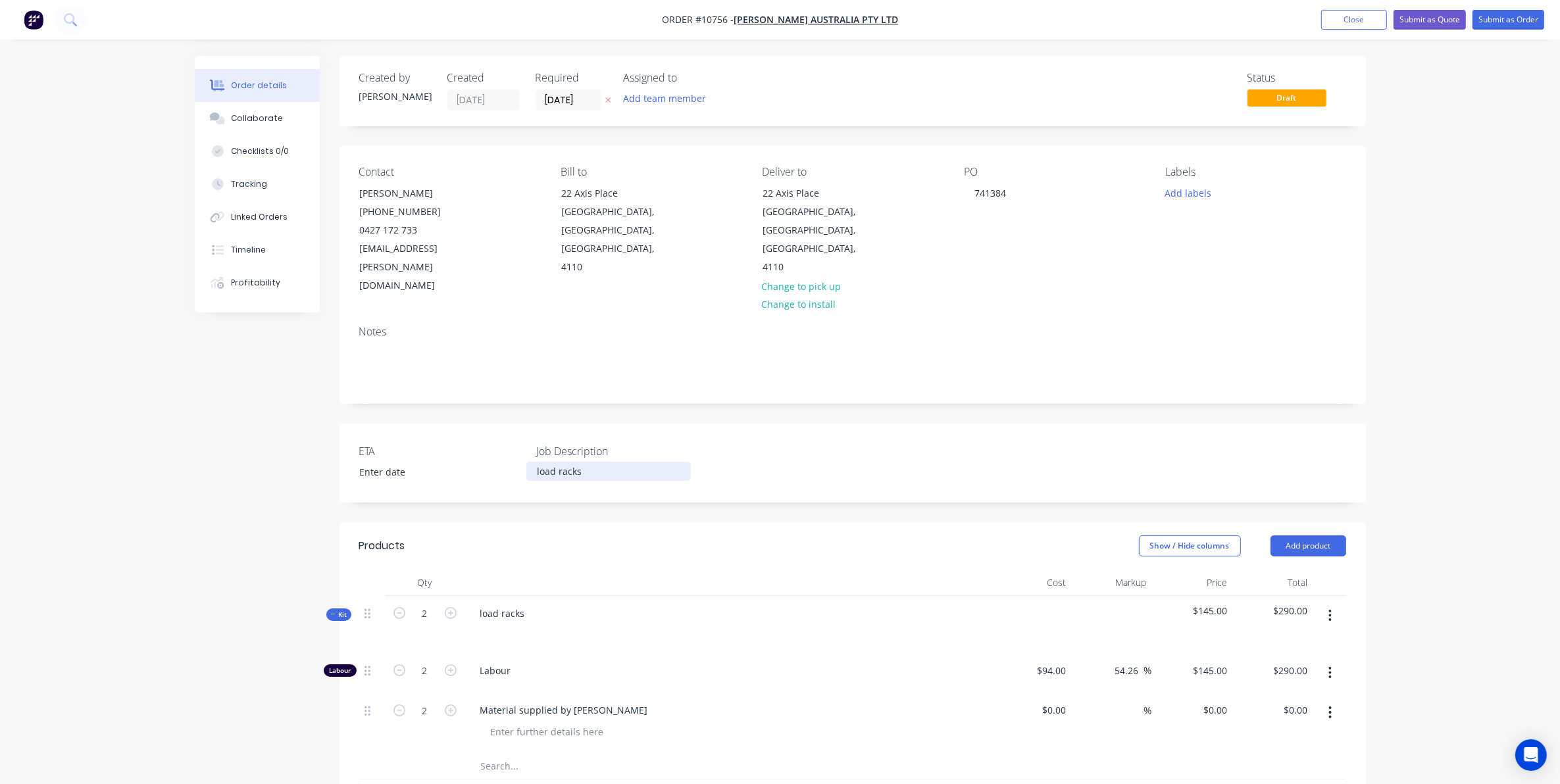
click at [676, 462] on div "load racks" at bounding box center [608, 471] width 164 height 19
click at [1488, 11] on button "Submit as Order" at bounding box center [1508, 20] width 72 height 20
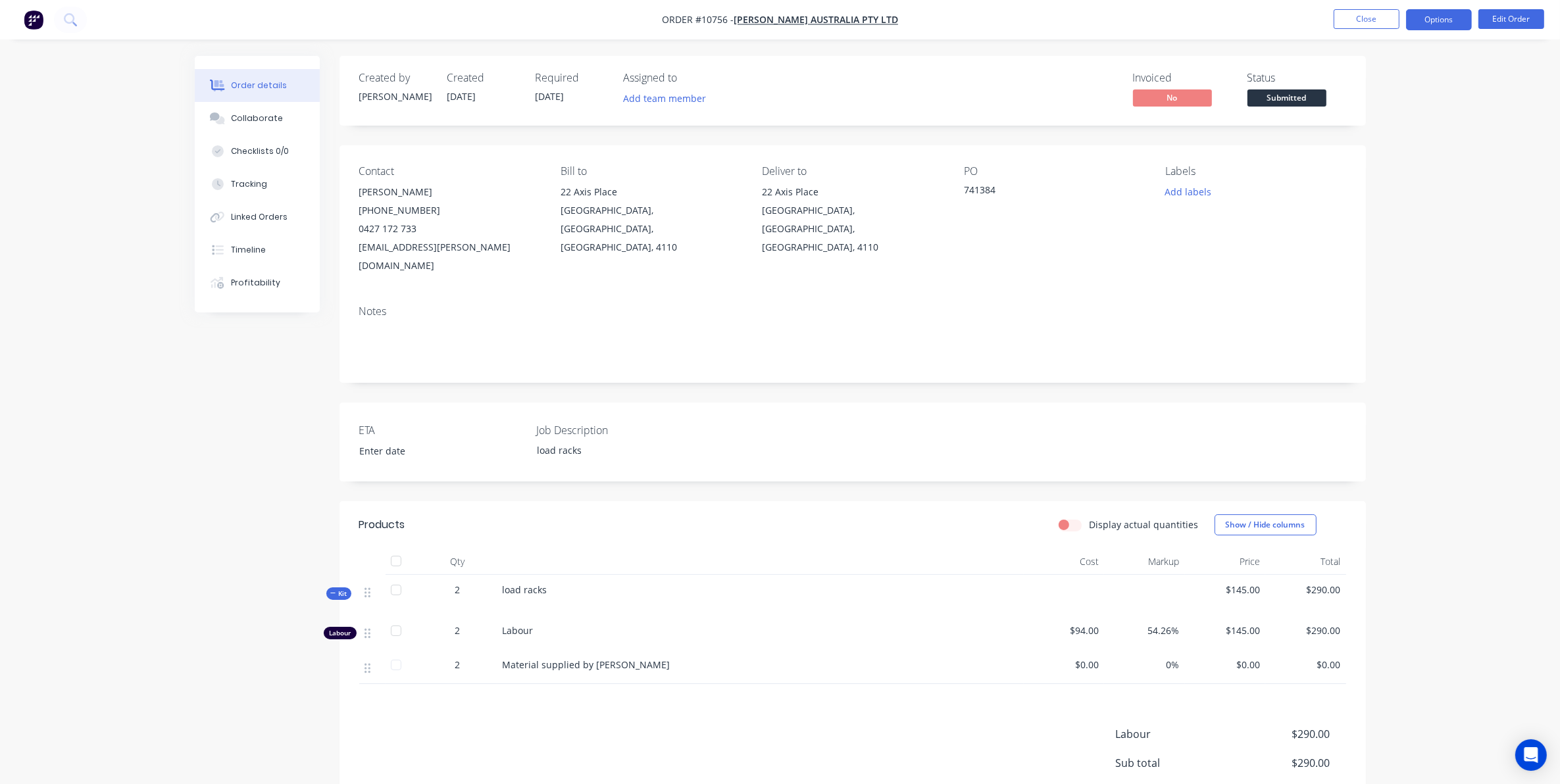
click at [1458, 25] on button "Options" at bounding box center [1439, 19] width 66 height 21
click at [1372, 158] on div "Work Order" at bounding box center [1400, 158] width 121 height 19
click at [1350, 133] on div "Without pricing" at bounding box center [1400, 132] width 121 height 19
click at [1352, 25] on button "Close" at bounding box center [1366, 19] width 66 height 20
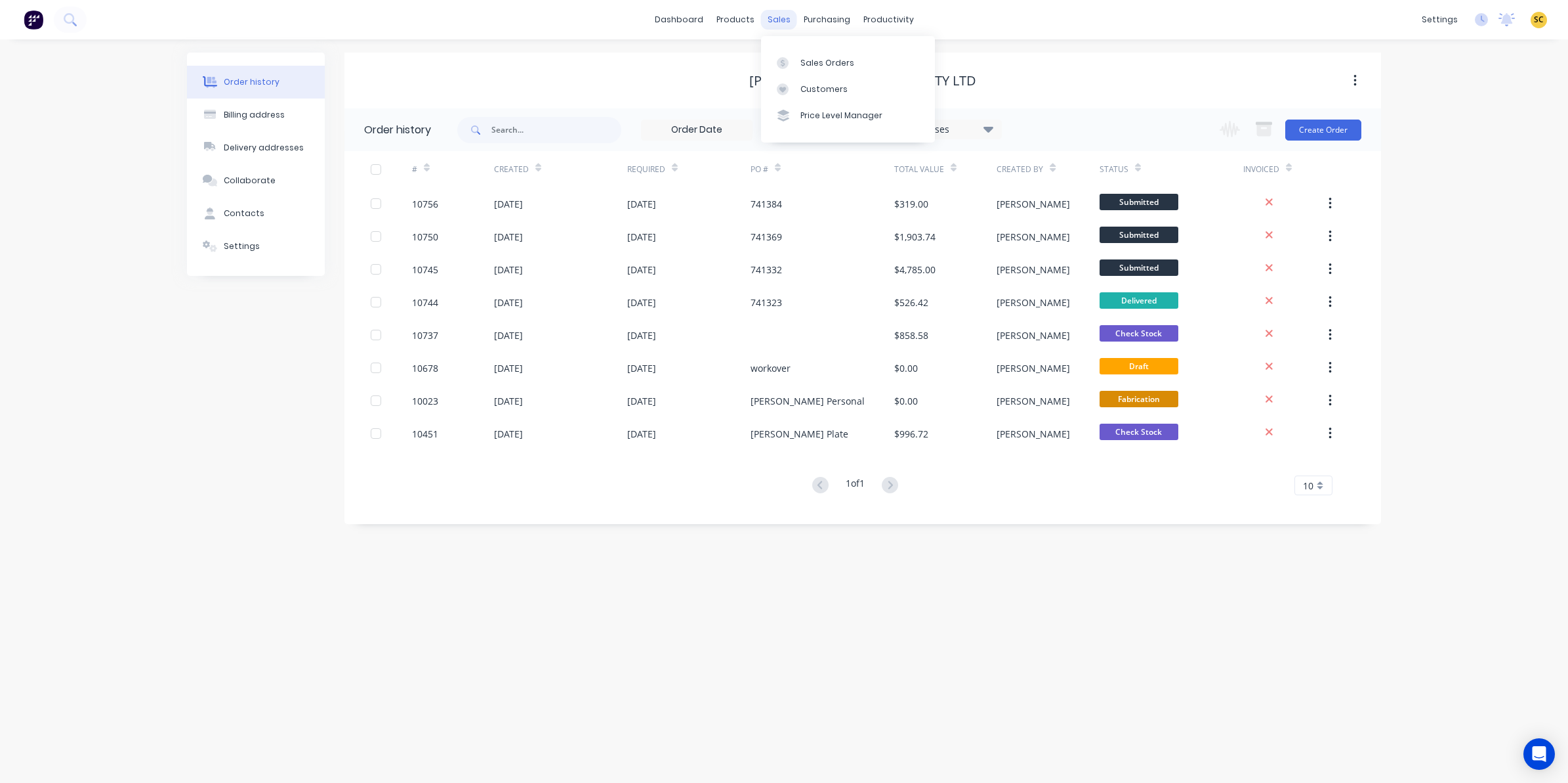
click at [777, 18] on div "sales" at bounding box center [779, 20] width 36 height 20
click at [808, 65] on div "Sales Orders" at bounding box center [827, 63] width 54 height 12
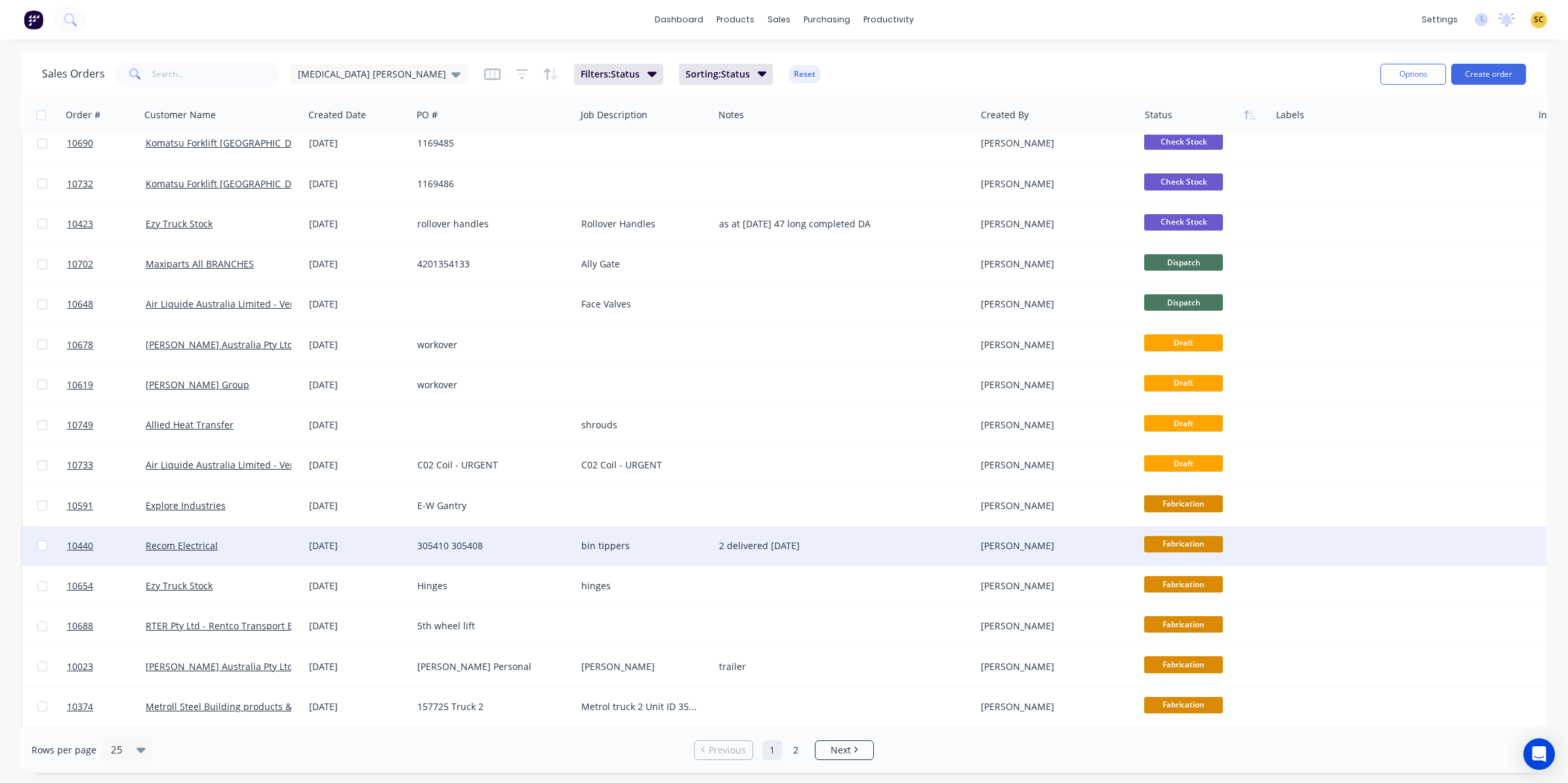
scroll to position [419, 0]
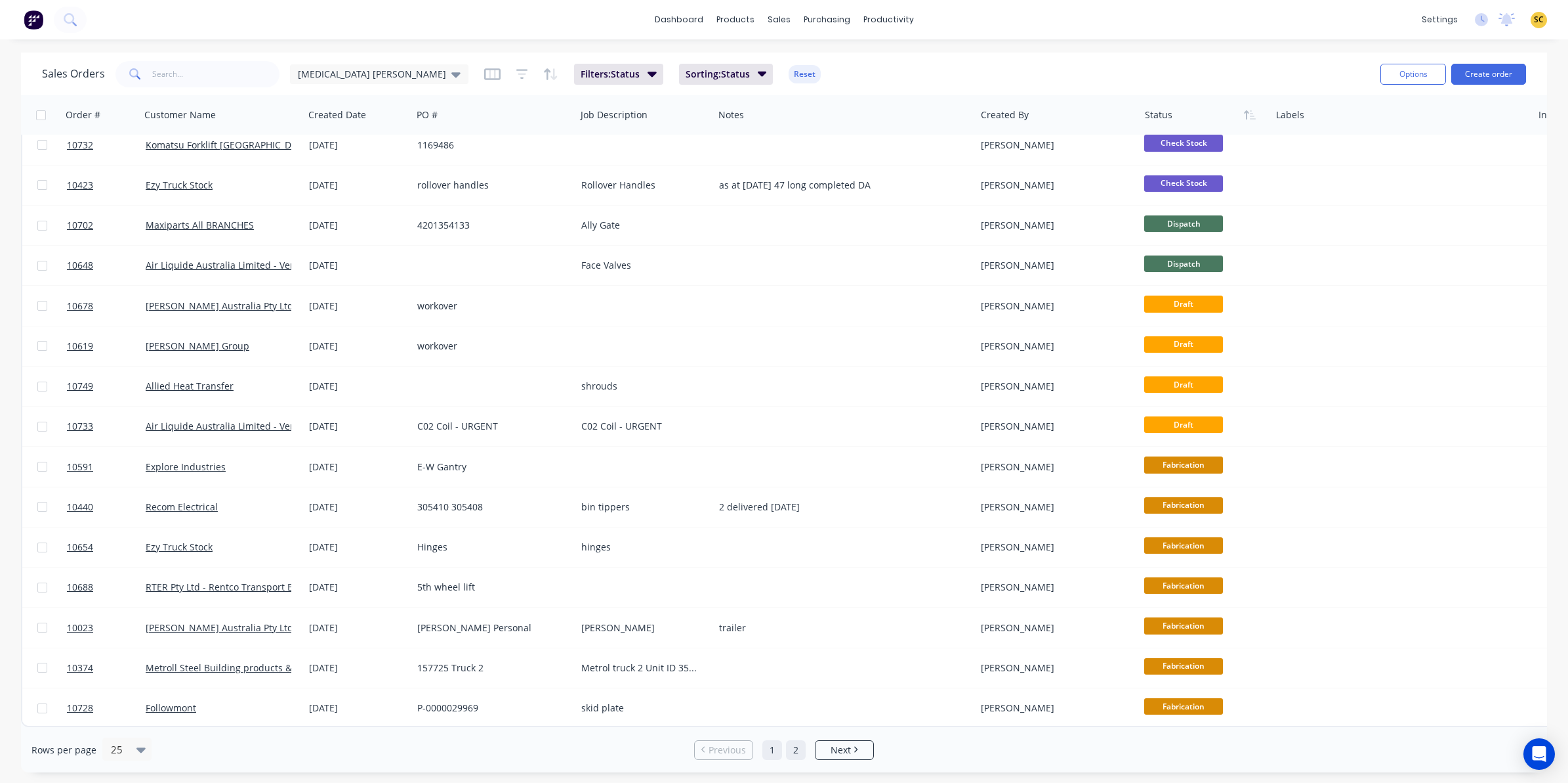
click at [797, 743] on link "2" at bounding box center [796, 750] width 20 height 20
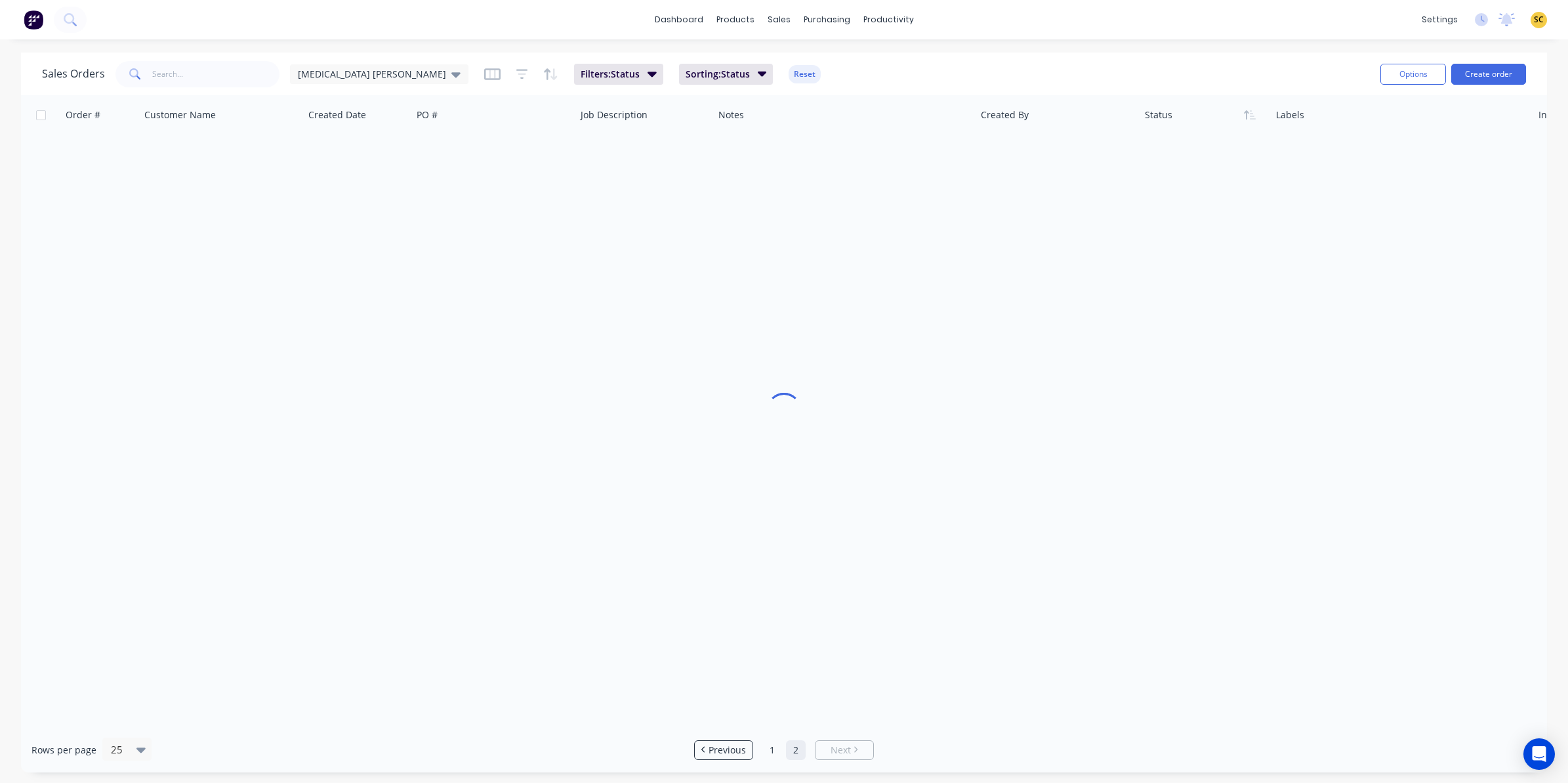
scroll to position [0, 0]
